Goal: Task Accomplishment & Management: Complete application form

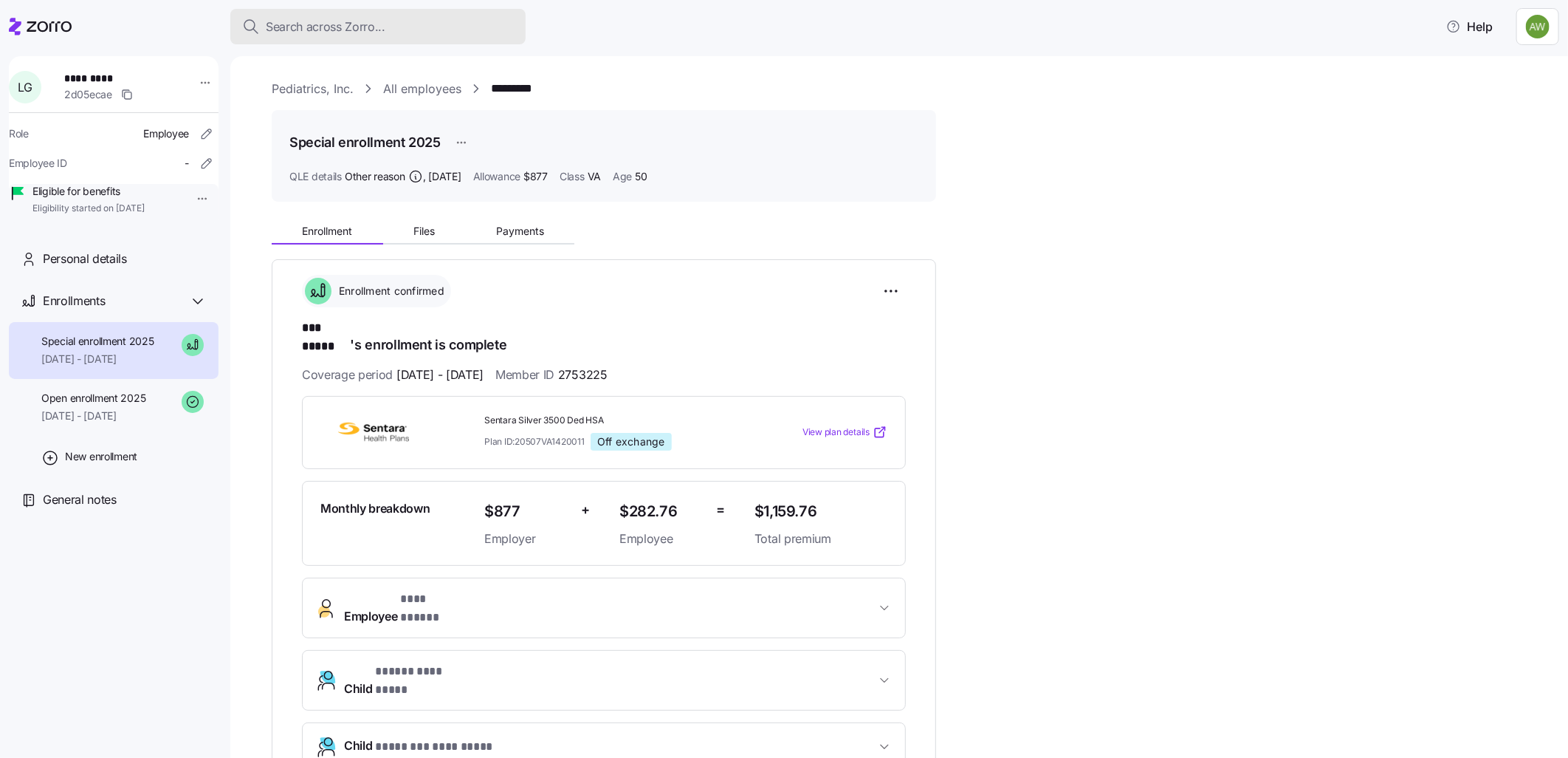
click at [308, 23] on span "Search across Zorro..." at bounding box center [326, 27] width 119 height 19
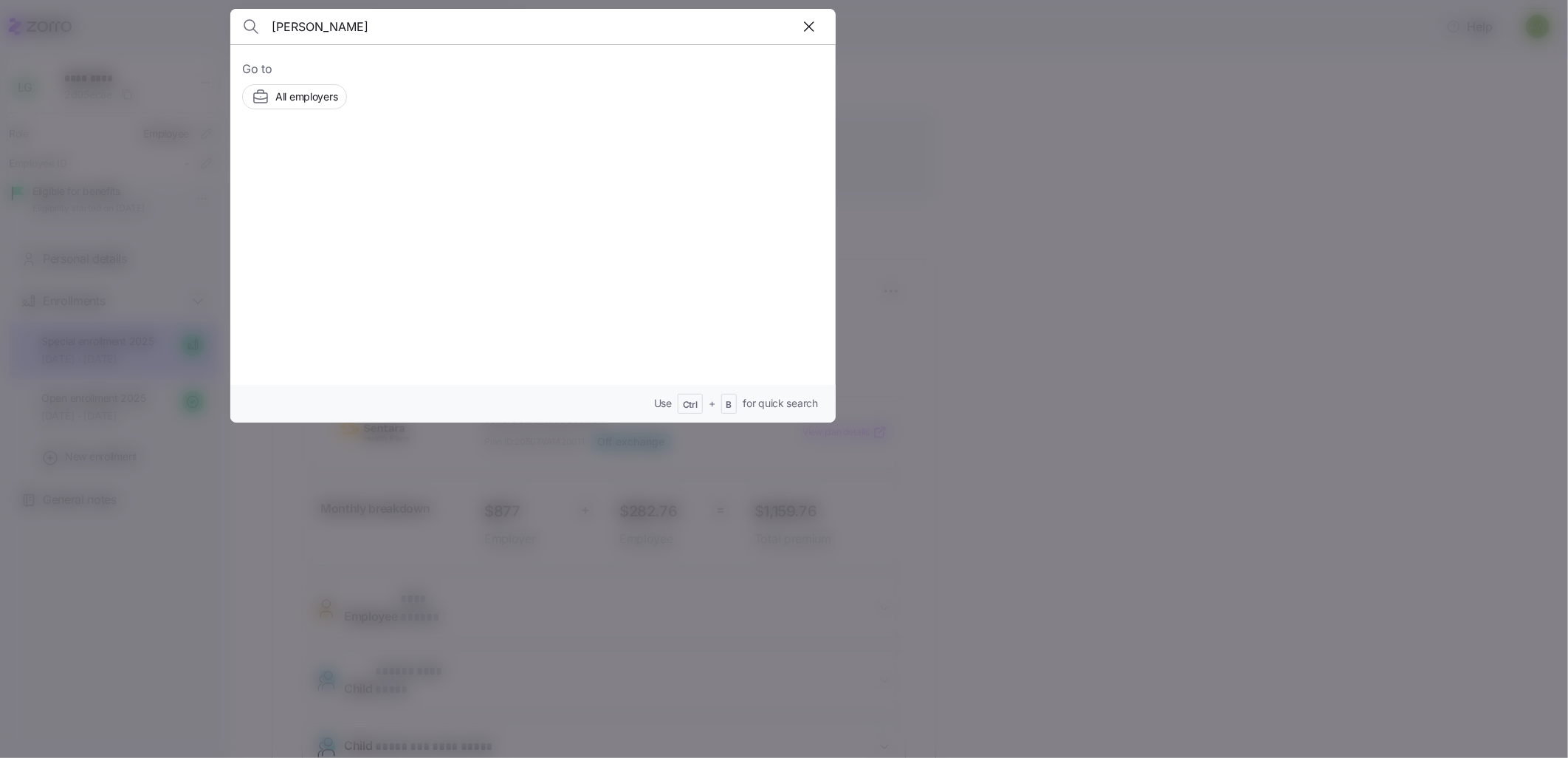
type input "edwards"
click at [371, 173] on span "THOMAS EDWARDS" at bounding box center [417, 167] width 96 height 19
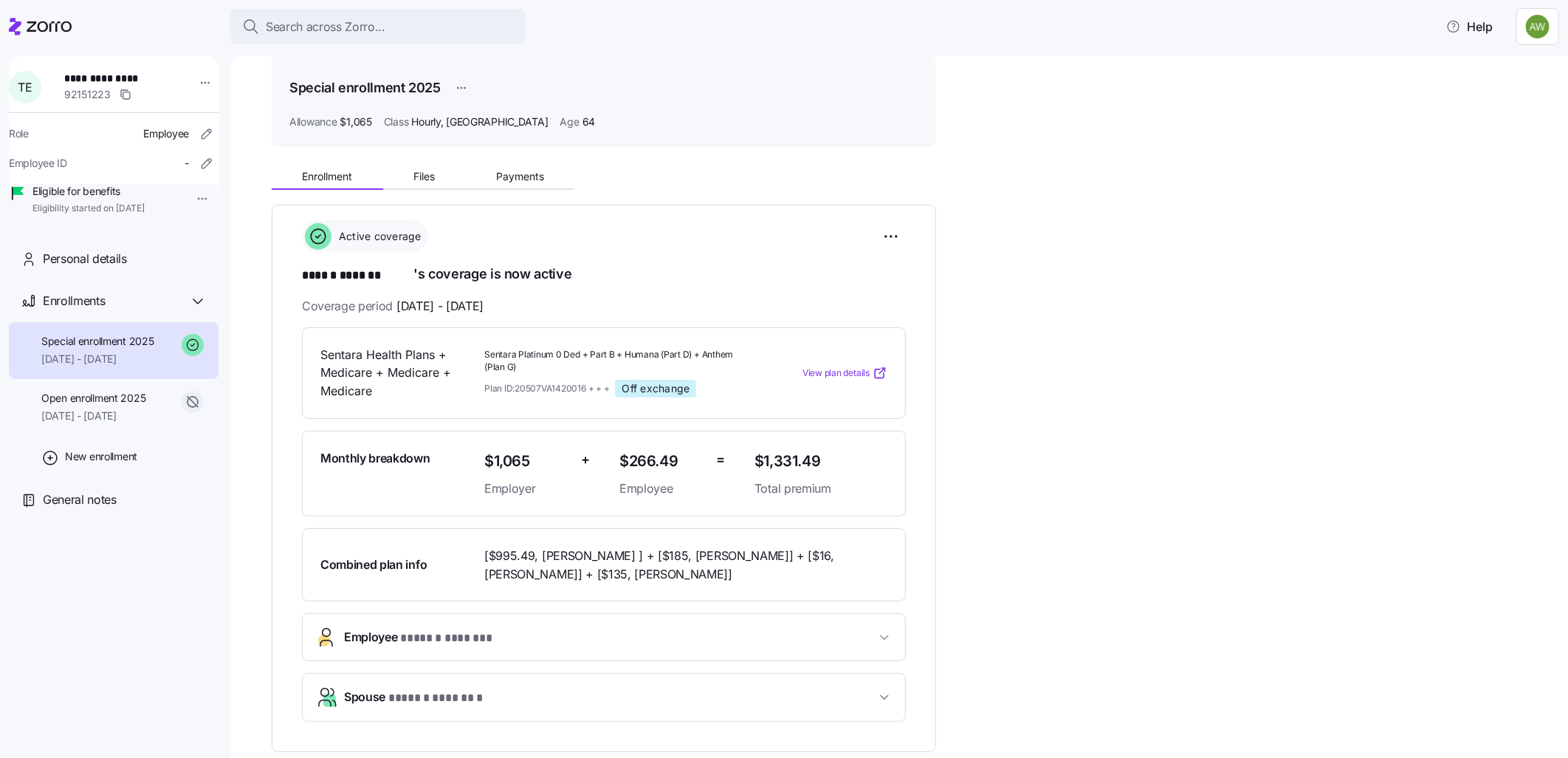
scroll to position [82, 0]
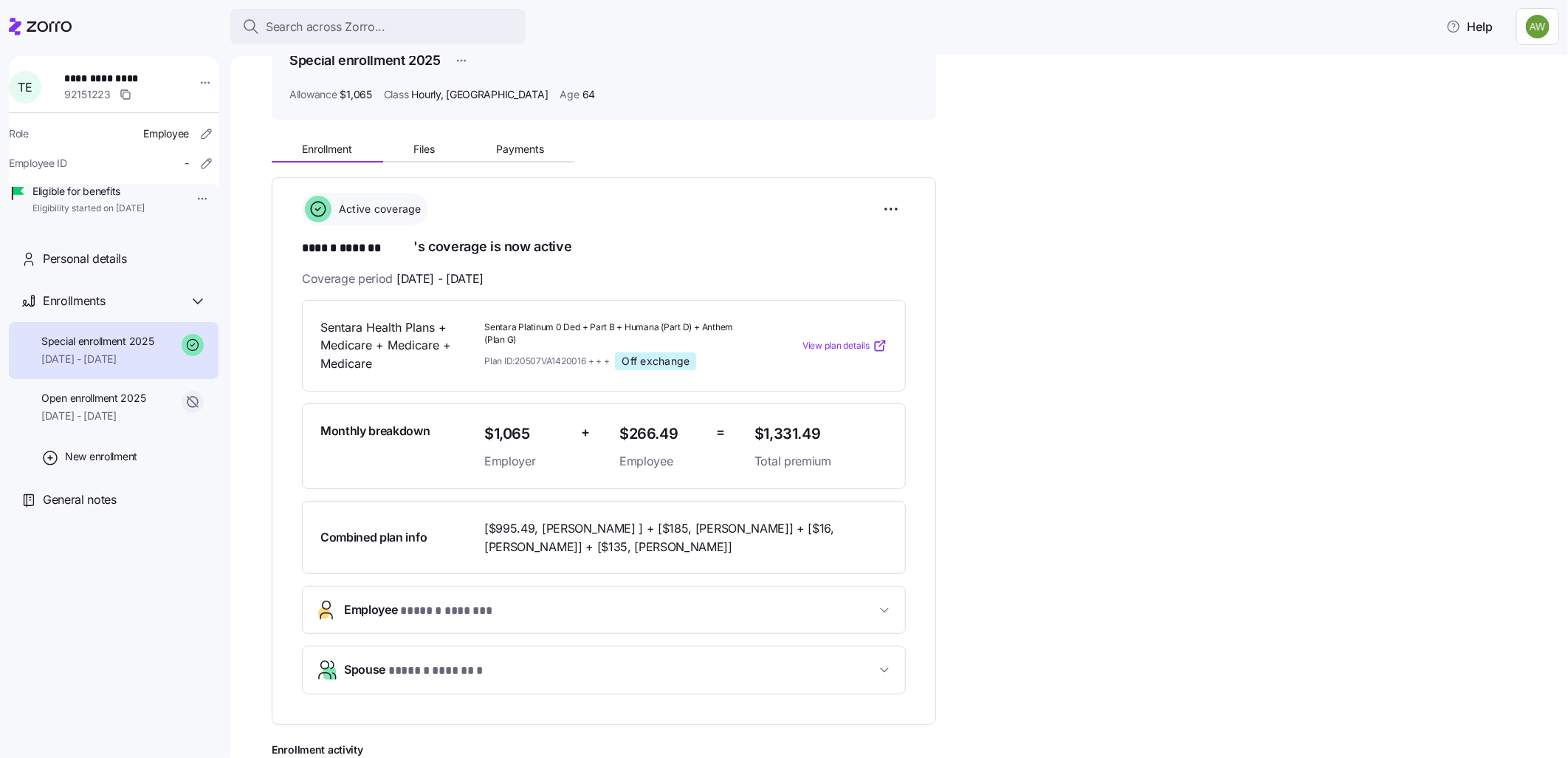
click at [90, 366] on span "07/01/2025 - 12/31/2025" at bounding box center [98, 359] width 113 height 15
click at [381, 19] on span "Search across Zorro..." at bounding box center [326, 27] width 119 height 19
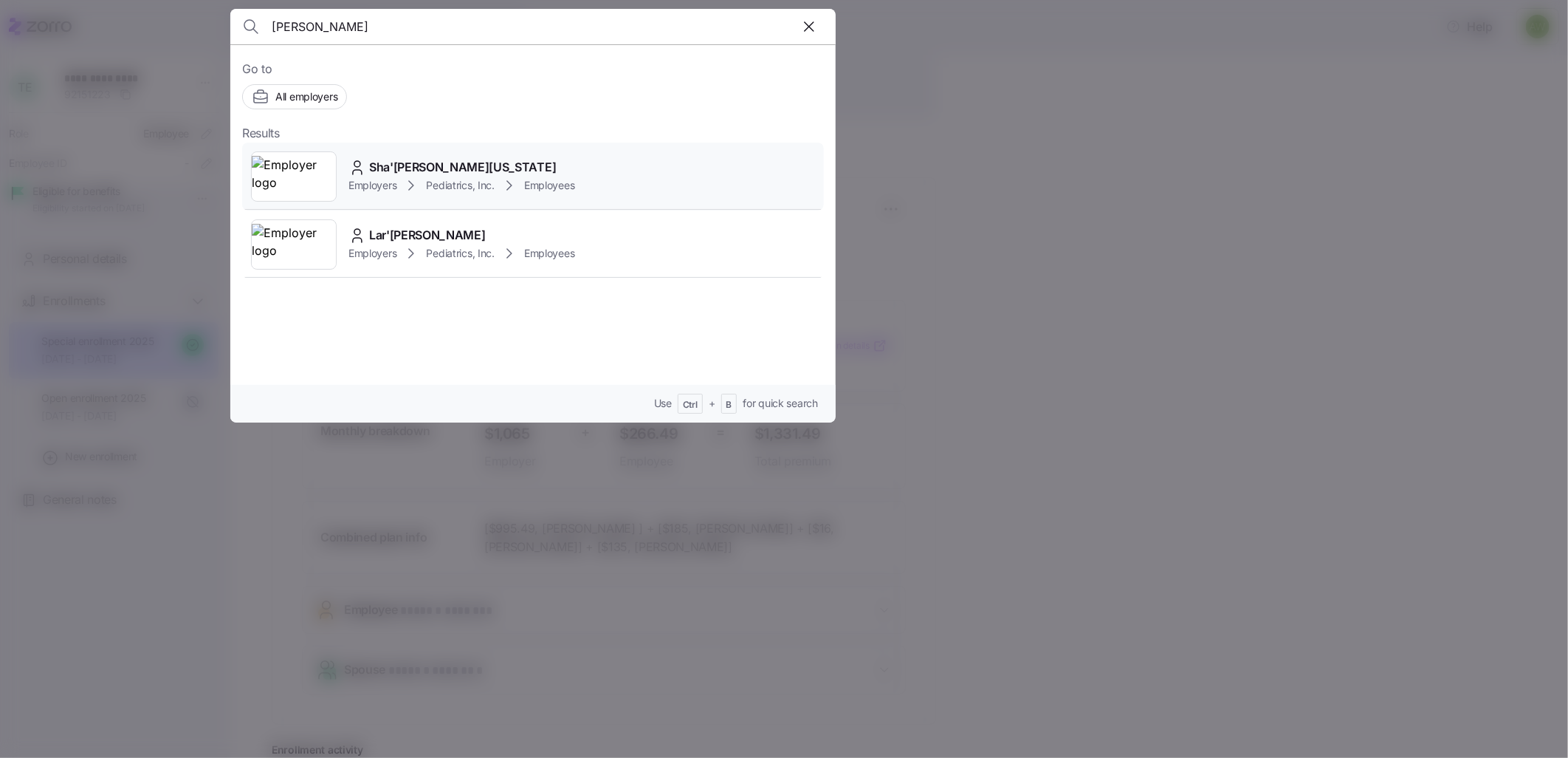
type input "sha quan"
click at [412, 165] on span "Sha'[PERSON_NAME][US_STATE]" at bounding box center [463, 167] width 187 height 19
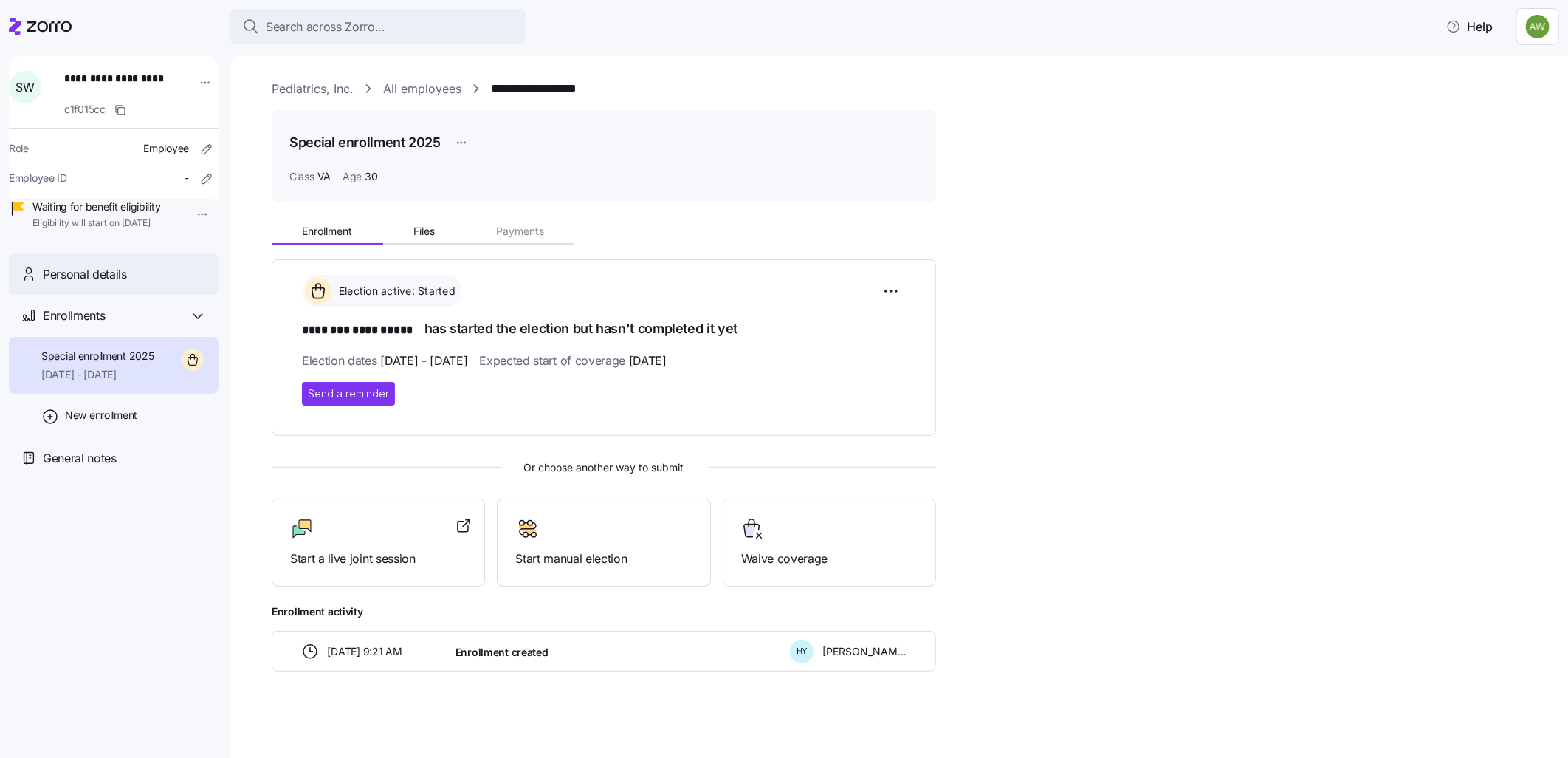
click at [148, 284] on div "Personal details" at bounding box center [124, 274] width 164 height 19
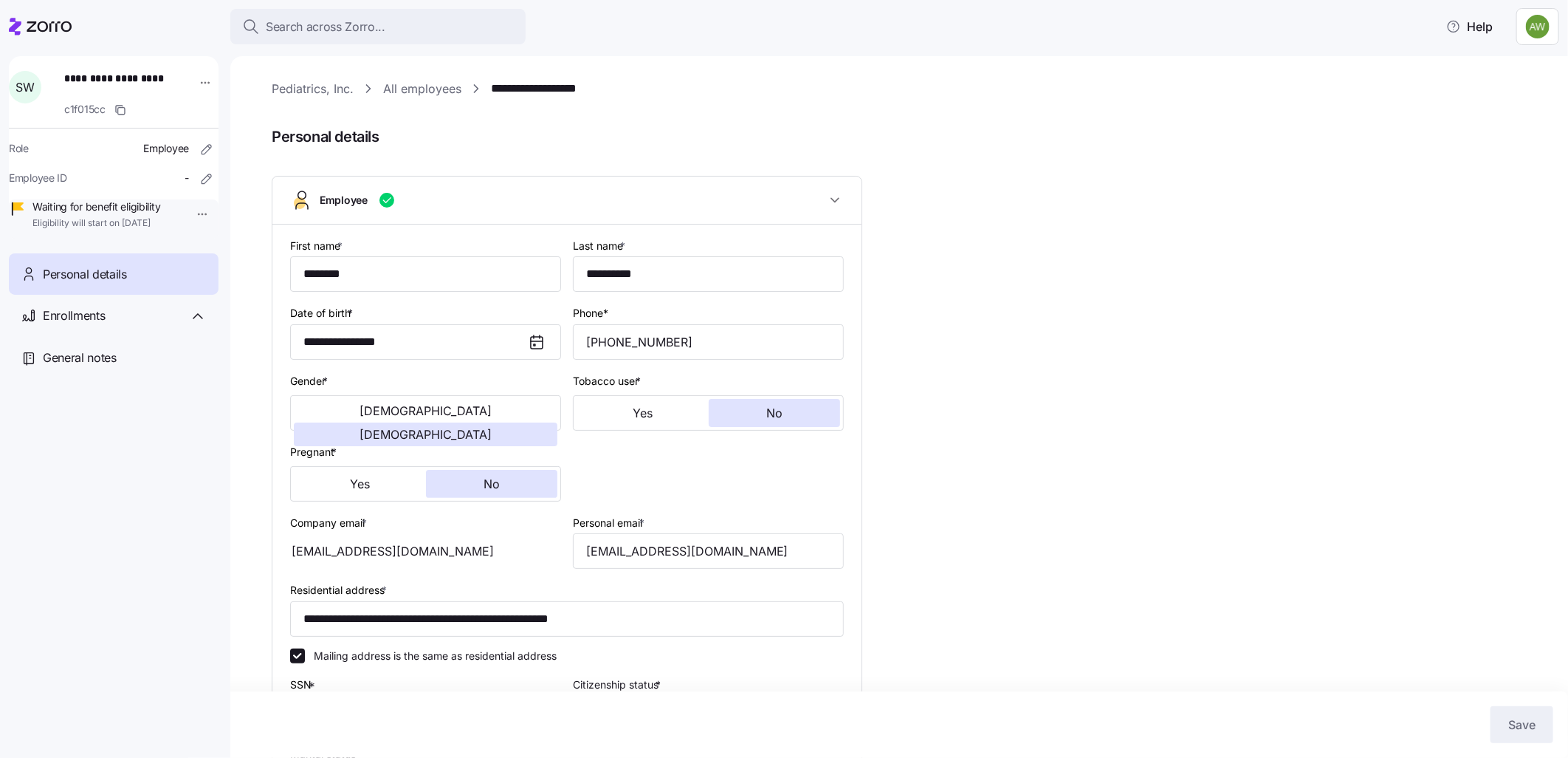
type input "VA"
click at [552, 86] on link "**********" at bounding box center [552, 89] width 123 height 19
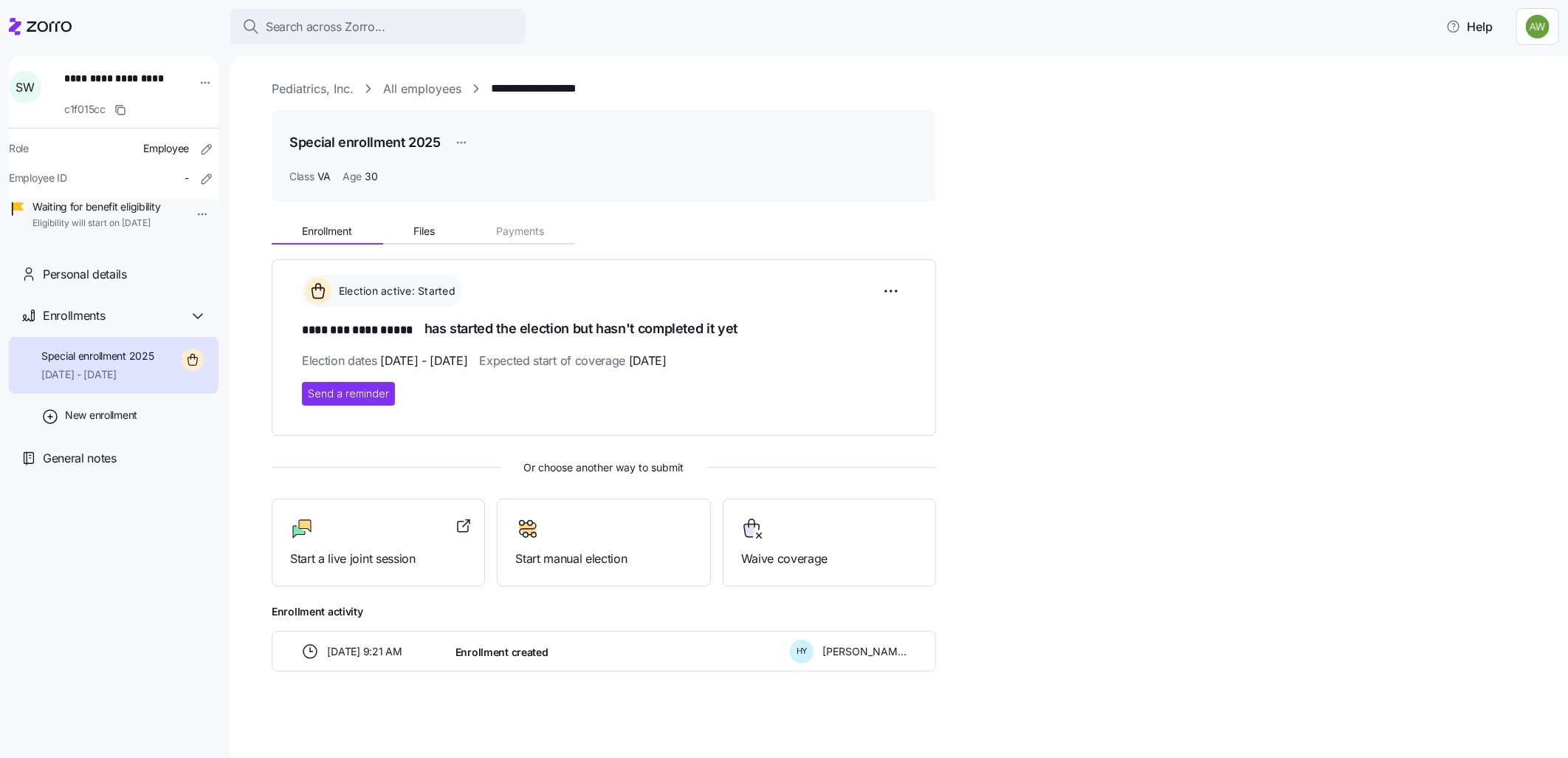
scroll to position [1, 0]
click at [1088, 364] on div "**********" at bounding box center [909, 442] width 1275 height 458
click at [573, 533] on div at bounding box center [603, 527] width 177 height 23
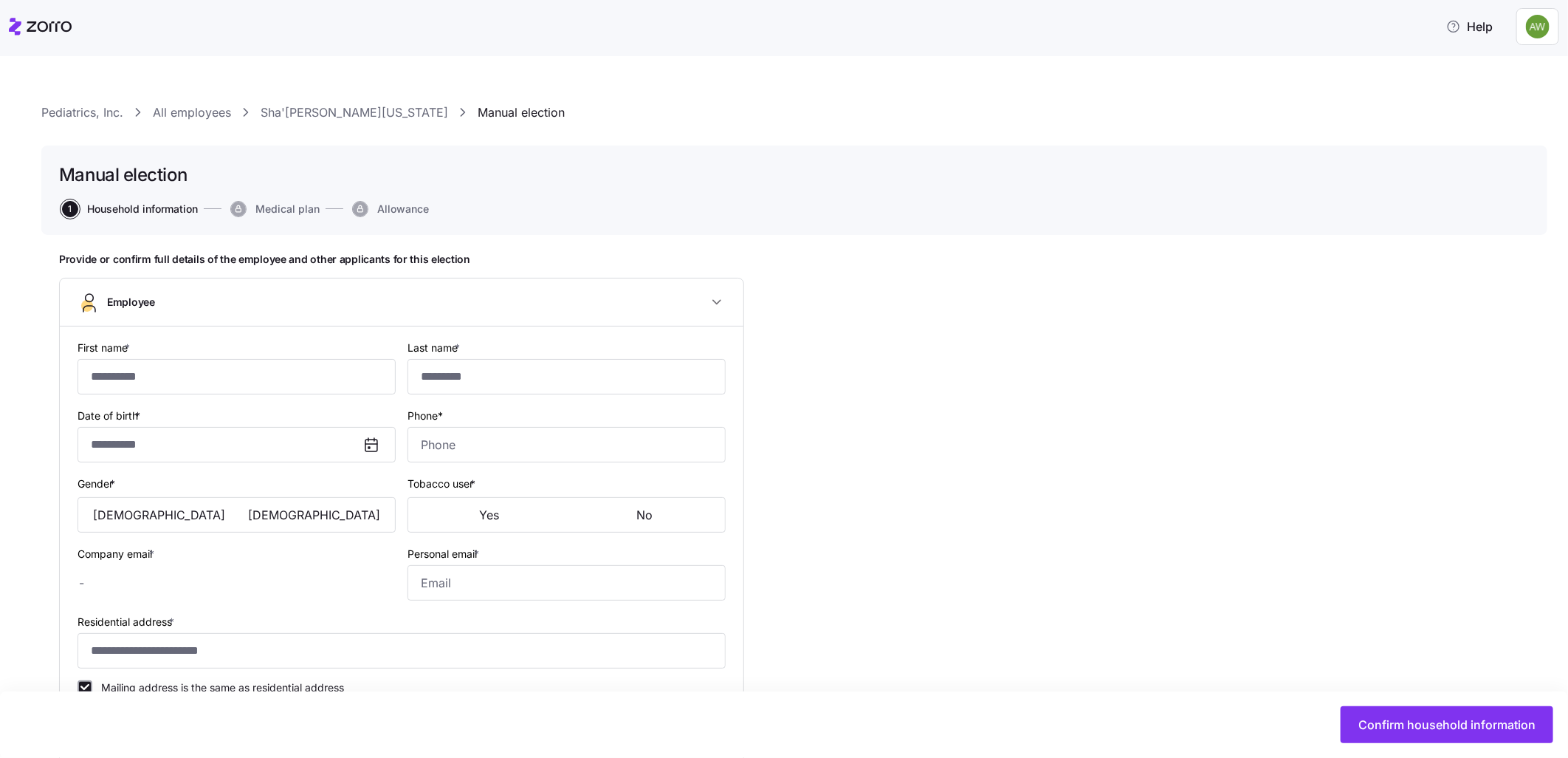
type input "********"
type input "**********"
type input "swashington@rpcva.com"
type input "sdw102094@gmail.com"
type input "**********"
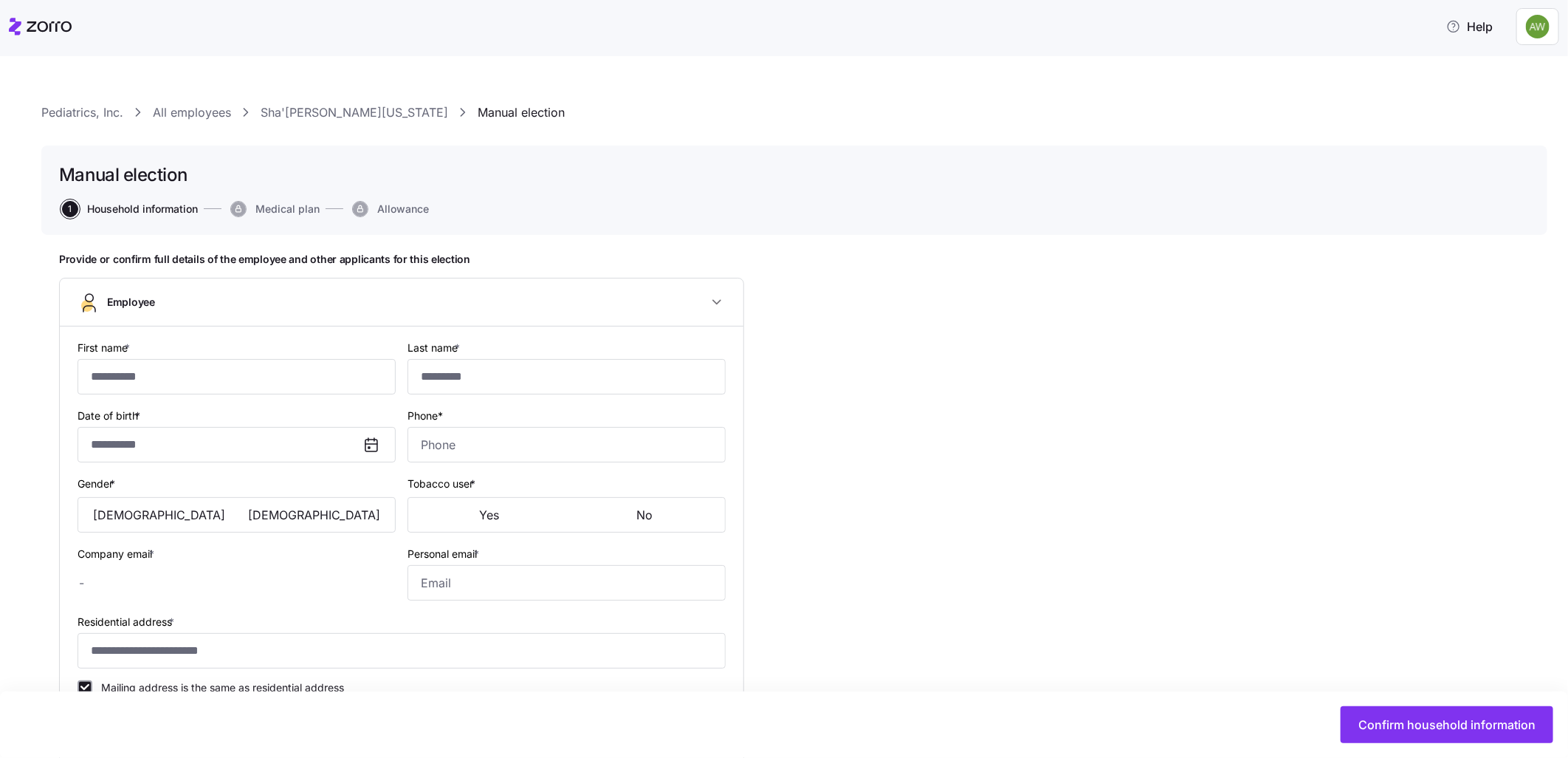
checkbox input "true"
type input "**********"
type input "(804) 528-7453"
type input "US citizen"
type input "Single"
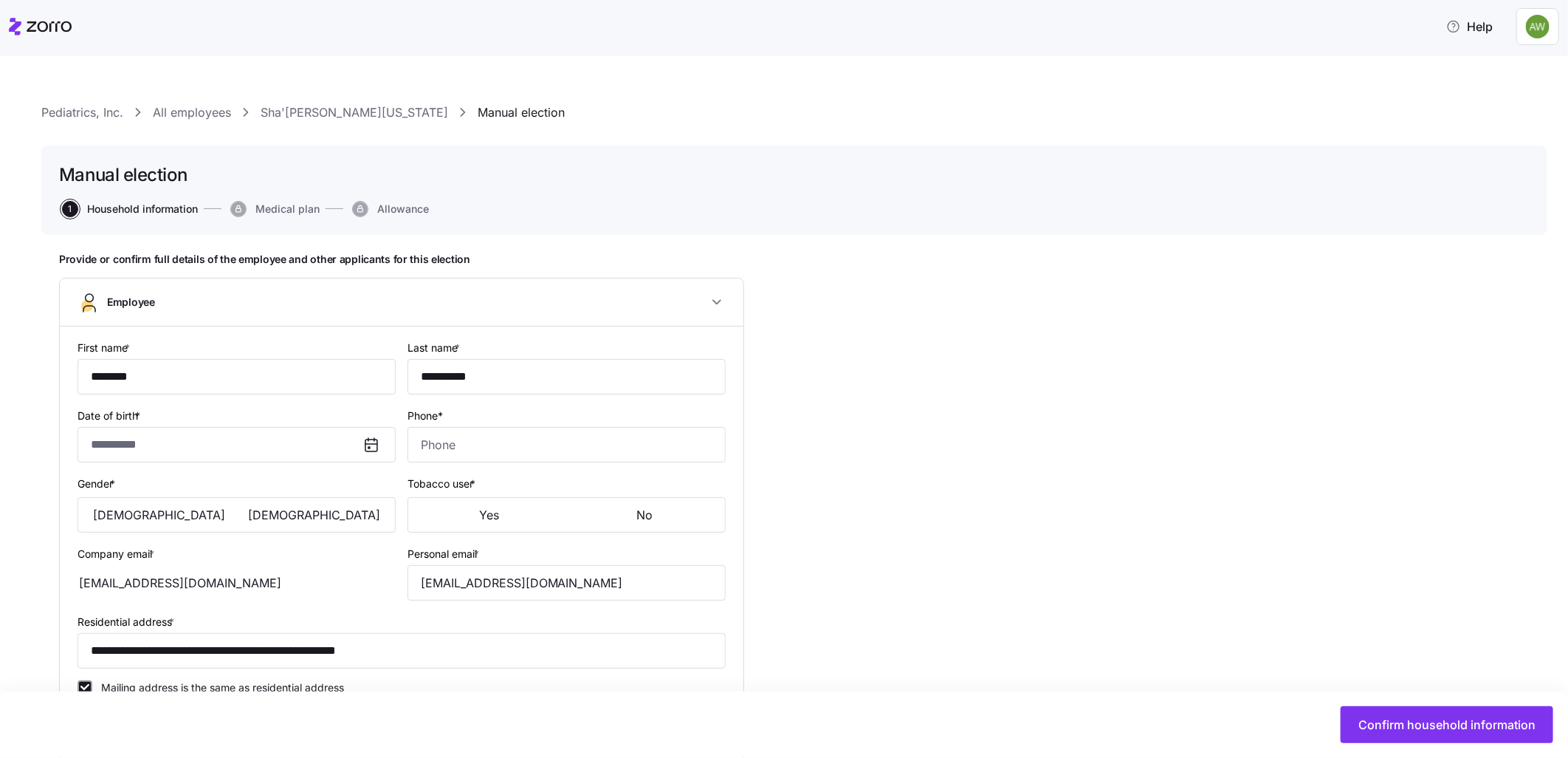
type input "VA"
type input "Full time"
type input "Hourly"
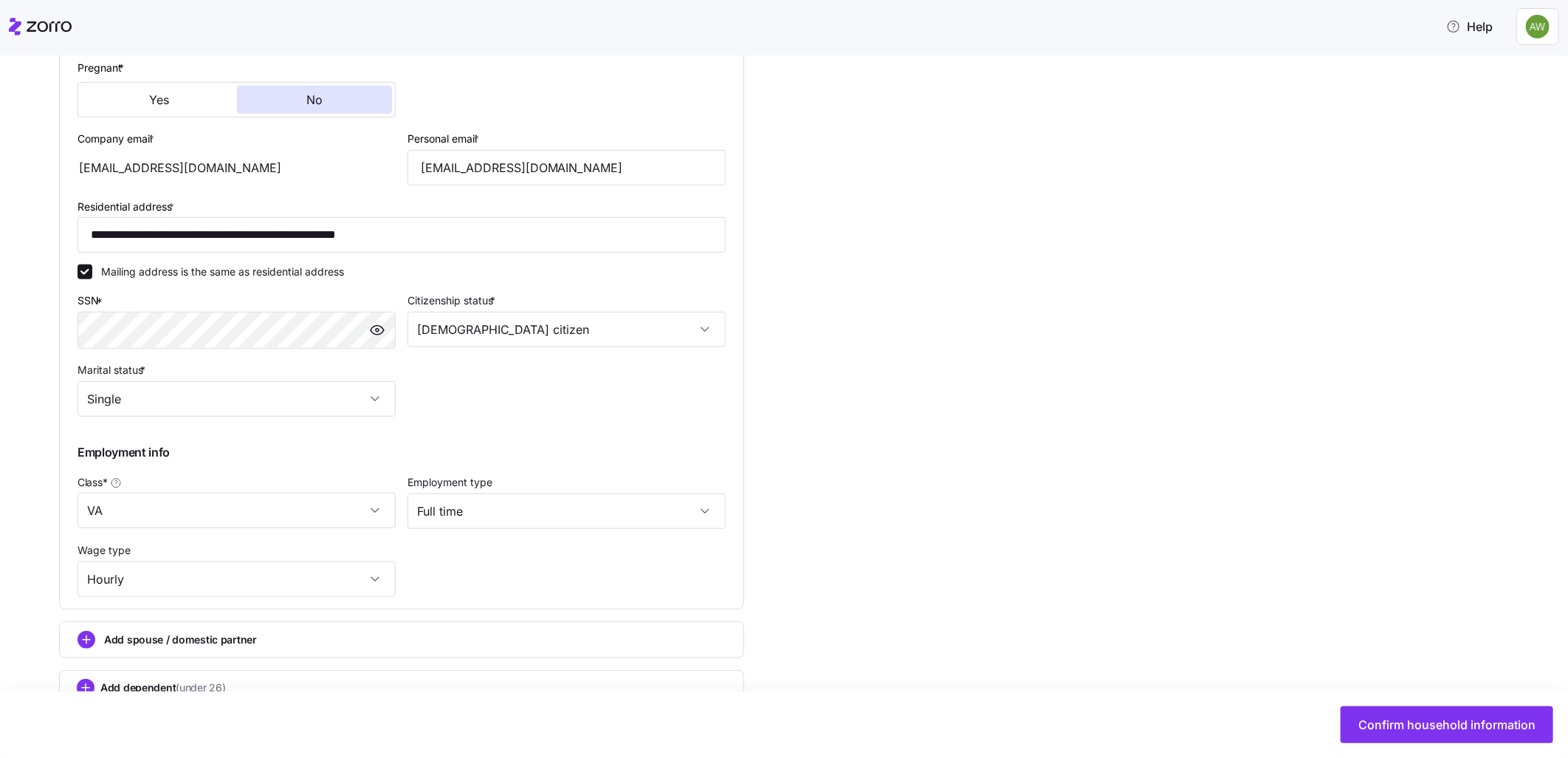
scroll to position [510, 0]
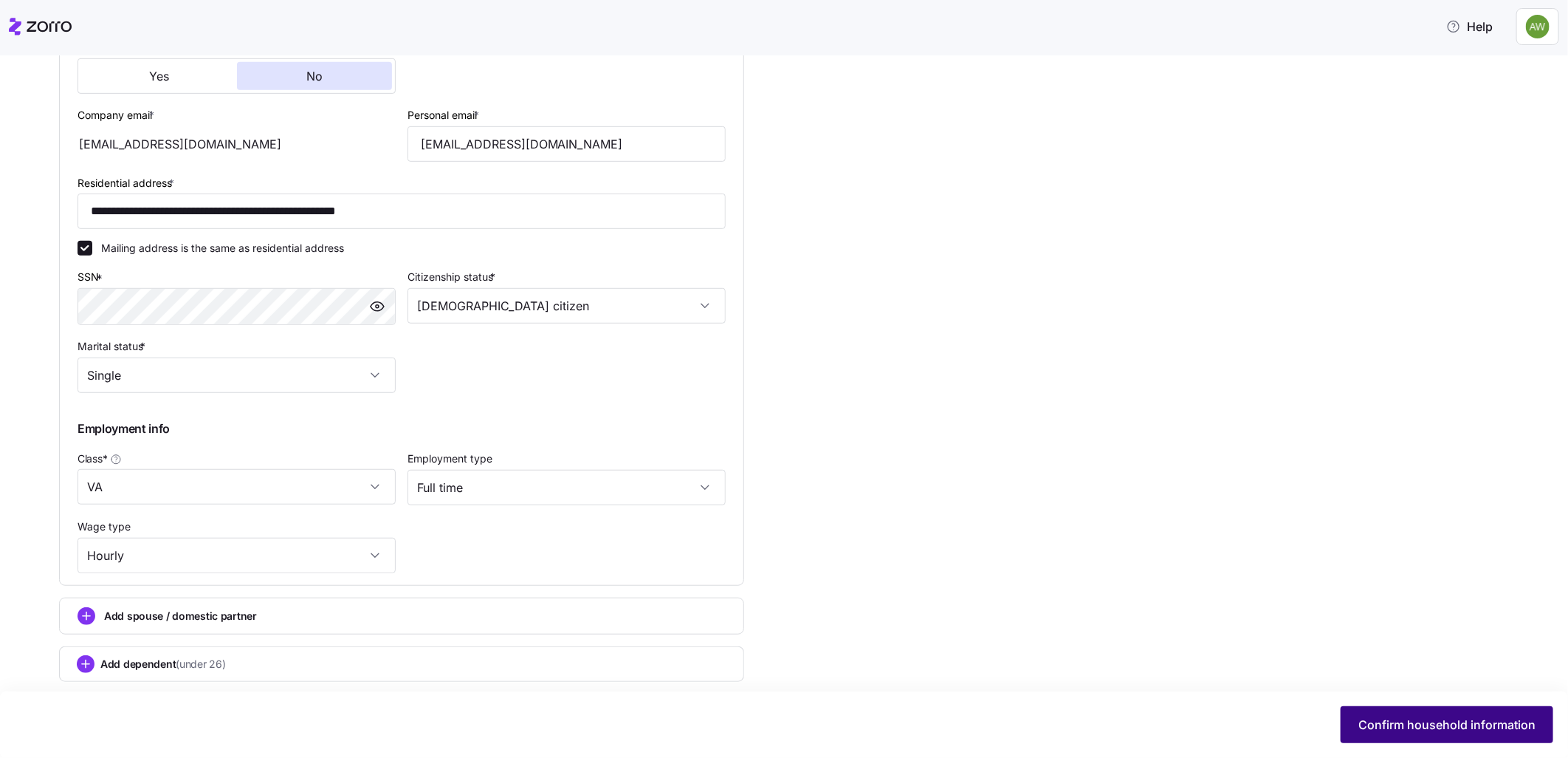
click at [1503, 733] on span "Confirm household information" at bounding box center [1447, 724] width 177 height 18
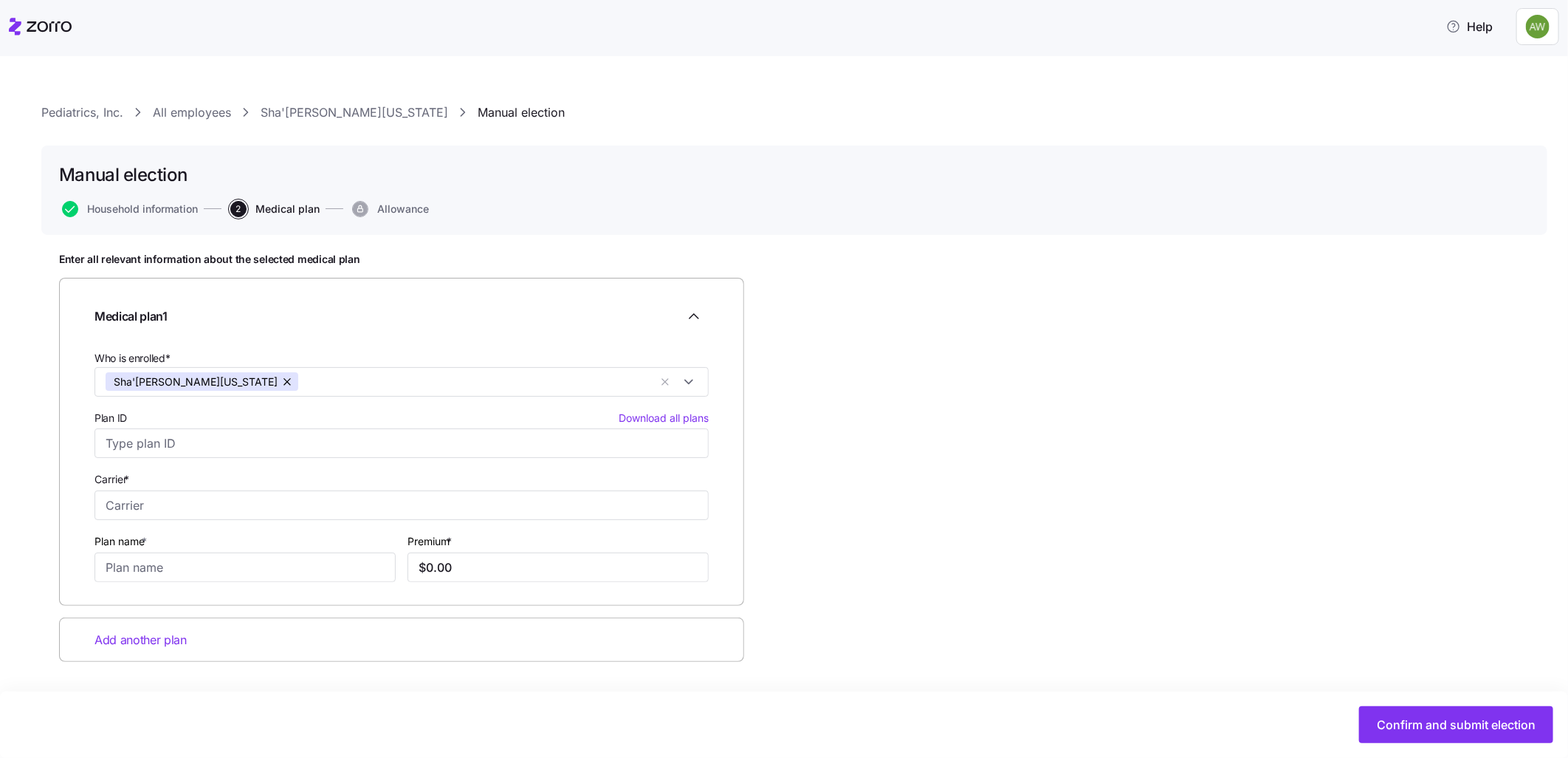
click at [306, 113] on link "Sha'[PERSON_NAME][US_STATE]" at bounding box center [354, 112] width 188 height 19
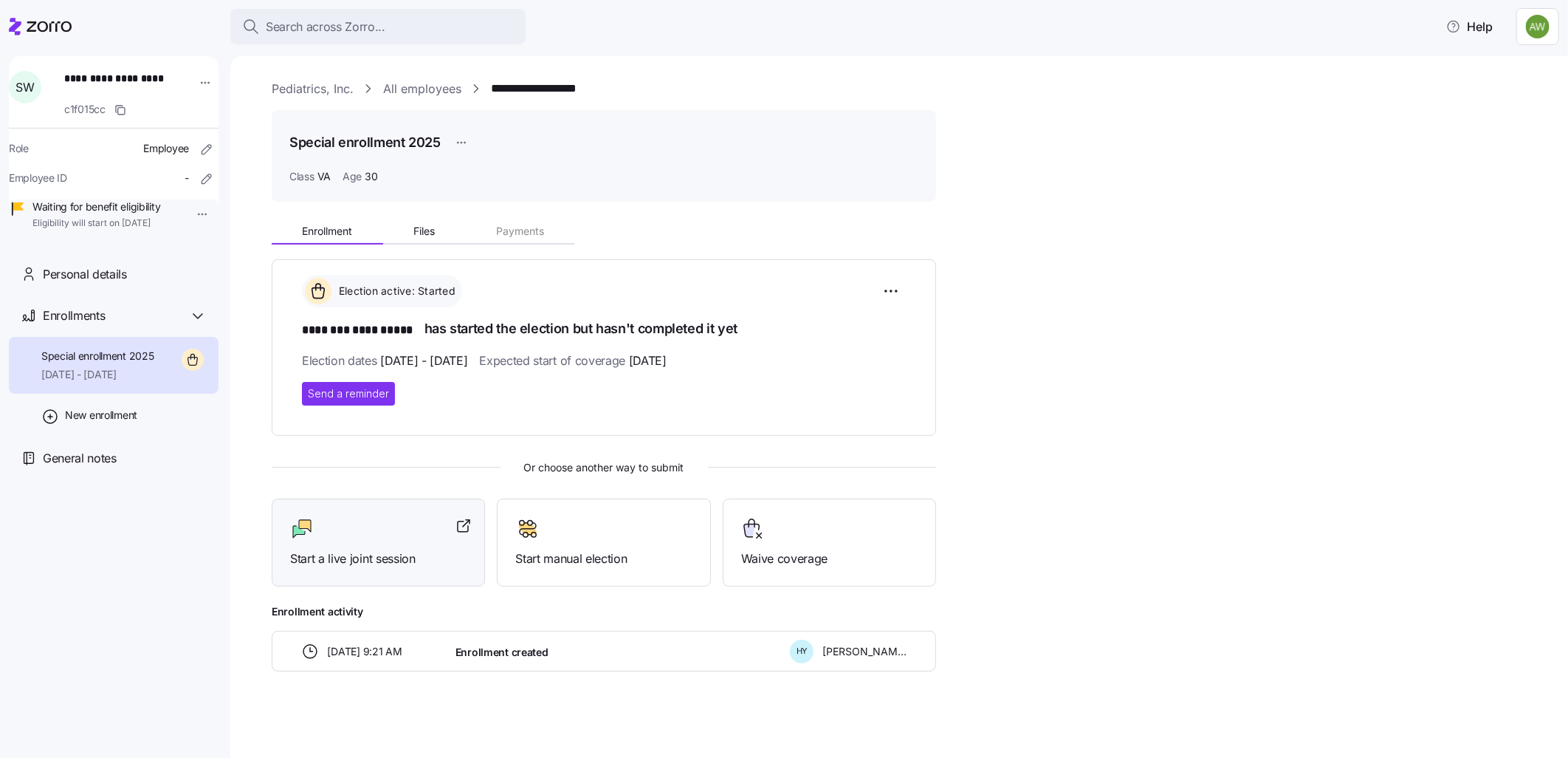
click at [358, 566] on div "Start a live joint session" at bounding box center [378, 542] width 214 height 88
click at [119, 227] on span "Eligibility will start on 09/01/2025" at bounding box center [96, 223] width 127 height 13
click at [94, 227] on span "Eligibility will start on 09/01/2025" at bounding box center [96, 223] width 127 height 13
click at [128, 225] on span "Eligibility will start on 09/01/2025" at bounding box center [96, 223] width 127 height 13
click at [84, 364] on span "Special enrollment 2025" at bounding box center [98, 356] width 113 height 15
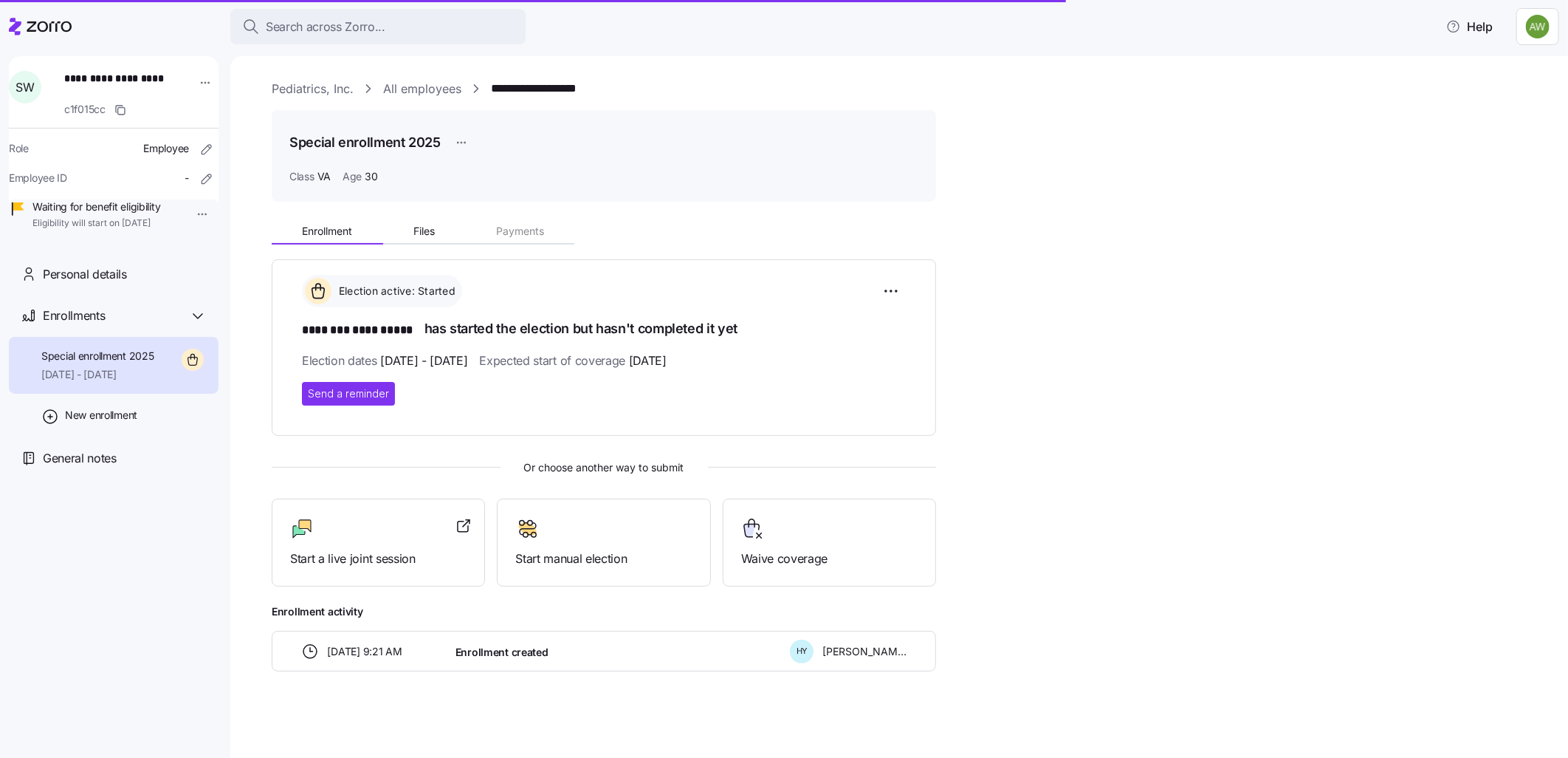
click at [90, 214] on span "Waiting for benefit eligibility" at bounding box center [96, 206] width 127 height 15
click at [390, 538] on div at bounding box center [378, 528] width 177 height 23
click at [393, 559] on span "Start a live joint session" at bounding box center [378, 558] width 177 height 19
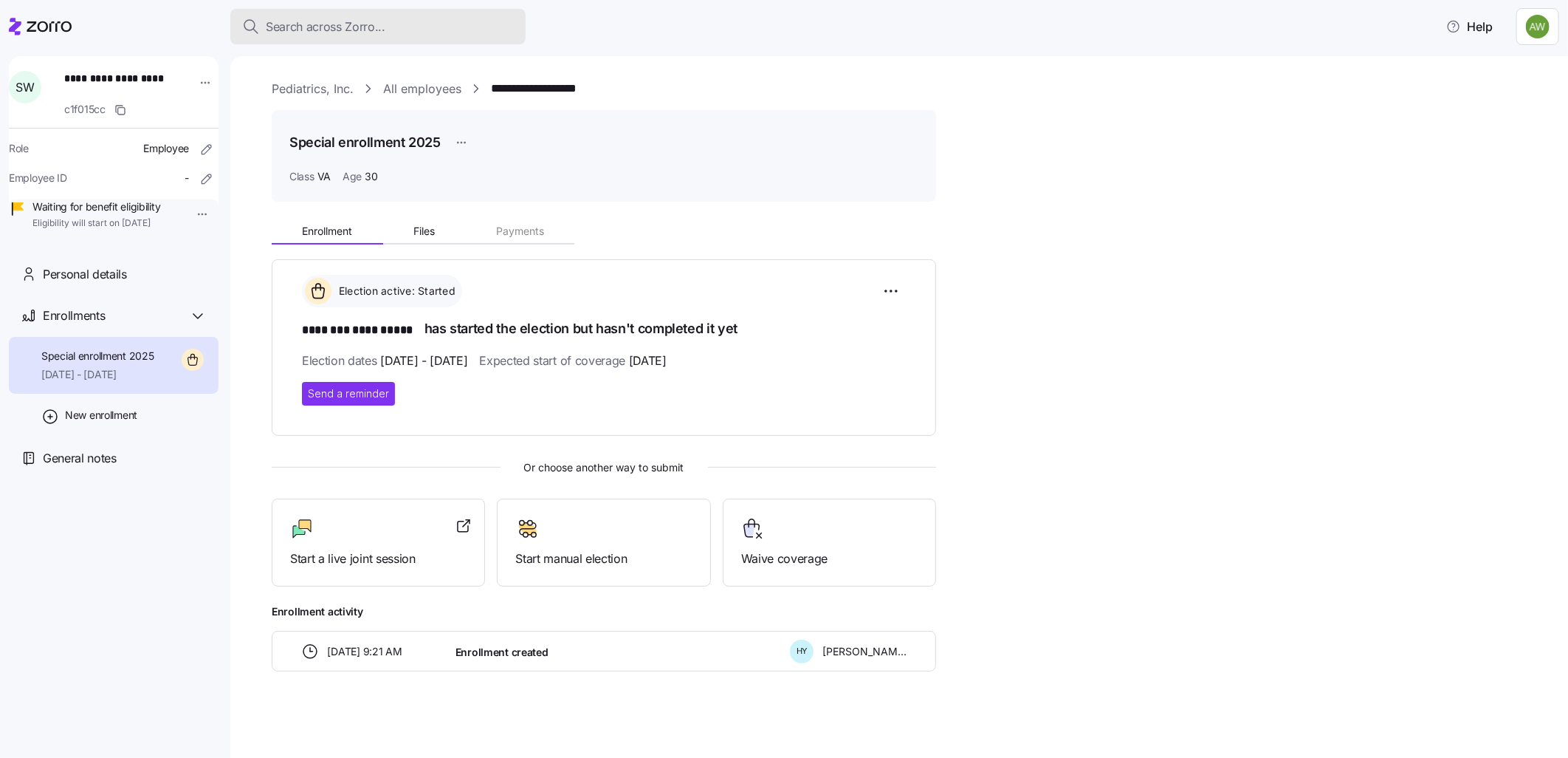
click at [344, 21] on span "Search across Zorro..." at bounding box center [326, 27] width 119 height 19
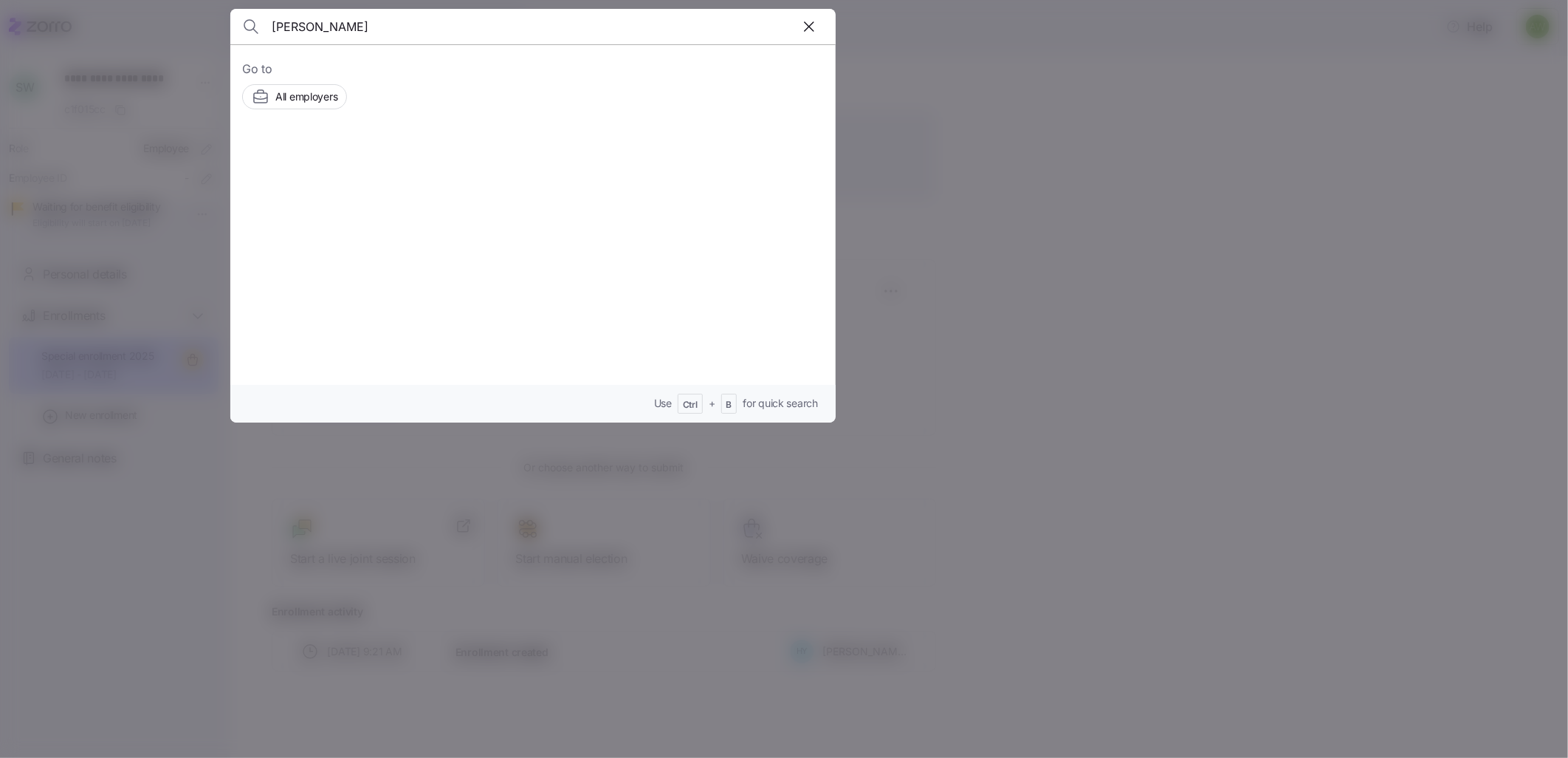
type input "edwards"
click at [444, 193] on span "Hillcrest Transportation Inc." at bounding box center [489, 185] width 127 height 15
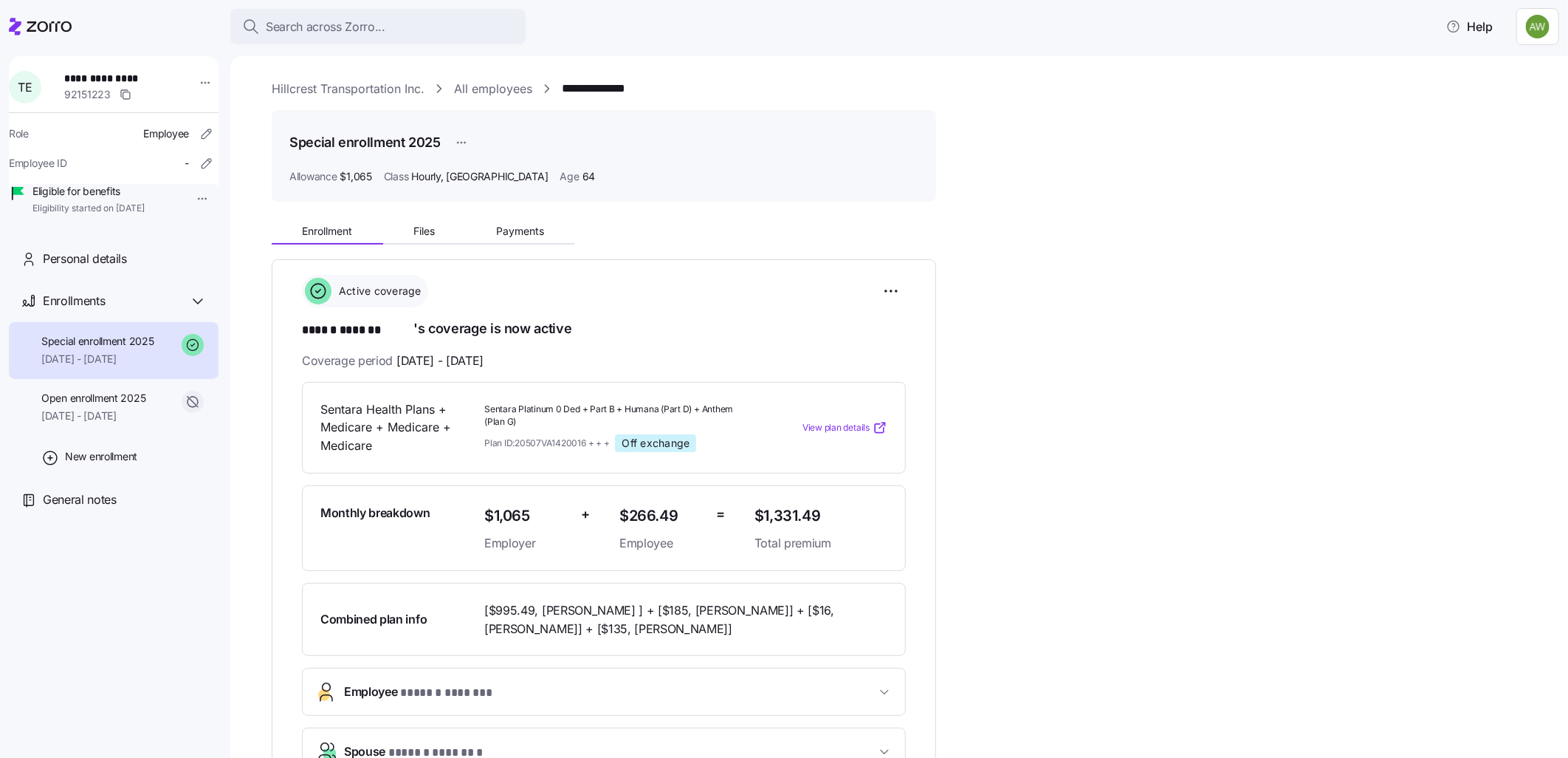
click at [109, 348] on span "Special enrollment 2025" at bounding box center [98, 341] width 113 height 15
click at [316, 227] on span "Enrollment" at bounding box center [327, 231] width 50 height 10
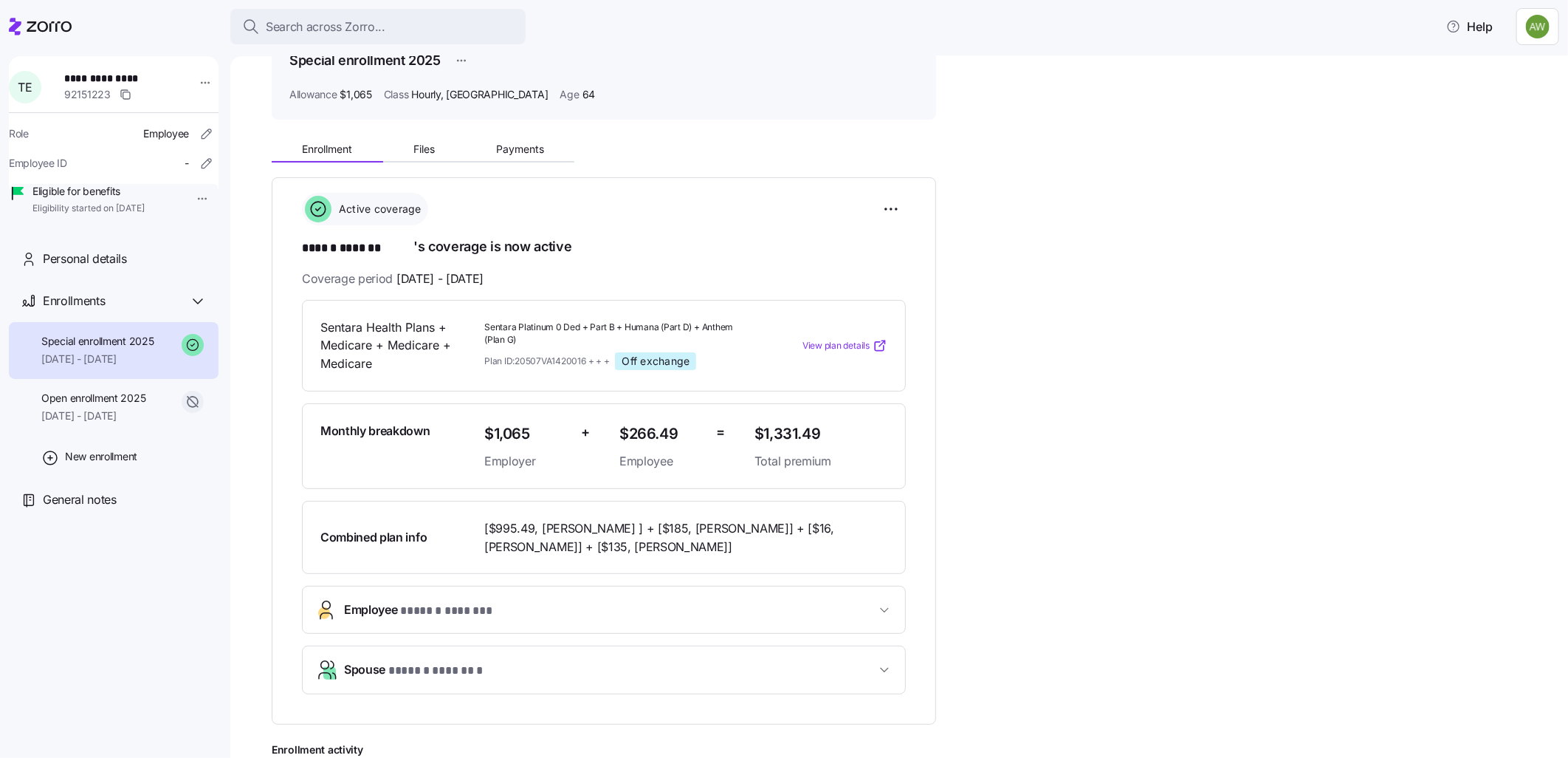
scroll to position [28, 0]
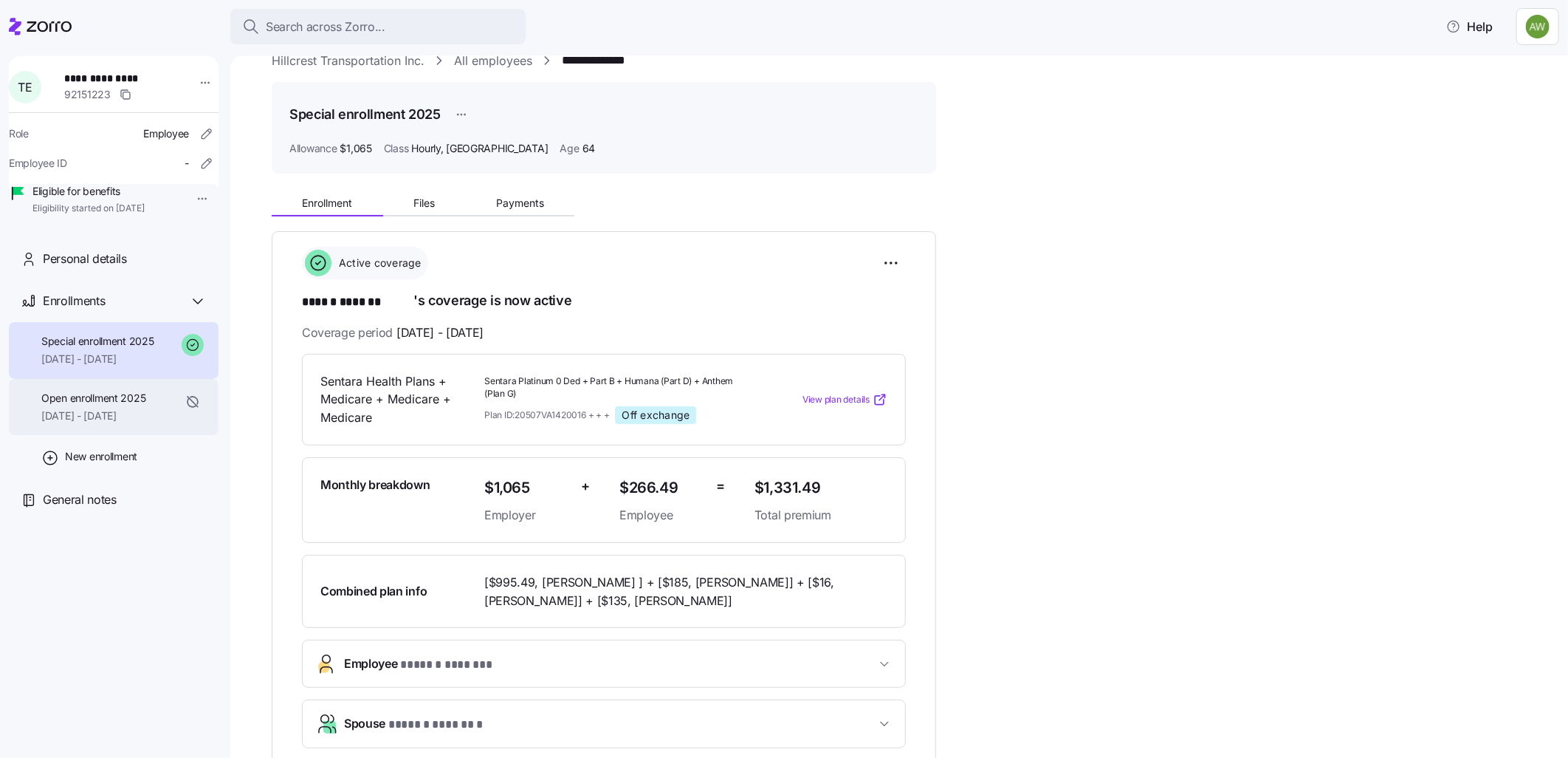
click at [77, 423] on span "06/01/2025 - 06/30/2025" at bounding box center [93, 415] width 104 height 15
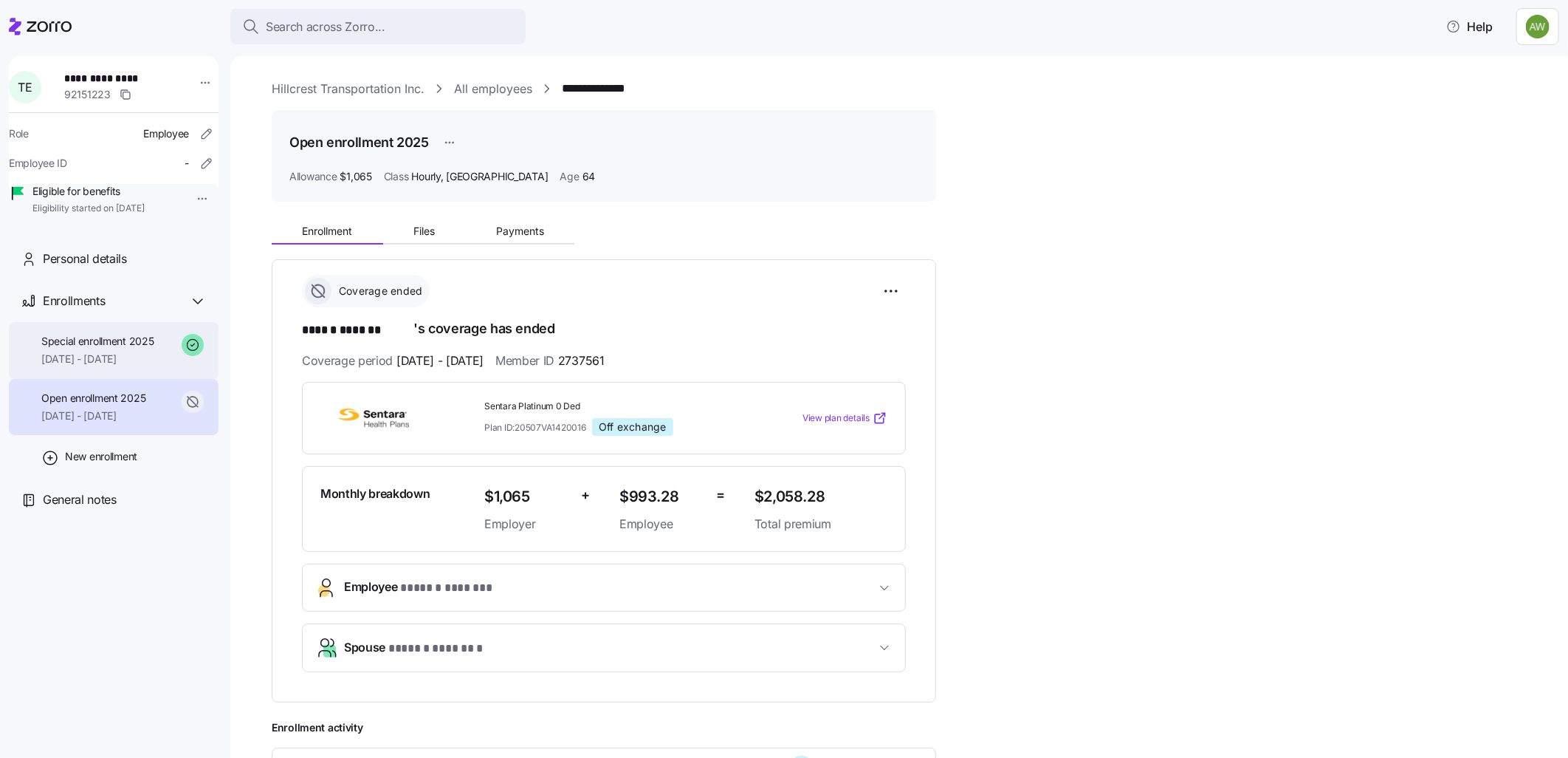
click at [83, 348] on span "Special enrollment 2025" at bounding box center [98, 341] width 113 height 15
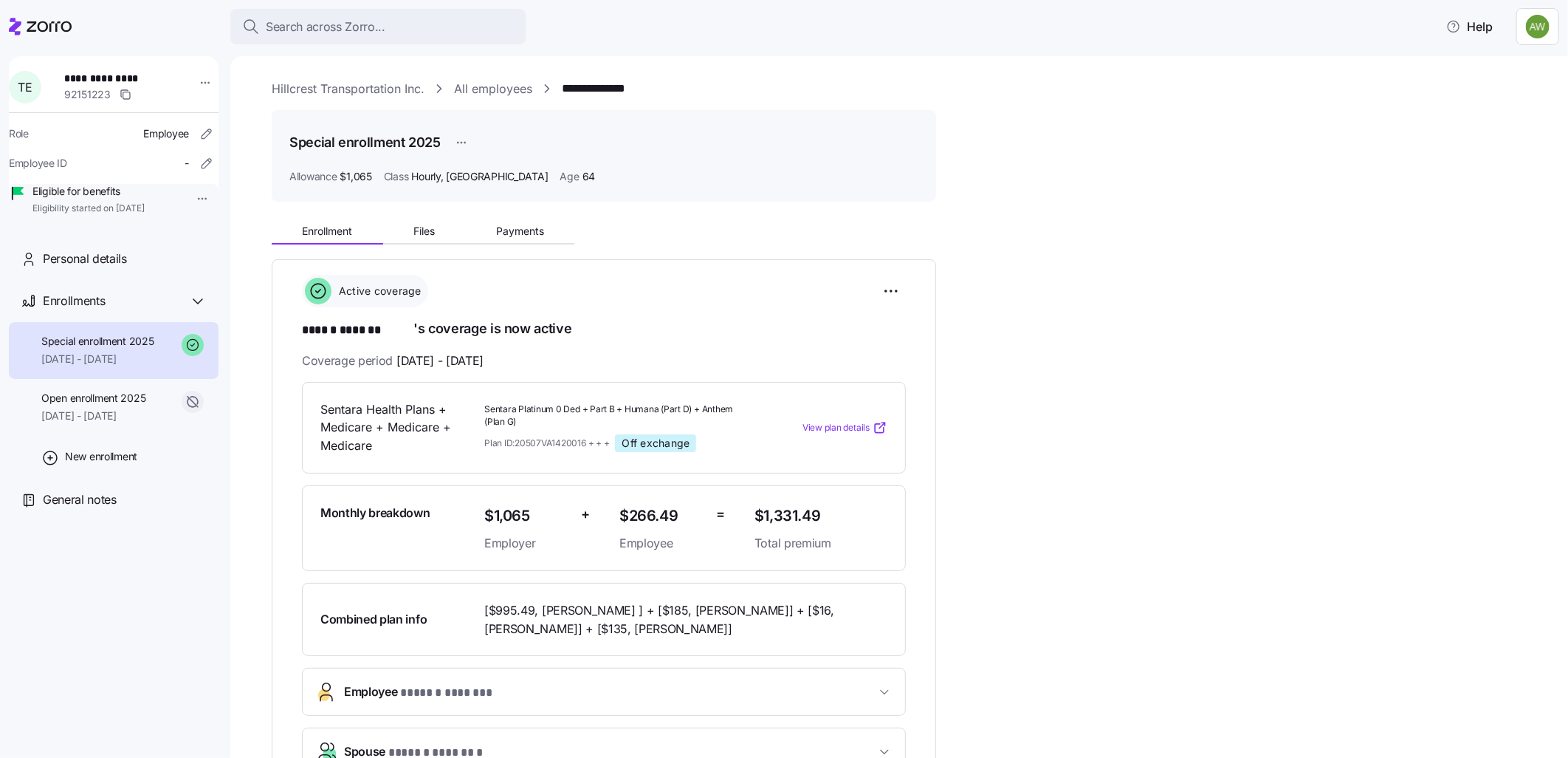
click at [97, 348] on span "Special enrollment 2025" at bounding box center [98, 341] width 113 height 15
click at [329, 222] on button "Enrollment" at bounding box center [327, 231] width 111 height 22
click at [318, 230] on span "Enrollment" at bounding box center [327, 231] width 50 height 10
click at [119, 423] on span "06/01/2025 - 06/30/2025" at bounding box center [93, 415] width 104 height 15
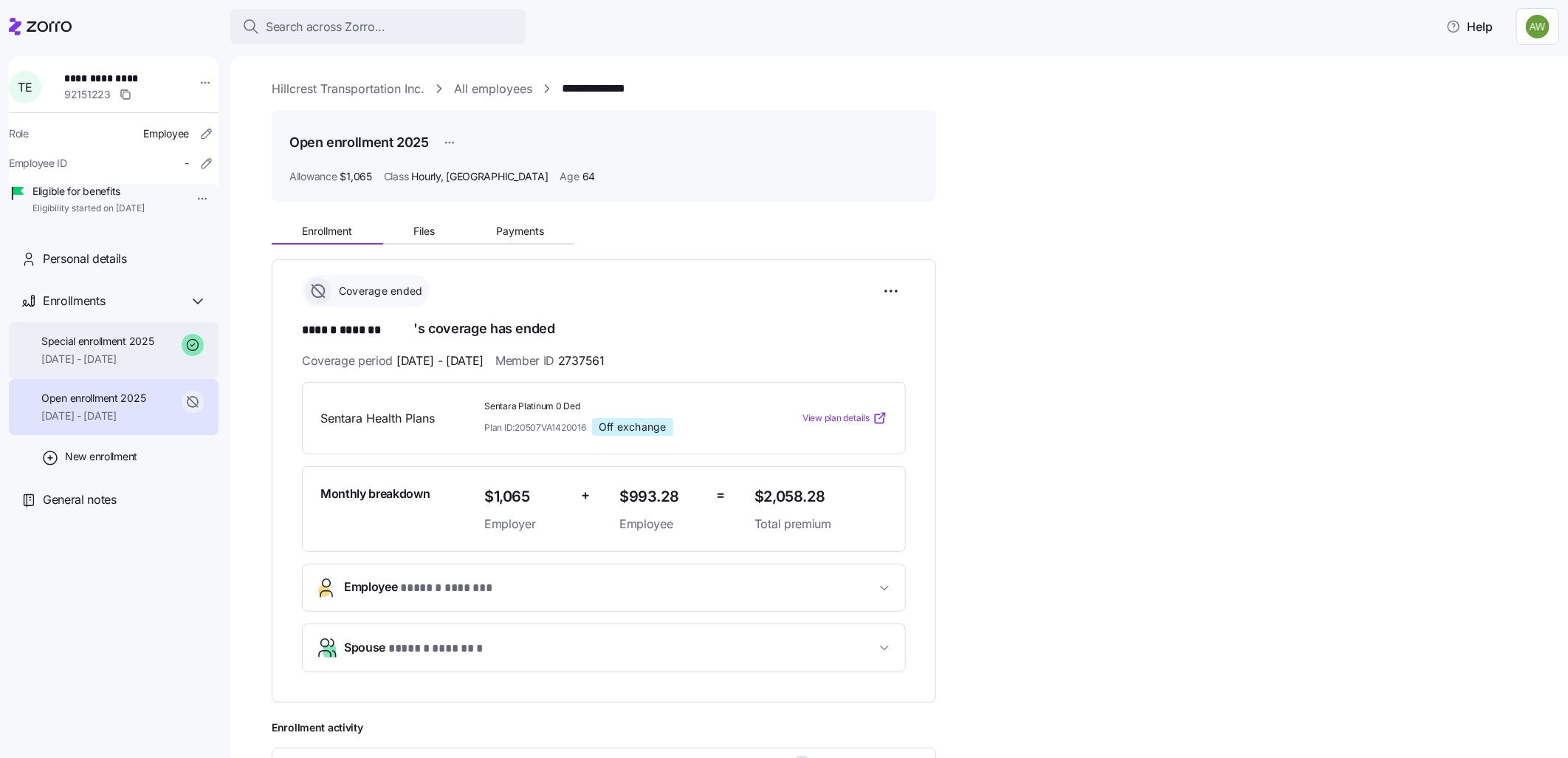
click at [98, 352] on div "Special enrollment 2025 07/01/2025 - 12/31/2025" at bounding box center [114, 350] width 210 height 57
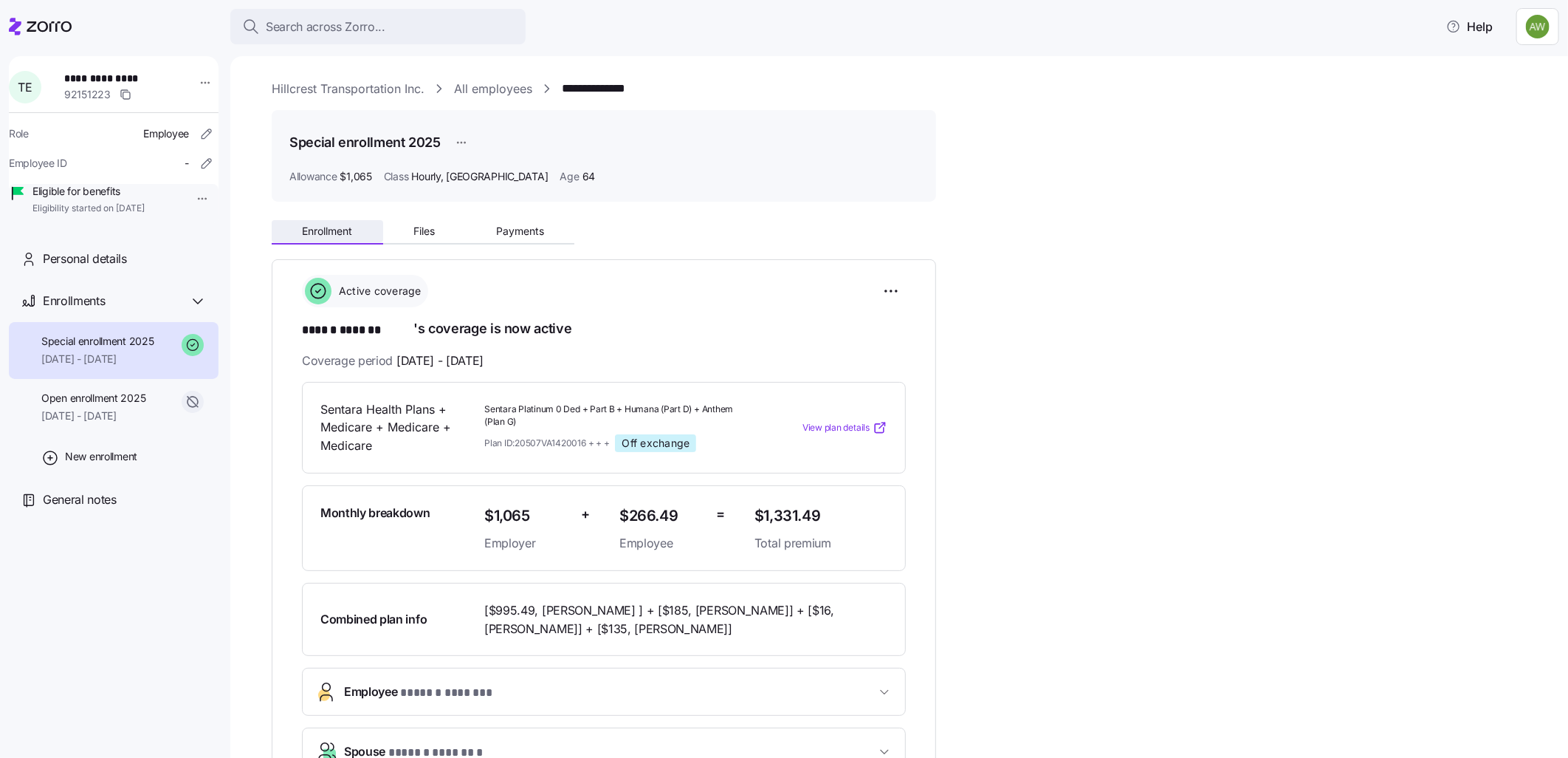
click at [311, 233] on span "Enrollment" at bounding box center [327, 231] width 50 height 10
click at [94, 423] on span "06/01/2025 - 06/30/2025" at bounding box center [93, 415] width 104 height 15
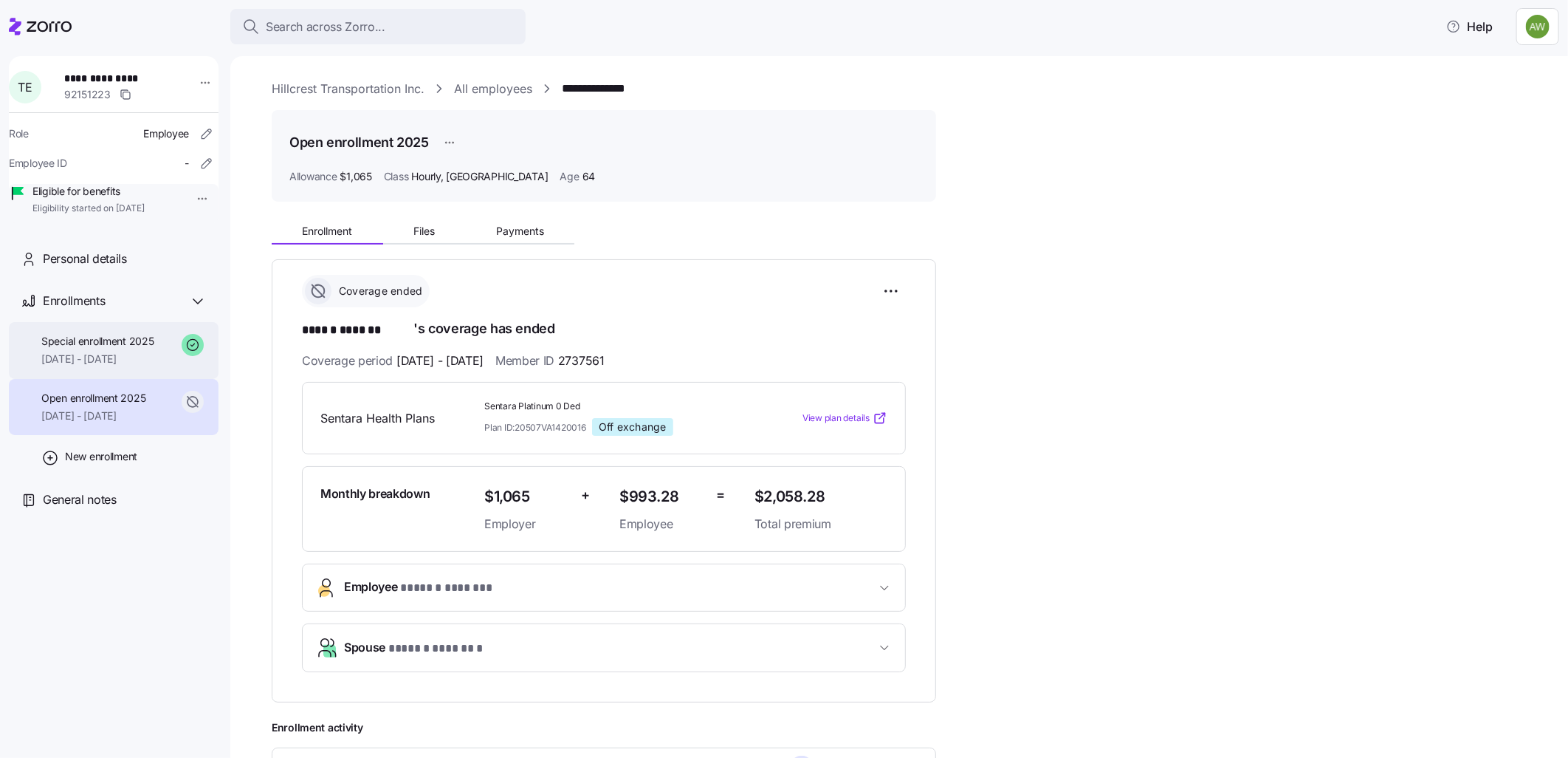
click at [98, 366] on span "07/01/2025 - 12/31/2025" at bounding box center [98, 359] width 113 height 15
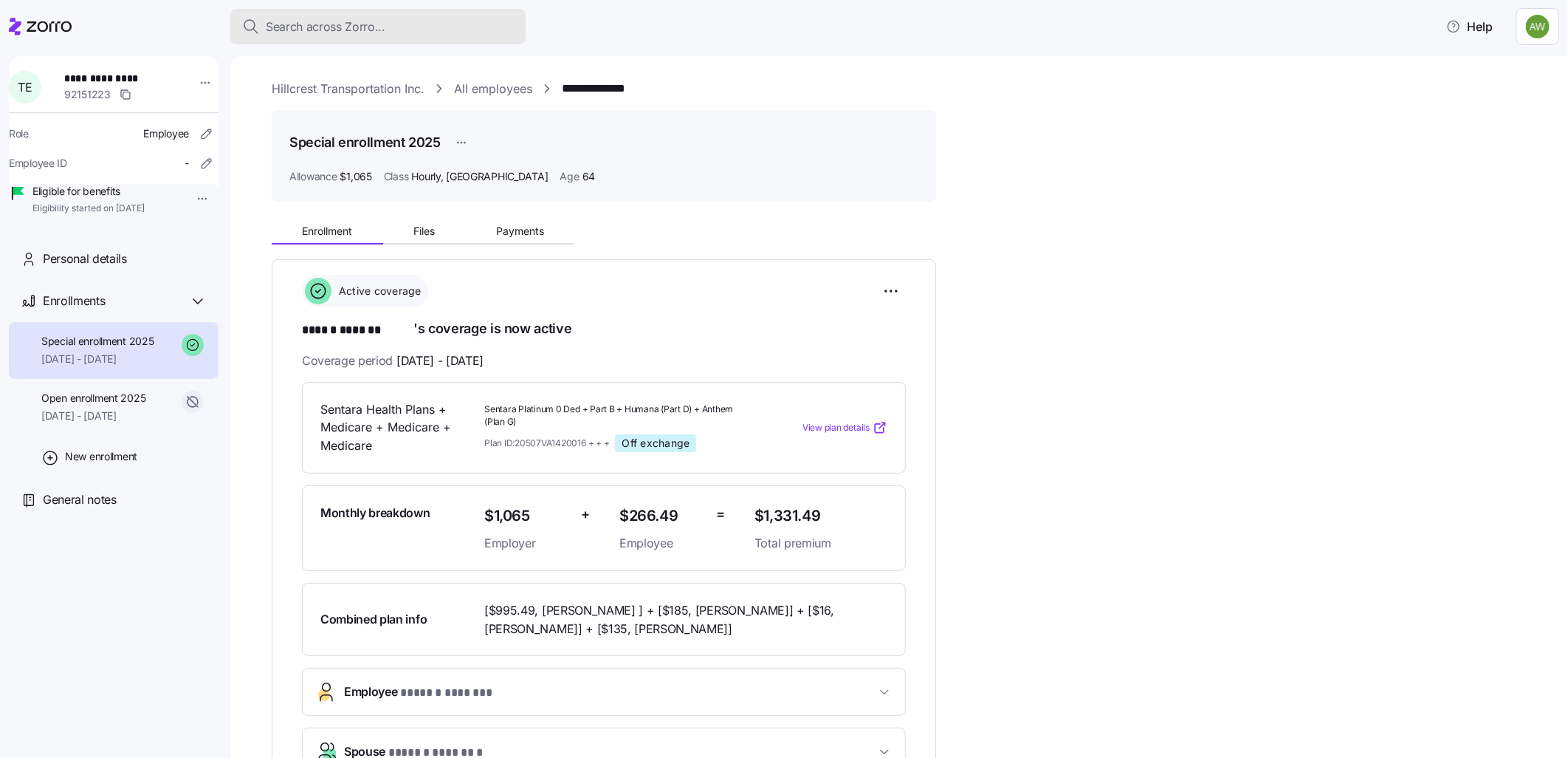
click at [314, 20] on span "Search across Zorro..." at bounding box center [326, 27] width 119 height 19
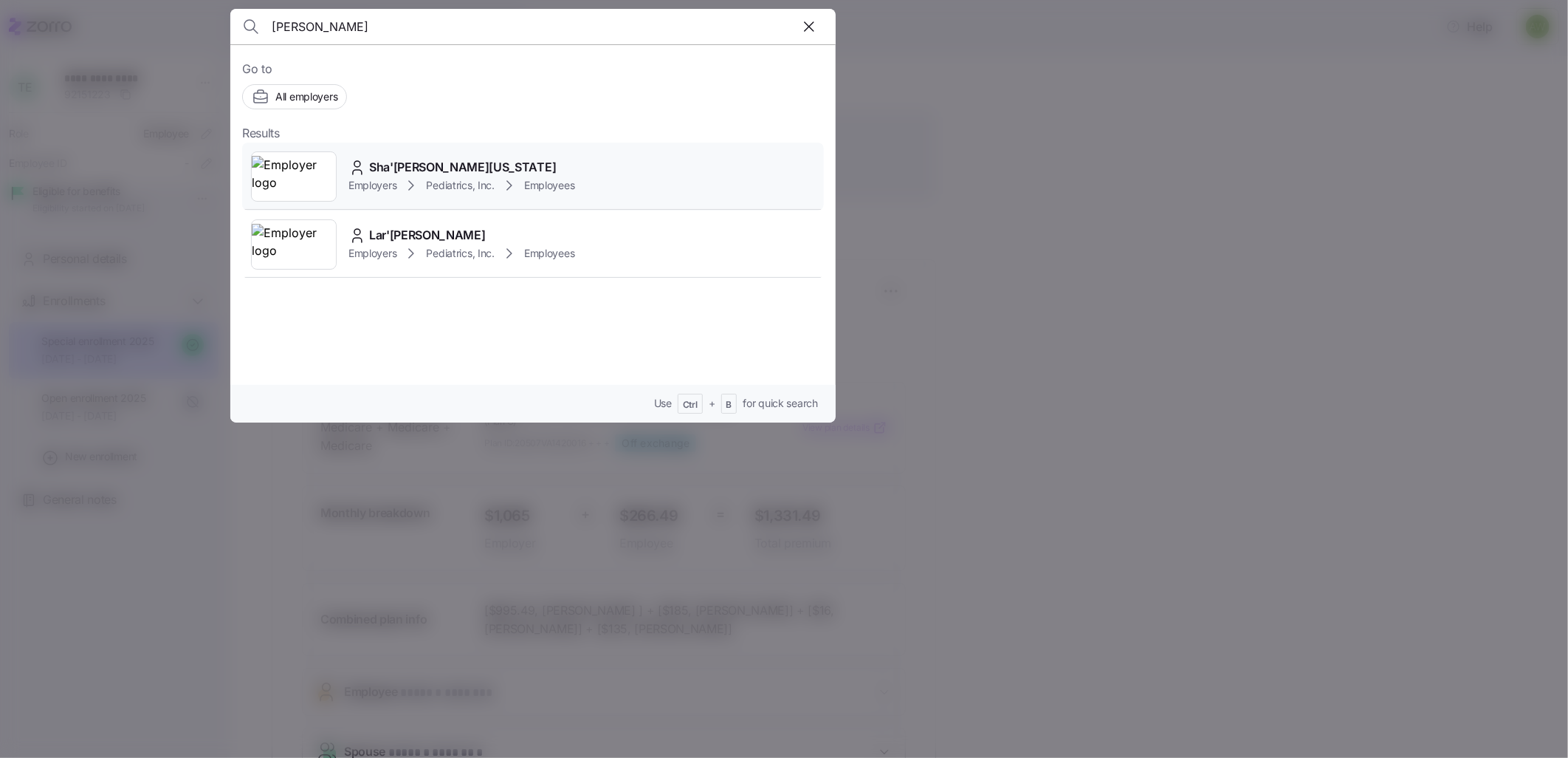
type input "sha quan"
click at [443, 170] on span "Sha'[PERSON_NAME][US_STATE]" at bounding box center [463, 167] width 187 height 19
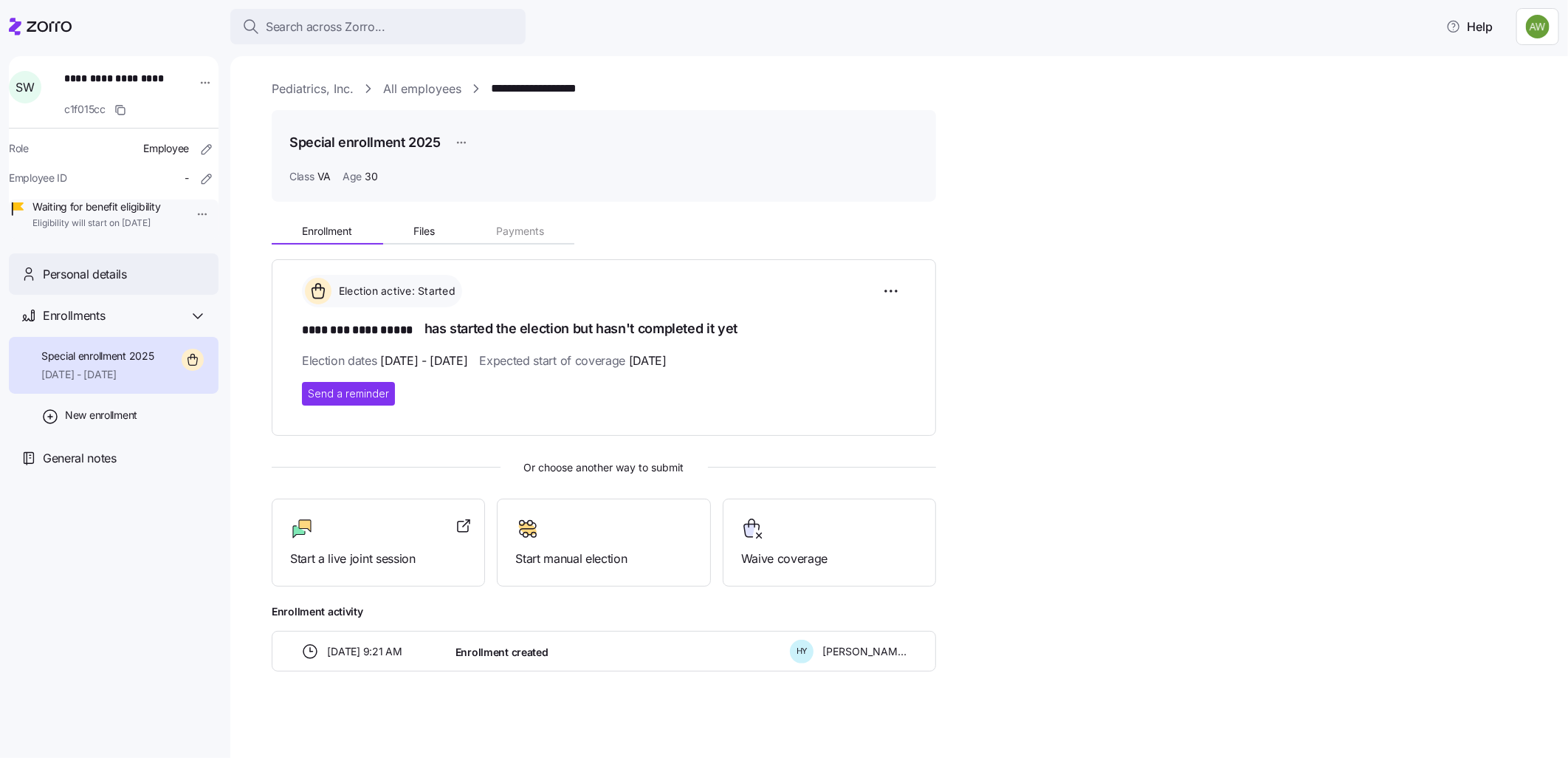
click at [108, 284] on span "Personal details" at bounding box center [85, 274] width 84 height 19
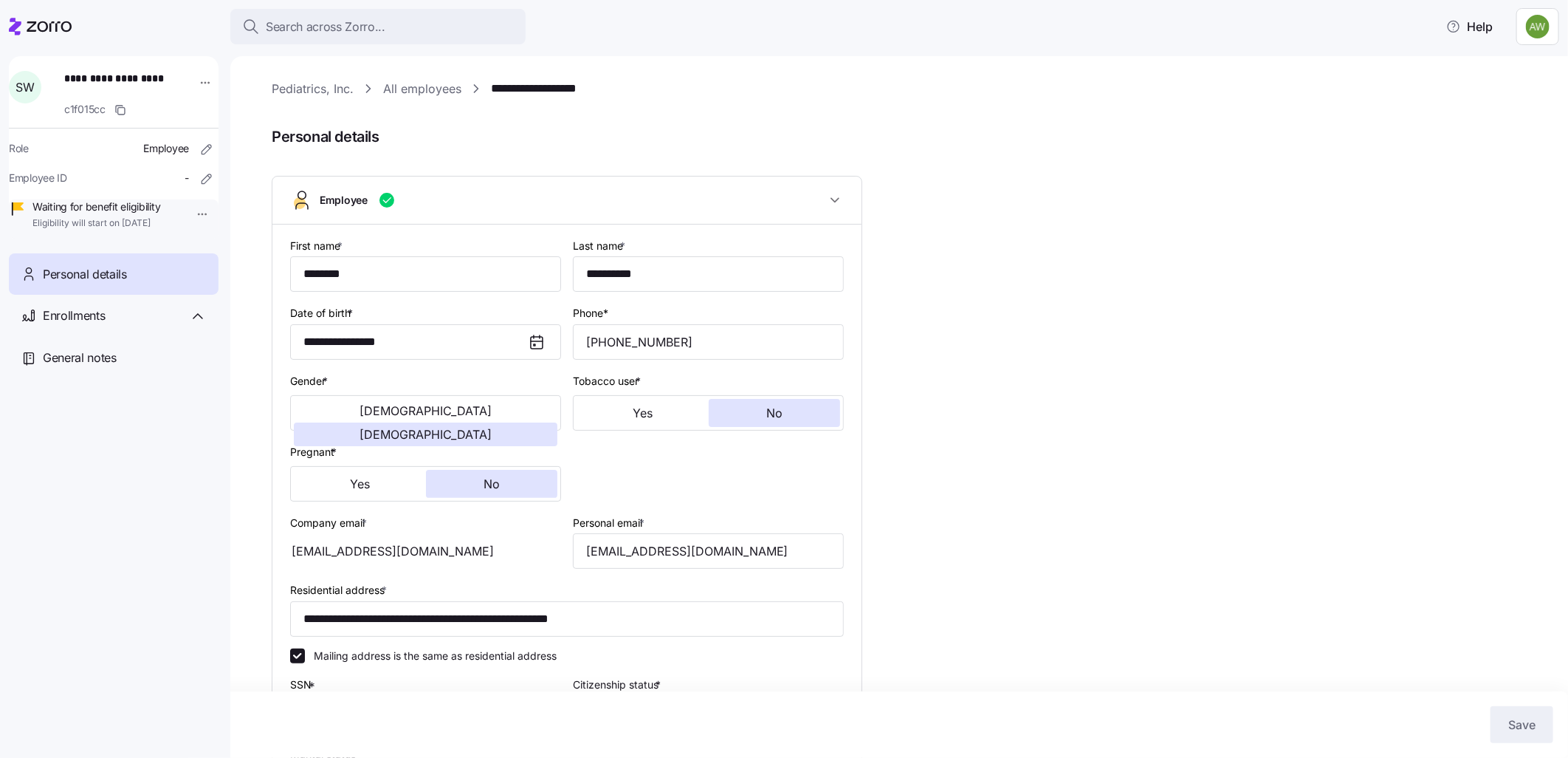
type input "VA"
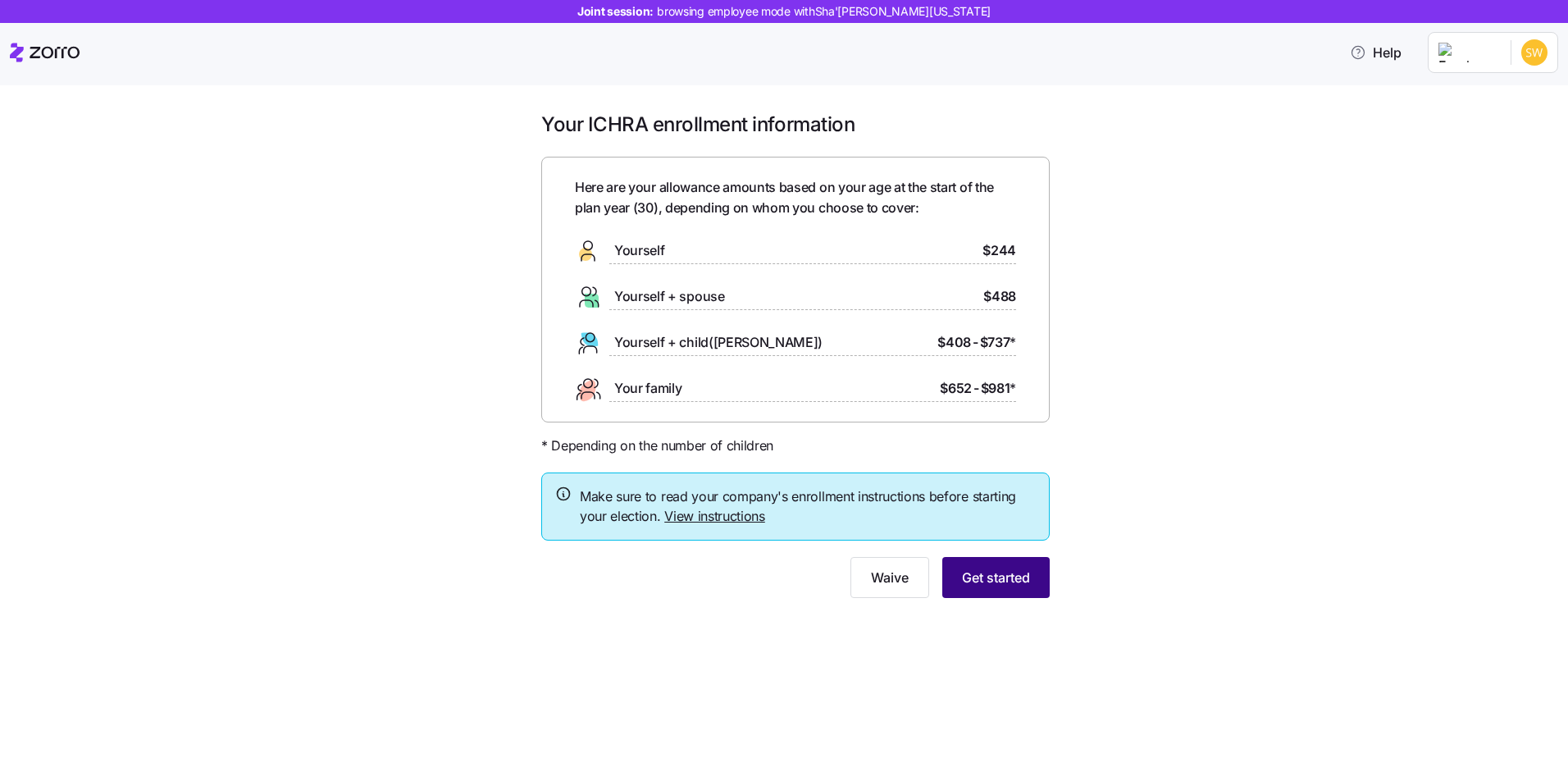
click at [1006, 581] on span "Get started" at bounding box center [996, 578] width 68 height 20
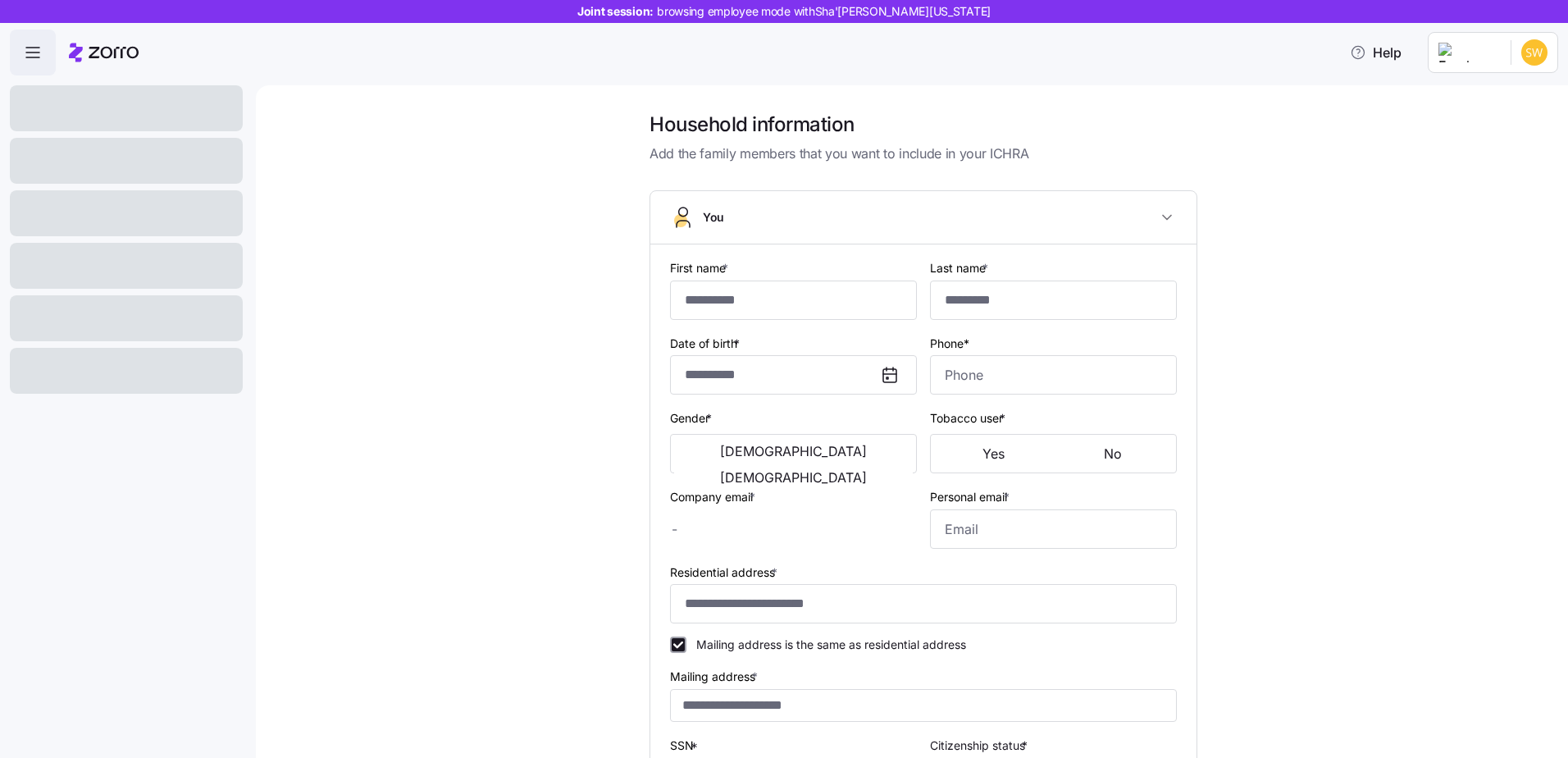
type input "********"
type input "**********"
type input "[EMAIL_ADDRESS][DOMAIN_NAME]"
type input "**********"
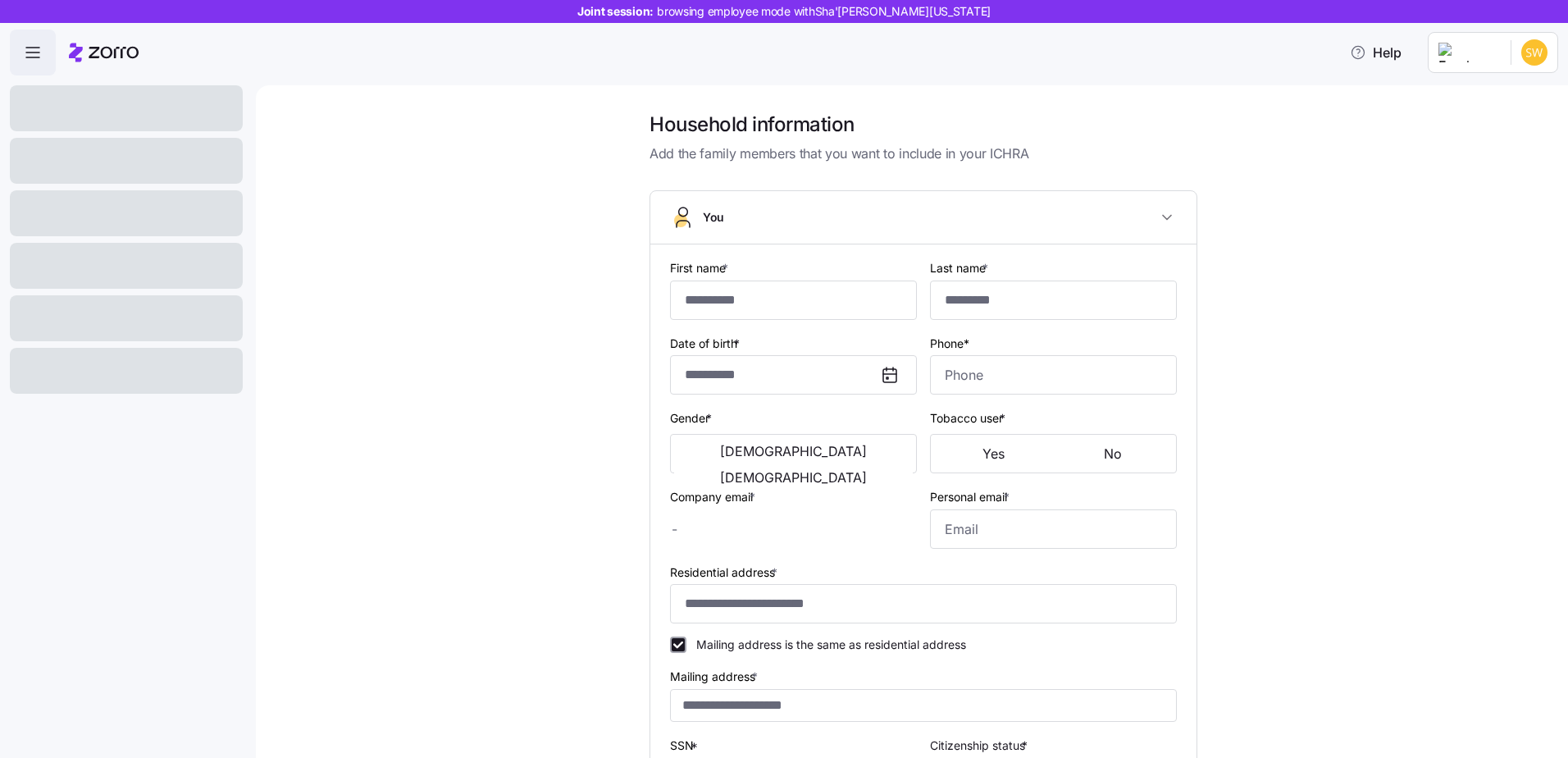
checkbox input "true"
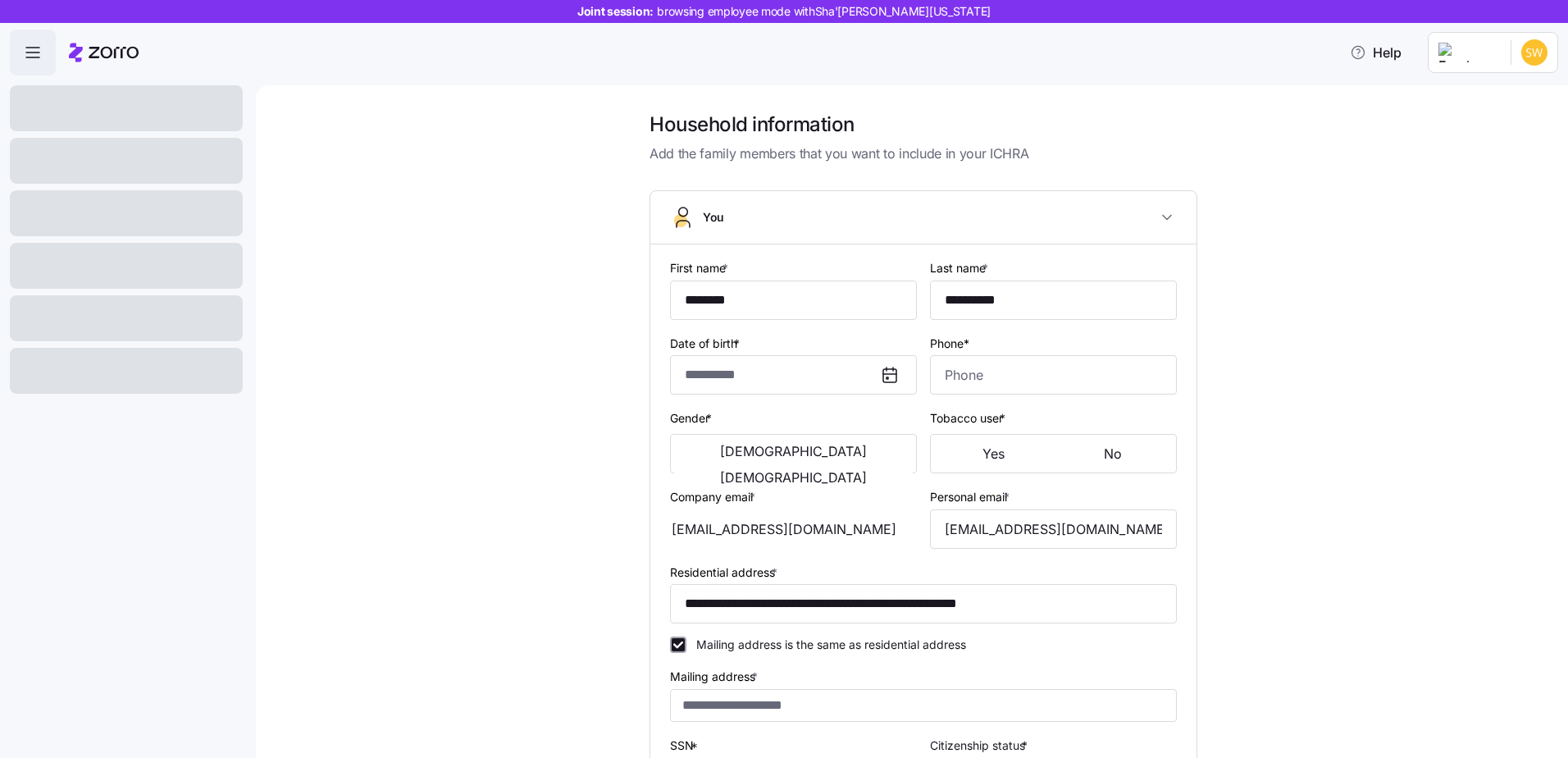
type input "**********"
type input "[PHONE_NUMBER]"
type input "[DEMOGRAPHIC_DATA] citizen"
type input "Single"
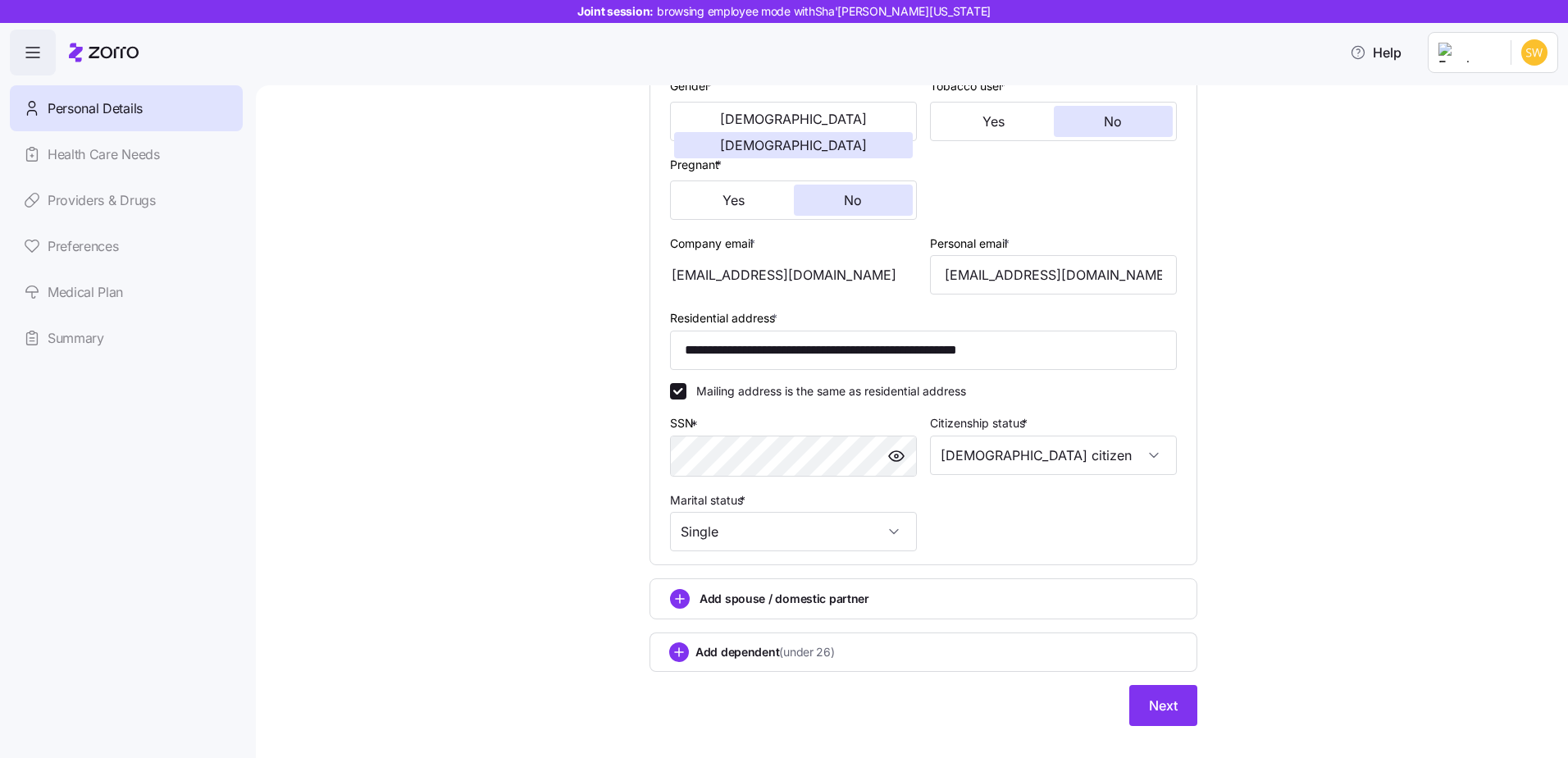
scroll to position [359, 0]
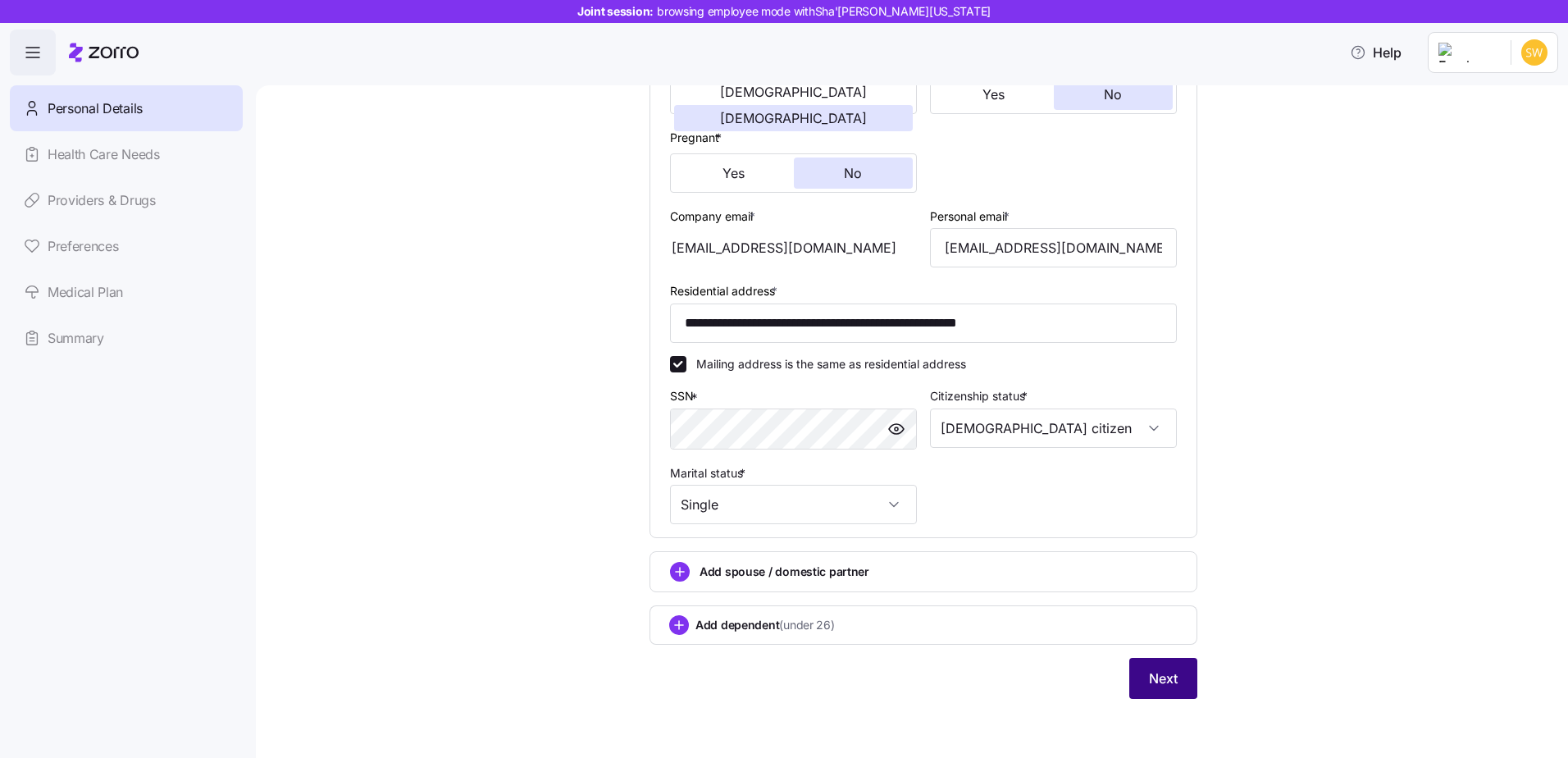
click at [1170, 672] on span "Next" at bounding box center [1163, 678] width 29 height 20
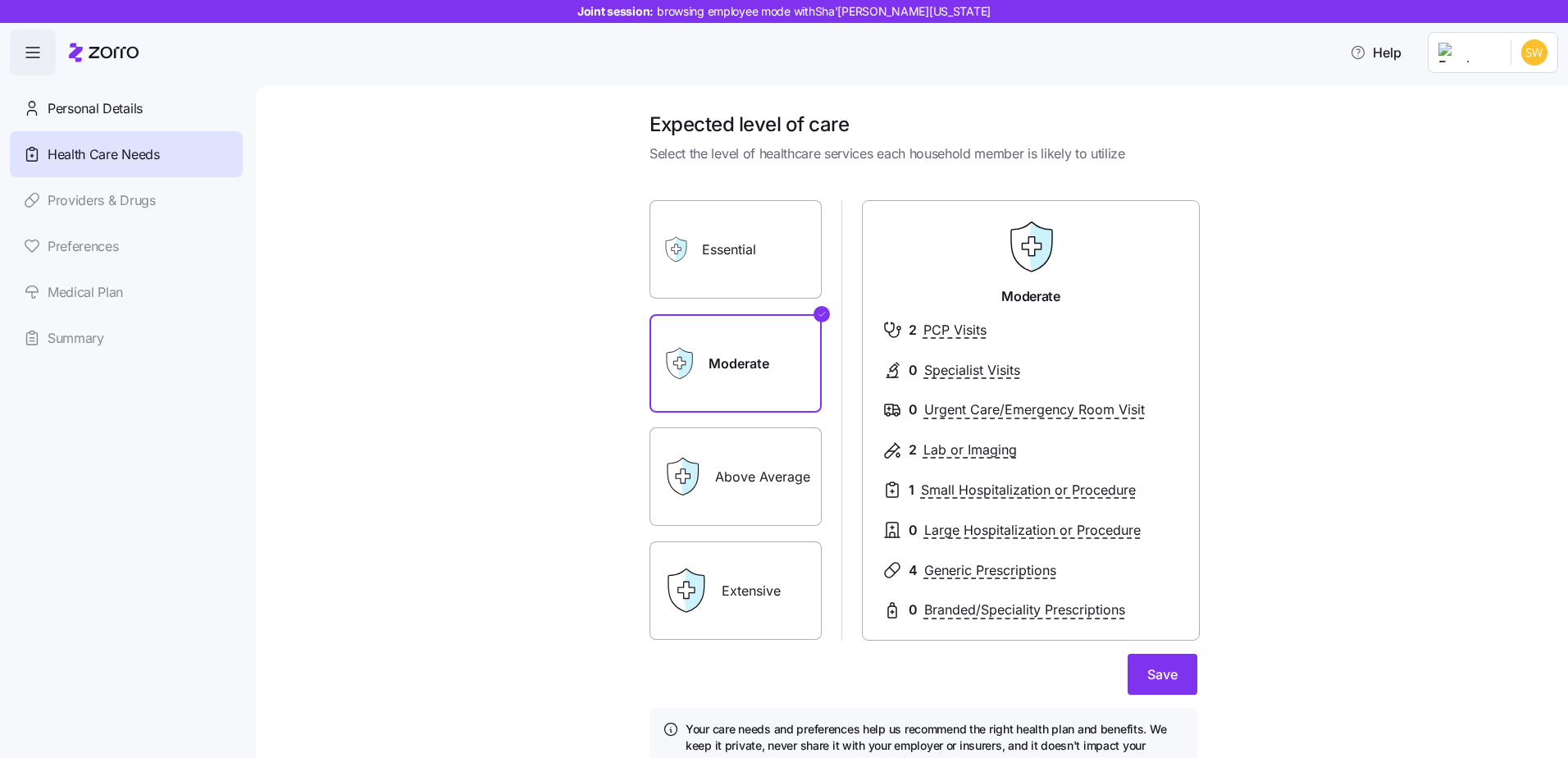
click at [1173, 673] on button "Save" at bounding box center [1162, 675] width 70 height 41
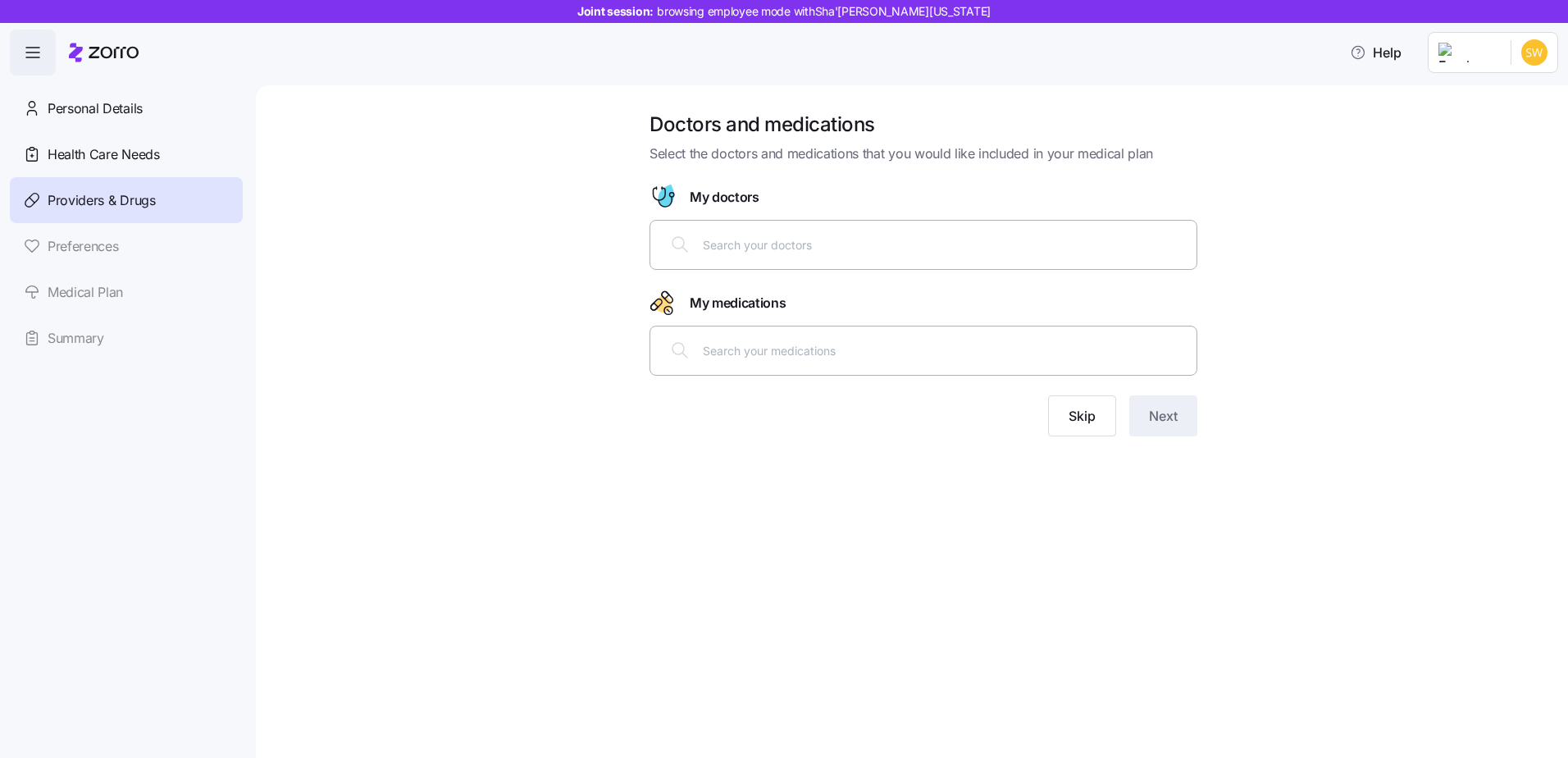
click at [728, 248] on input "text" at bounding box center [945, 245] width 484 height 18
type input "Kimberly galgano"
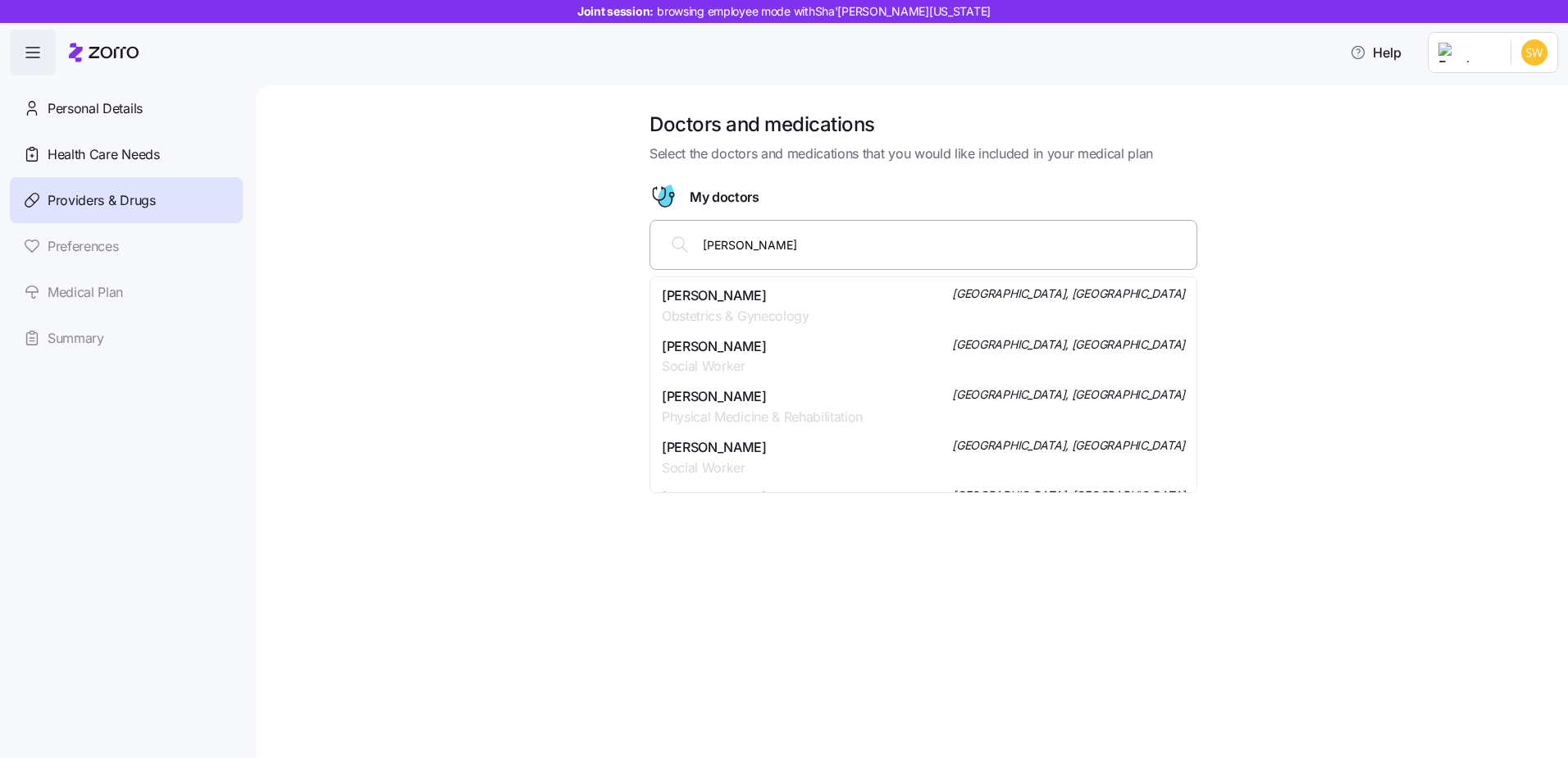
click at [723, 297] on span "Mrs. Kimberly M. Galgano" at bounding box center [735, 296] width 148 height 21
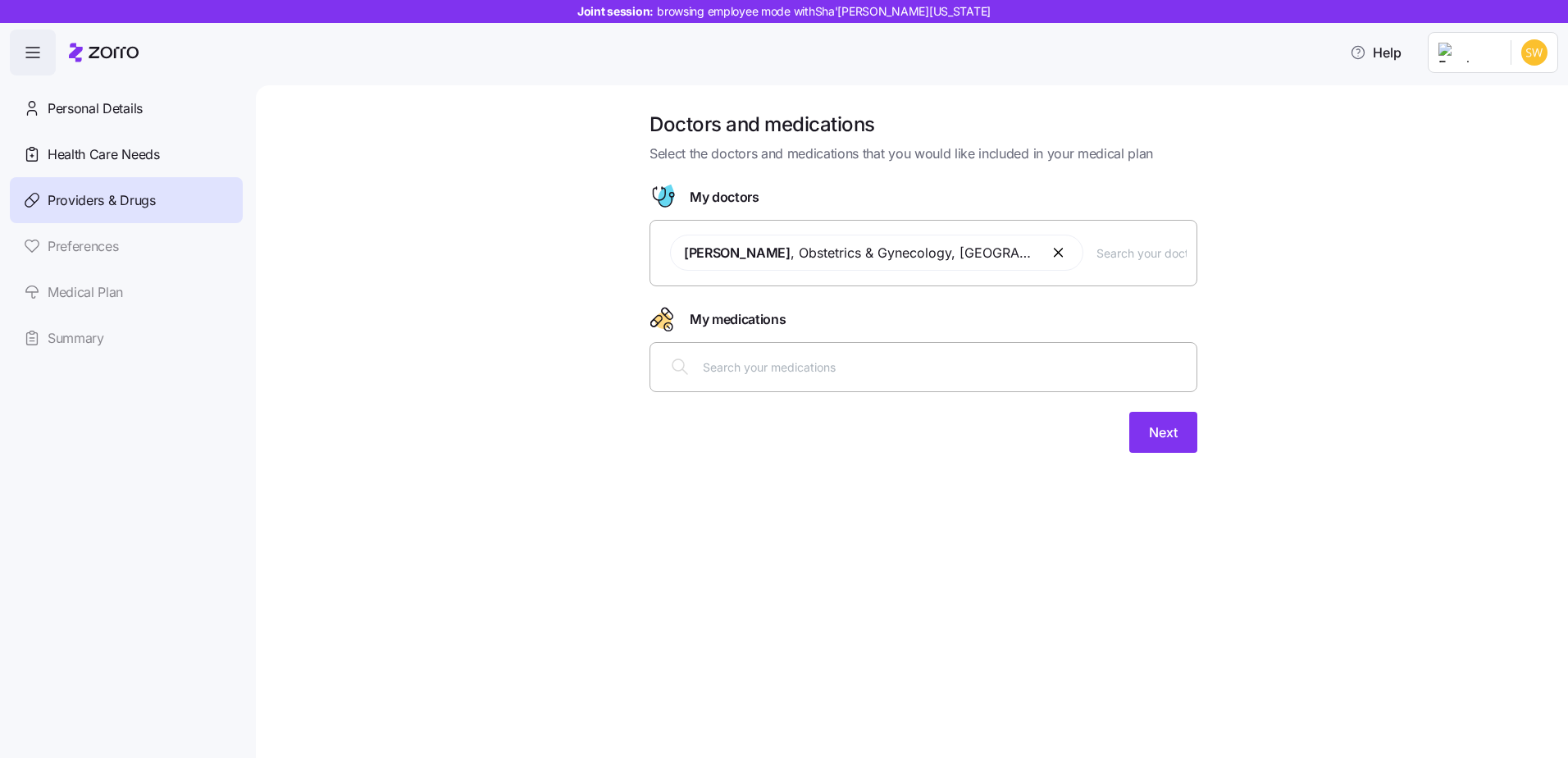
click at [1124, 246] on input "text" at bounding box center [1141, 253] width 90 height 18
type input "c"
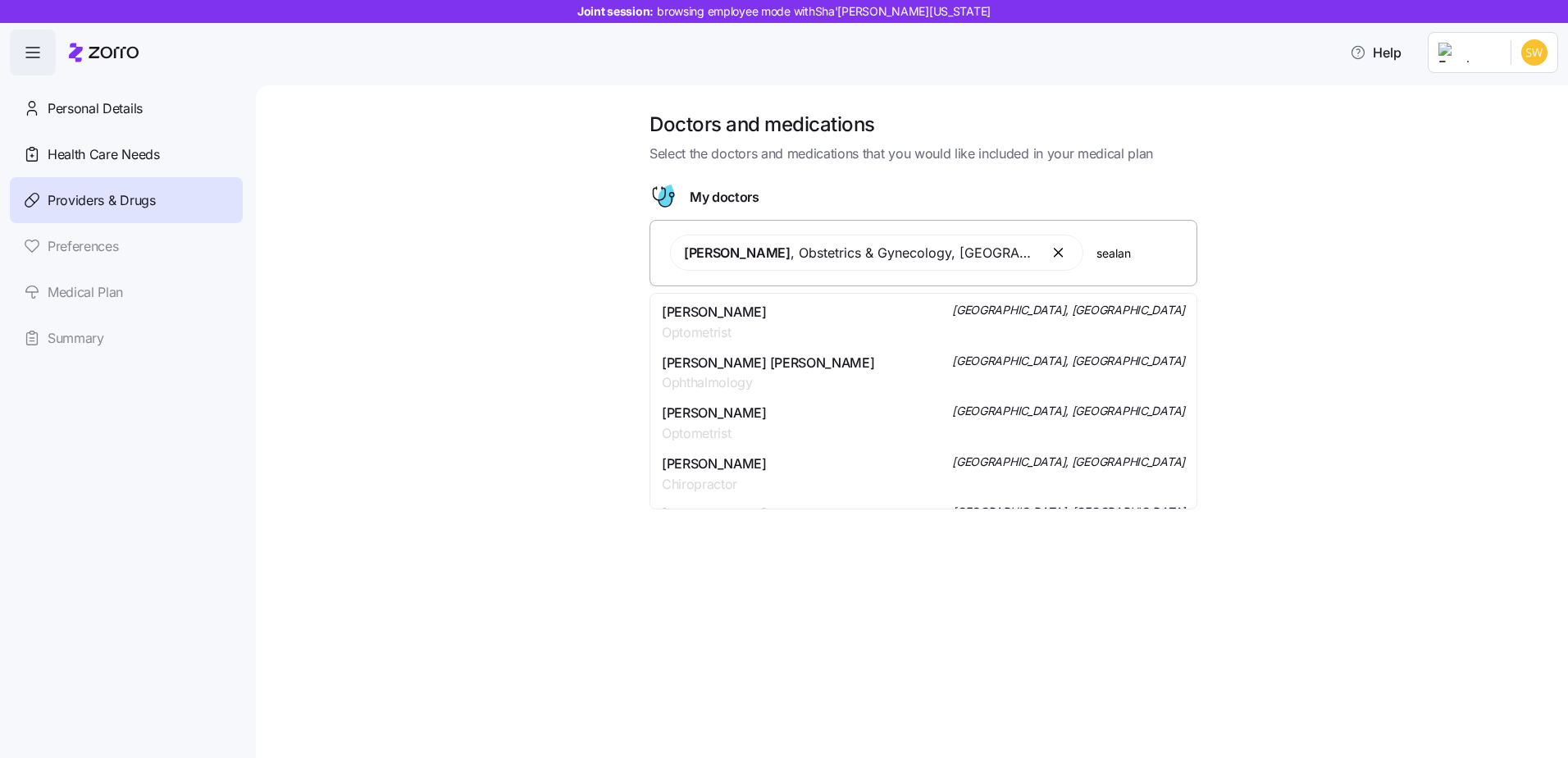
type input "sealand"
click at [750, 323] on span "Internal Medicine" at bounding box center [714, 332] width 105 height 21
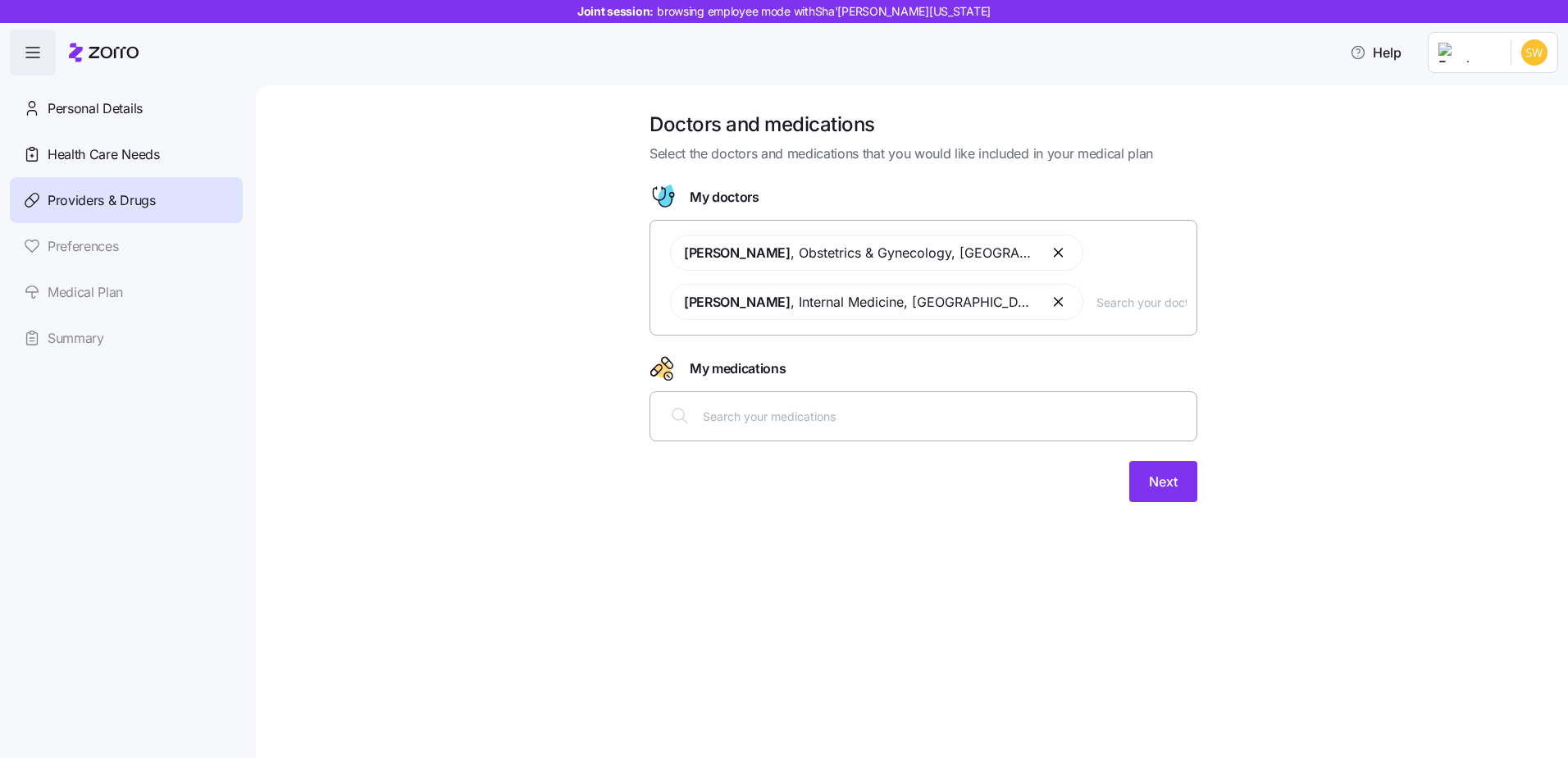
click at [915, 408] on div at bounding box center [923, 416] width 527 height 39
type input "Jardiance"
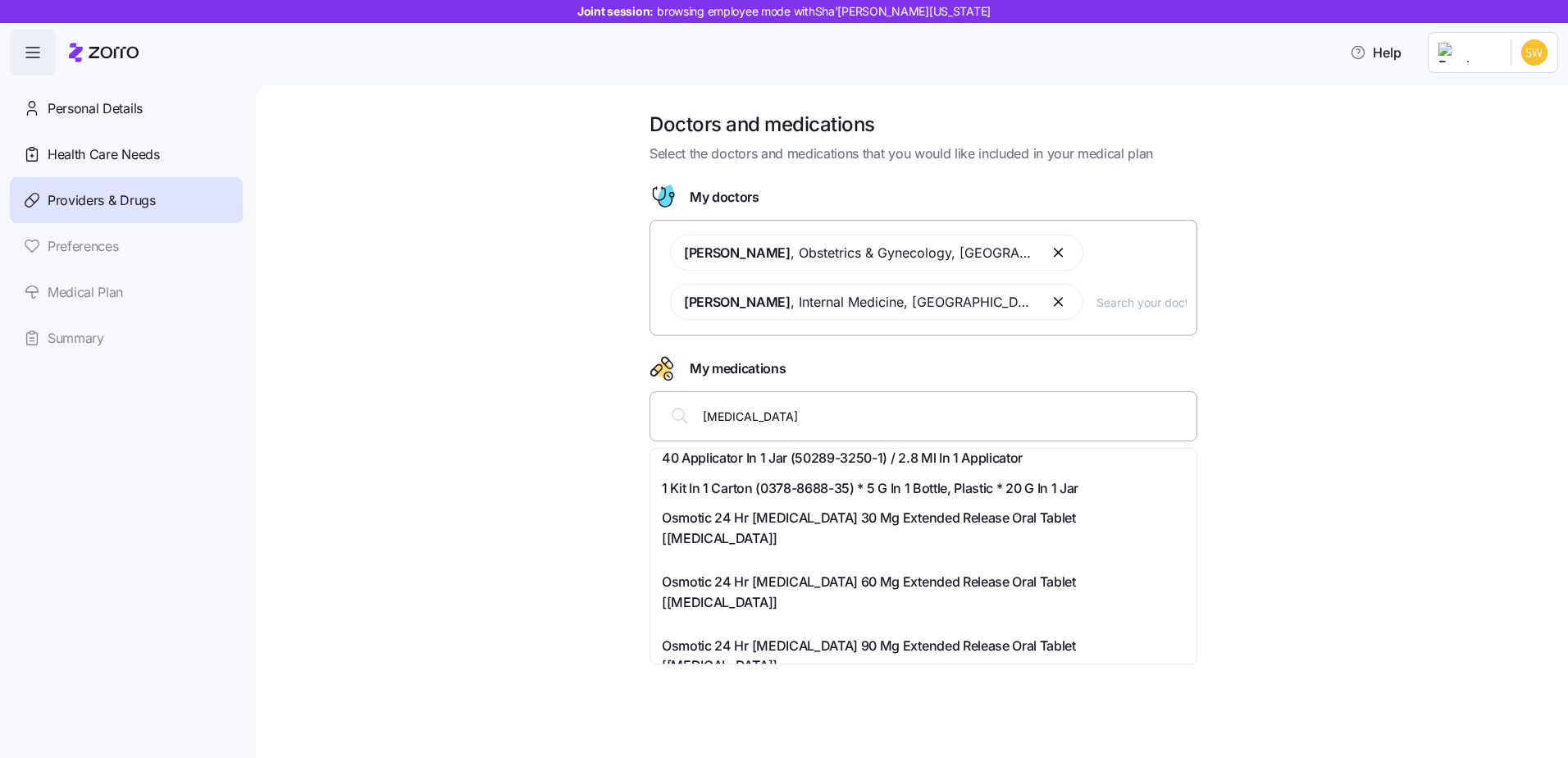
scroll to position [547, 0]
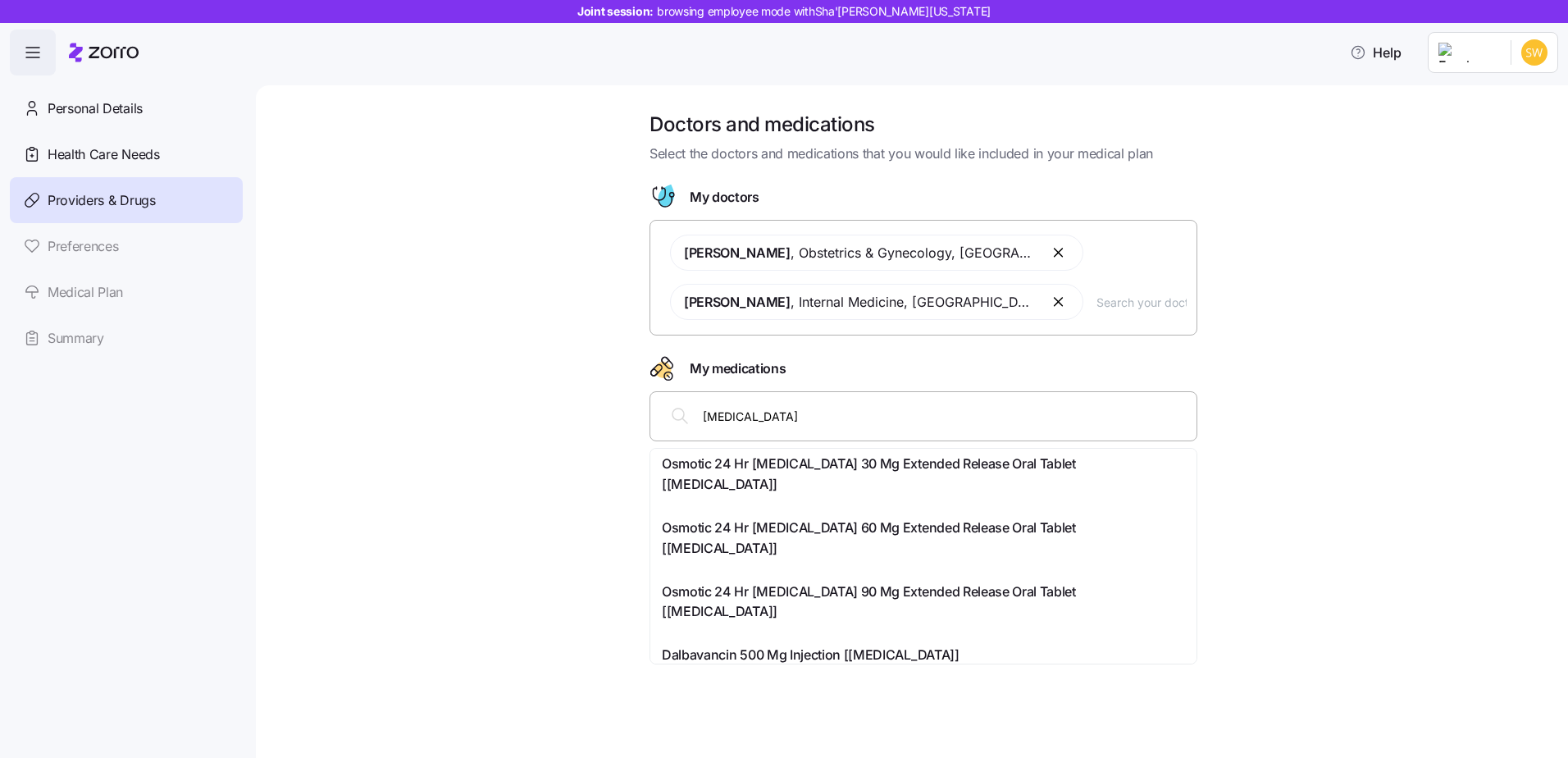
click at [810, 414] on input "Jardiance" at bounding box center [945, 416] width 484 height 18
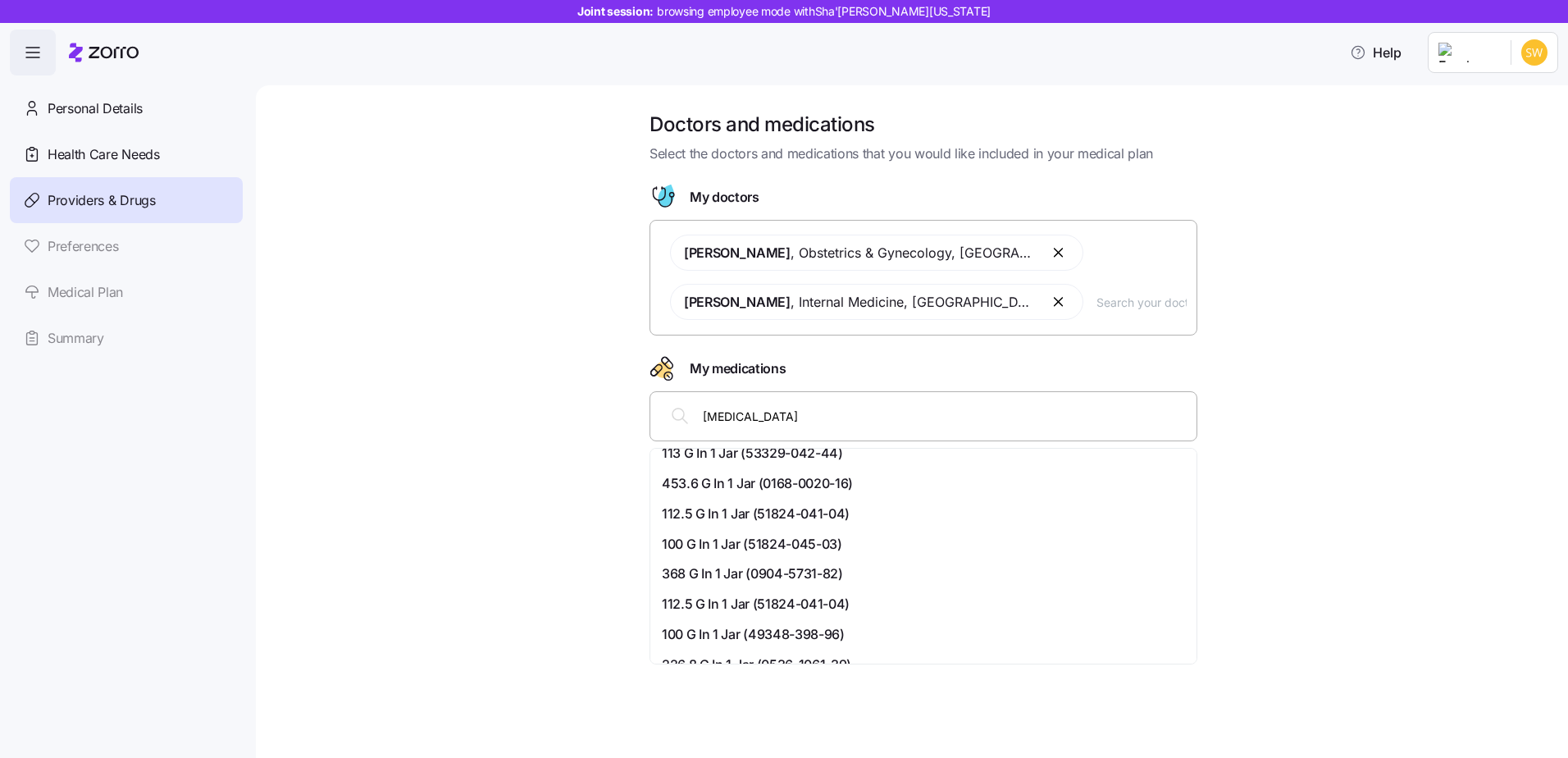
scroll to position [0, 0]
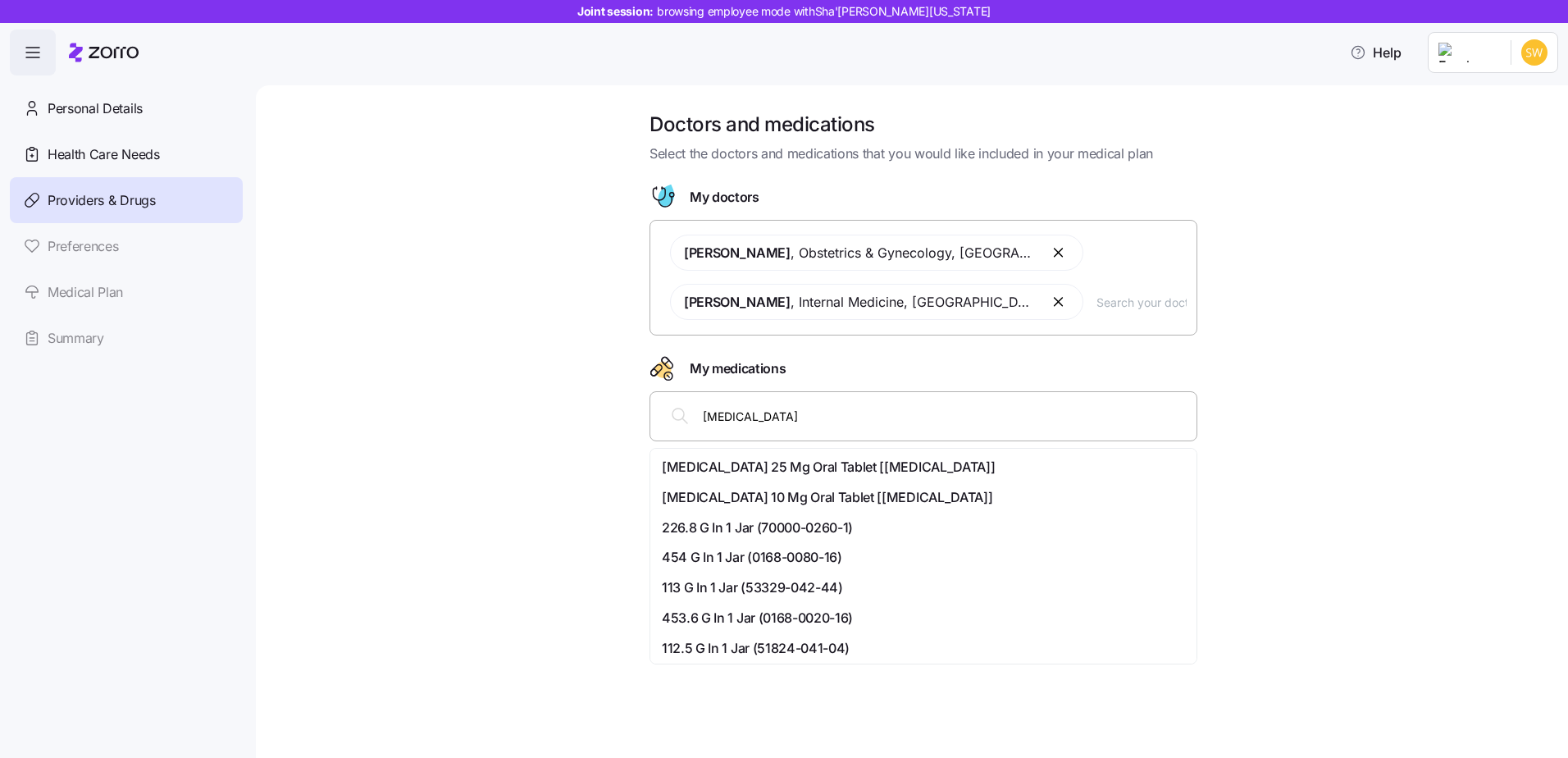
click at [856, 461] on span "Empagliflozin 25 Mg Oral Tablet [jardiance]" at bounding box center [828, 467] width 333 height 21
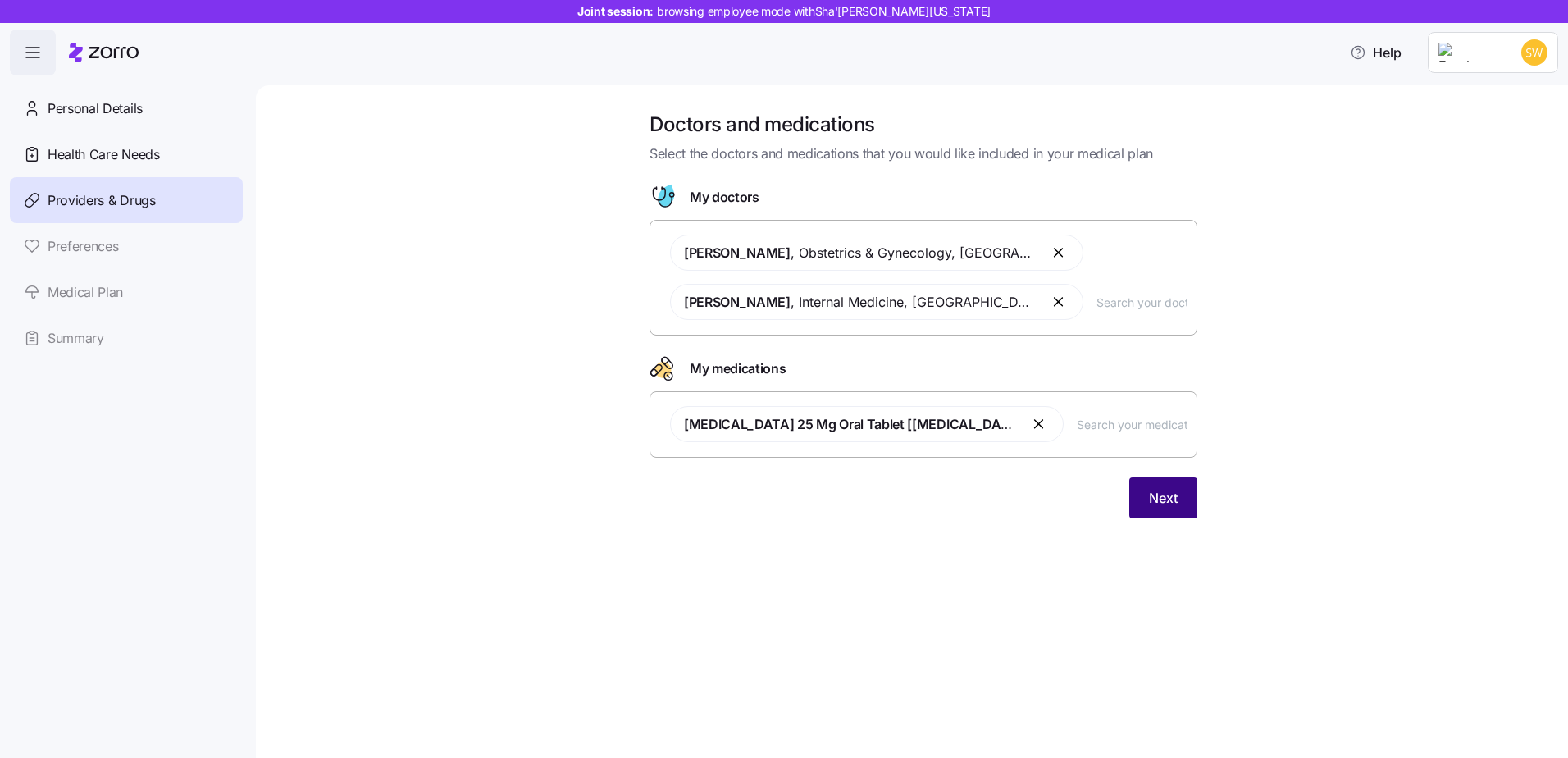
click at [1164, 505] on span "Next" at bounding box center [1163, 498] width 29 height 20
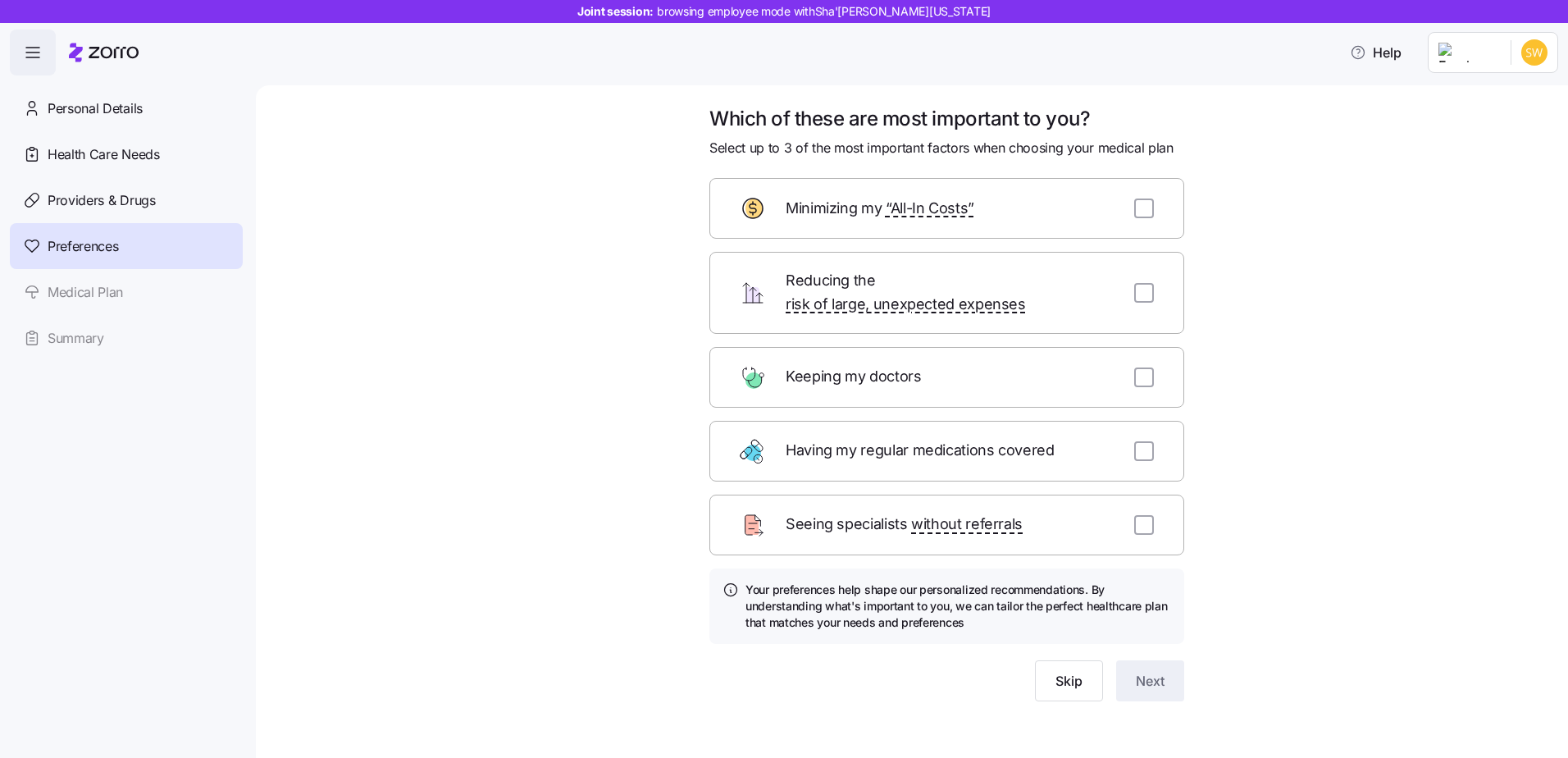
scroll to position [7, 0]
click at [1067, 669] on span "Skip" at bounding box center [1069, 679] width 27 height 20
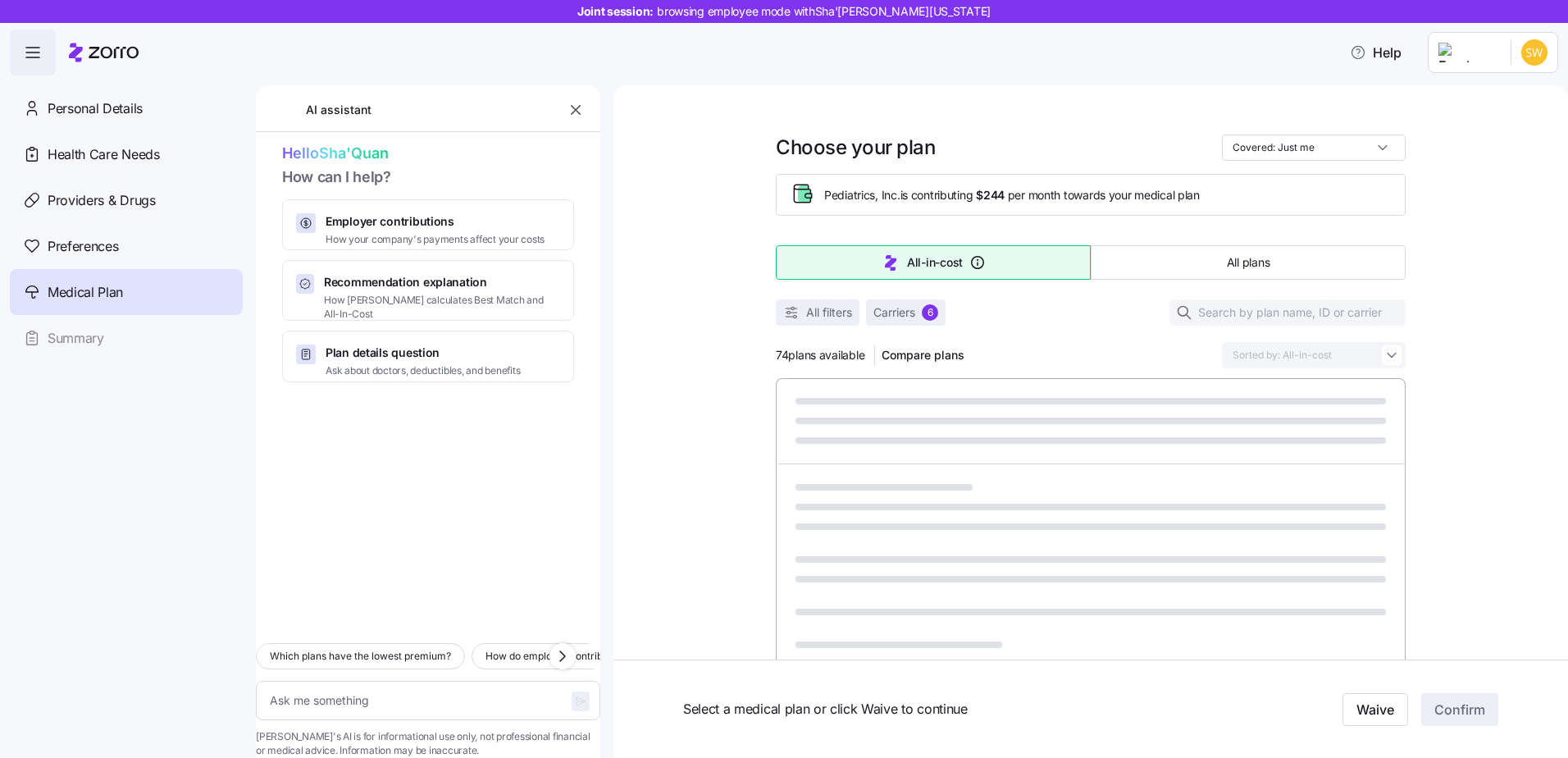
type textarea "x"
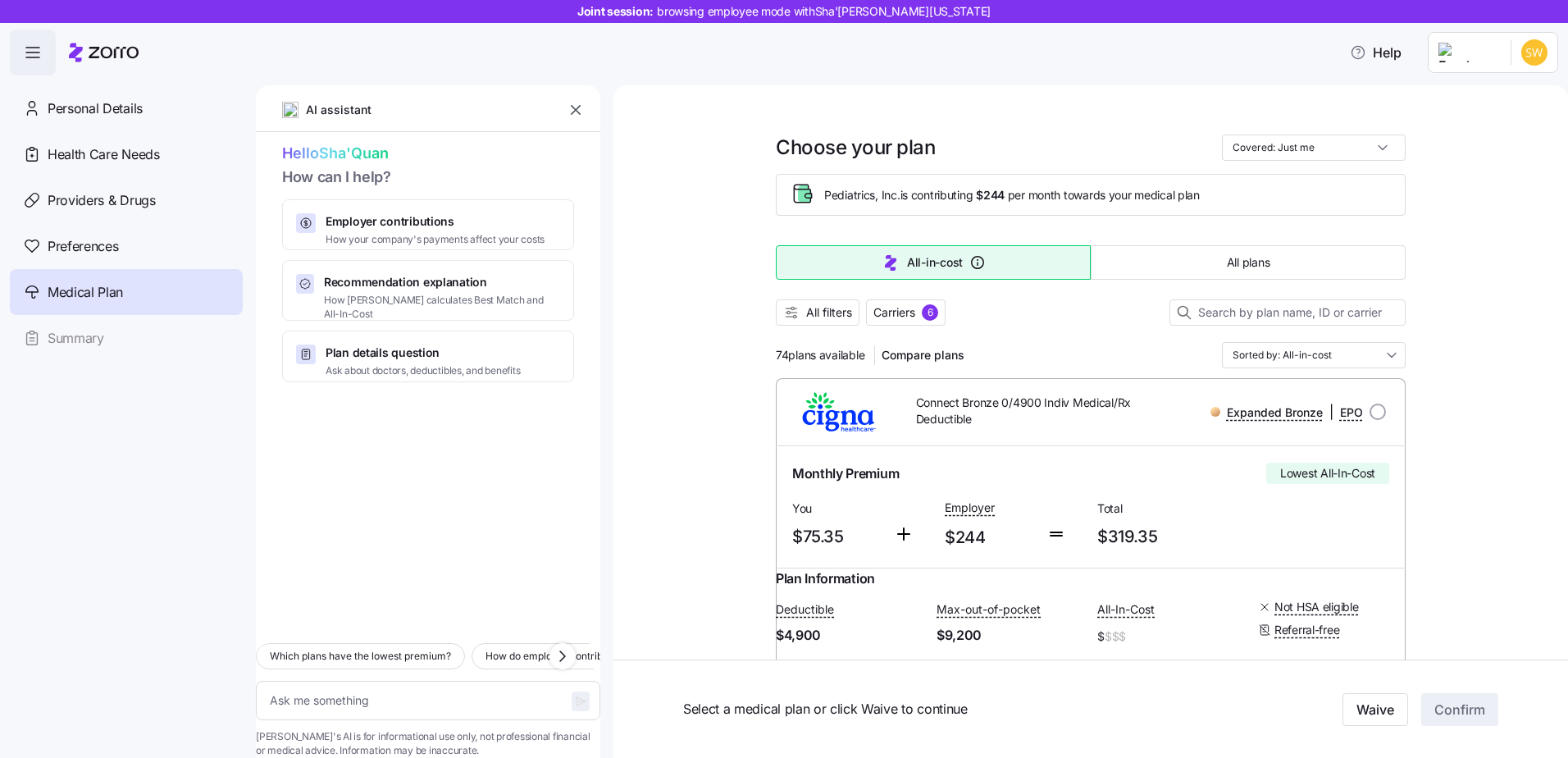
click at [578, 112] on icon "button" at bounding box center [575, 109] width 10 height 10
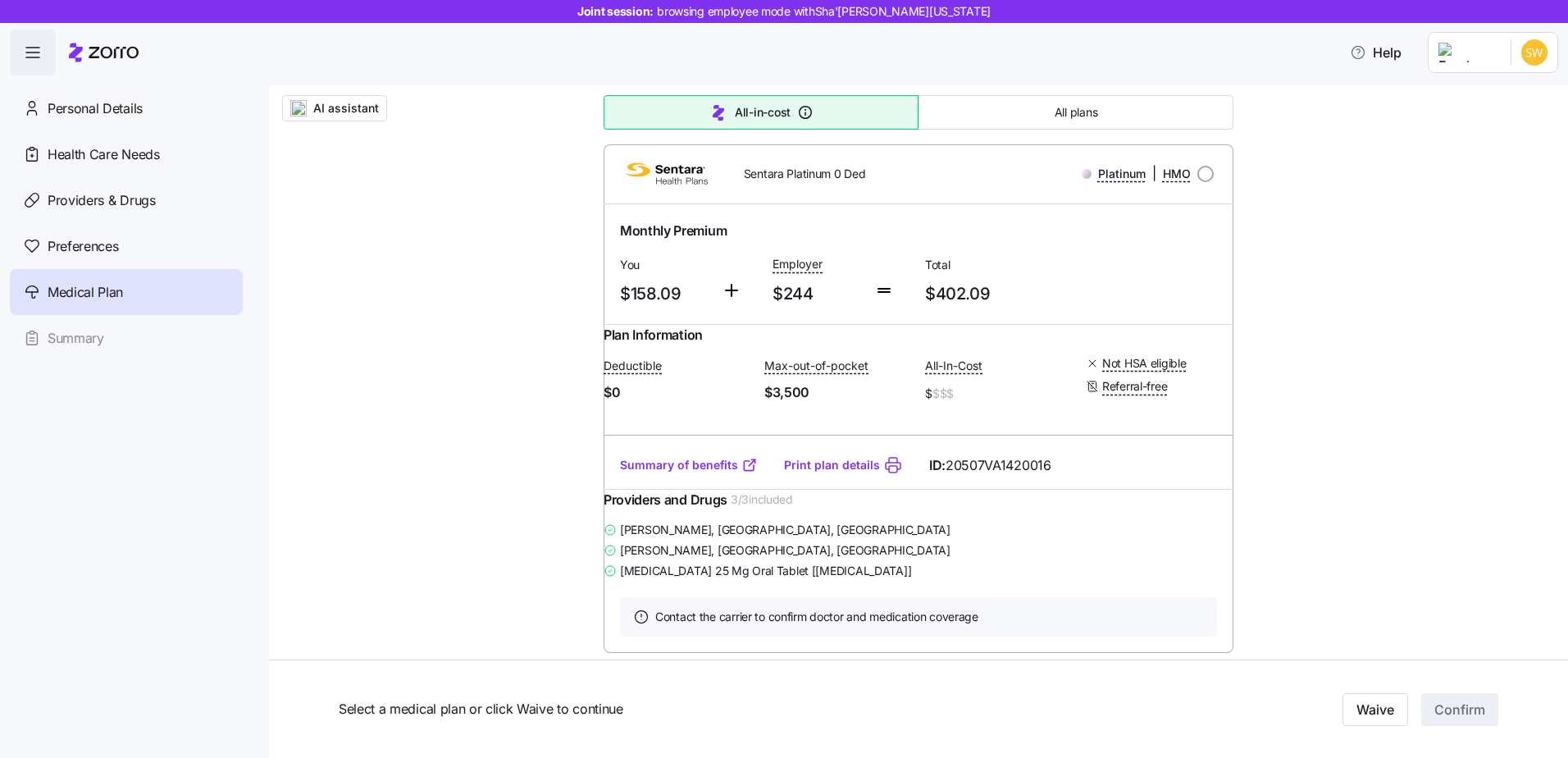
scroll to position [1313, 0]
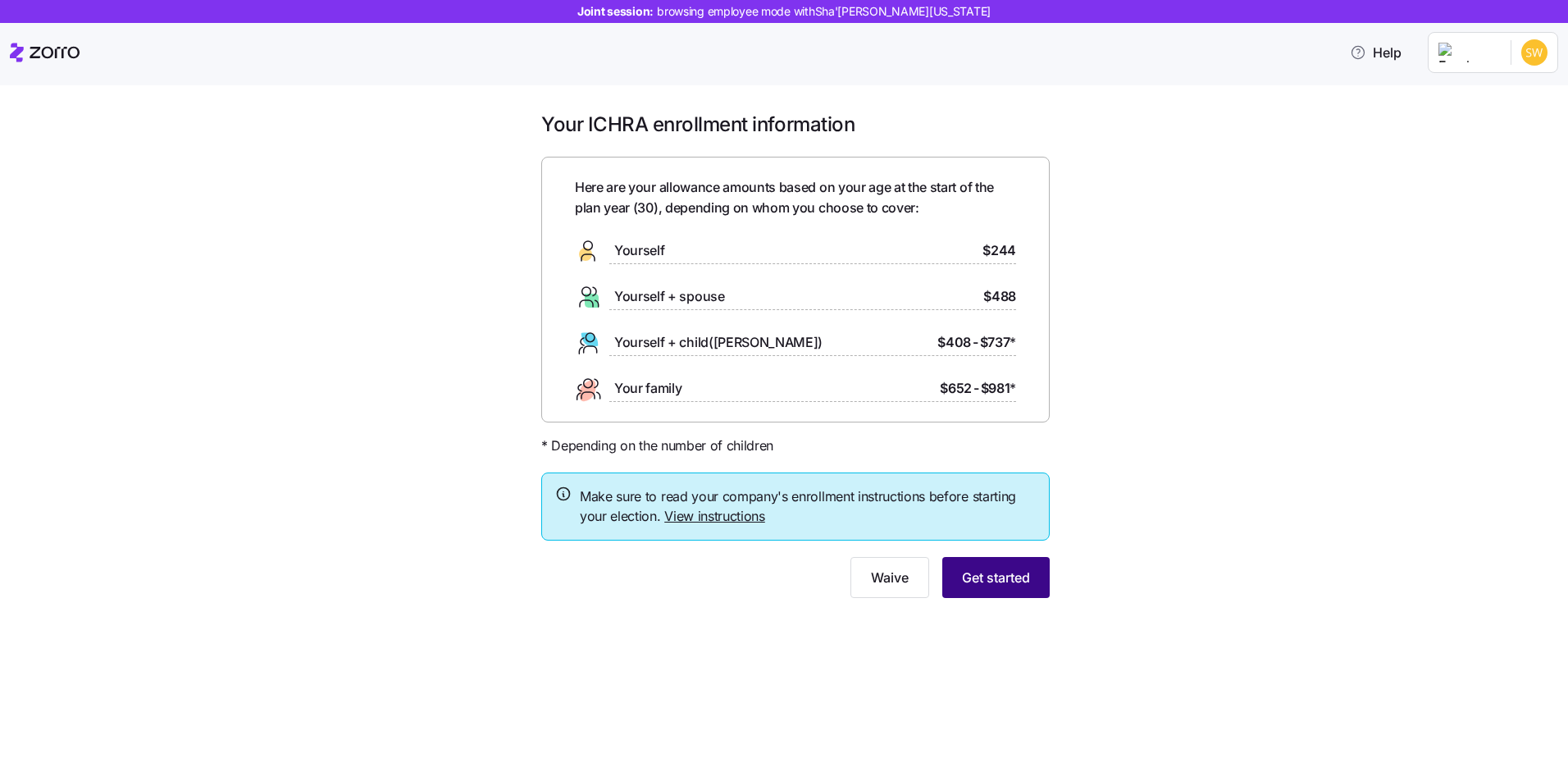
click at [1016, 579] on span "Get started" at bounding box center [996, 578] width 68 height 20
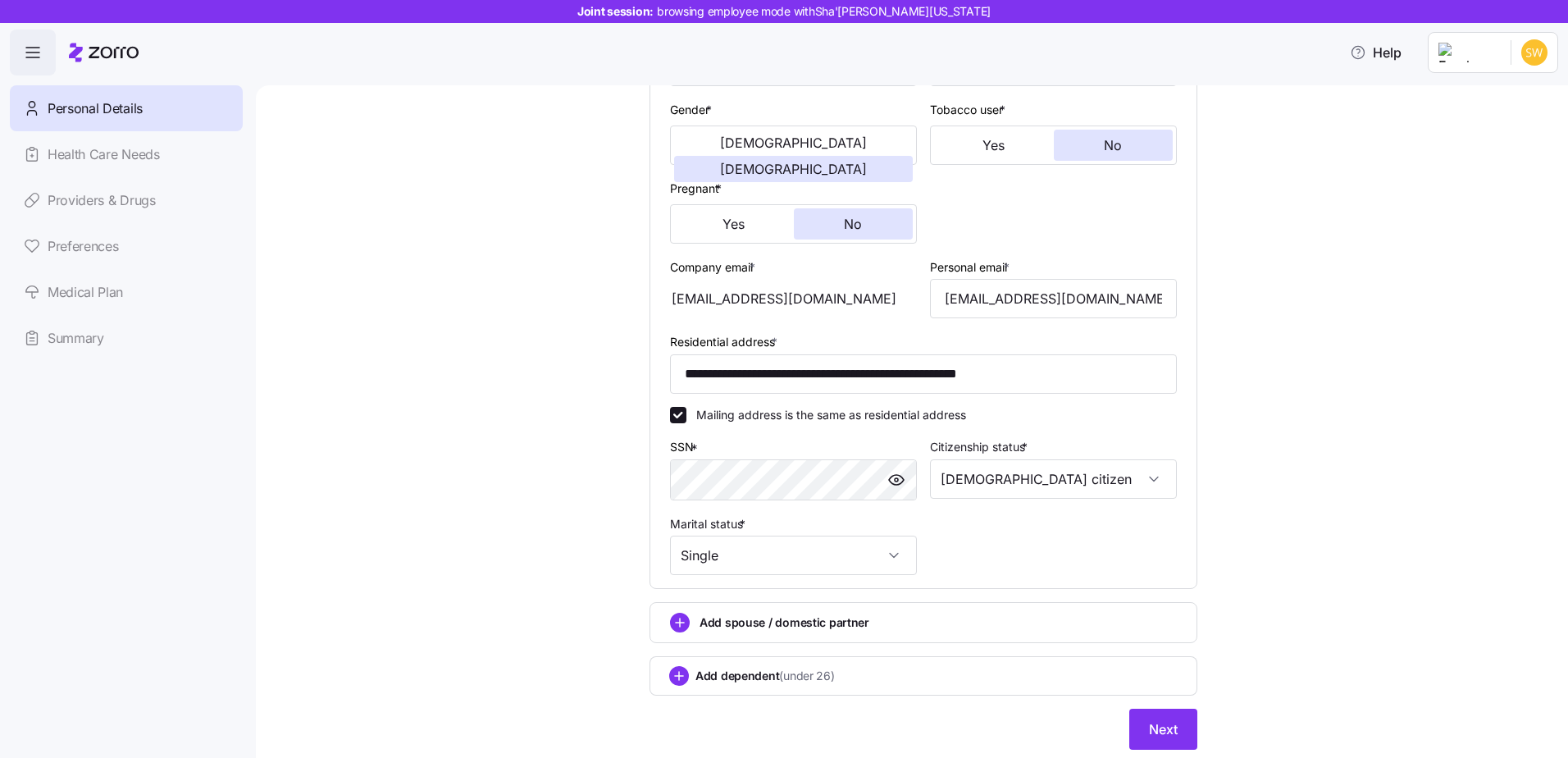
scroll to position [359, 0]
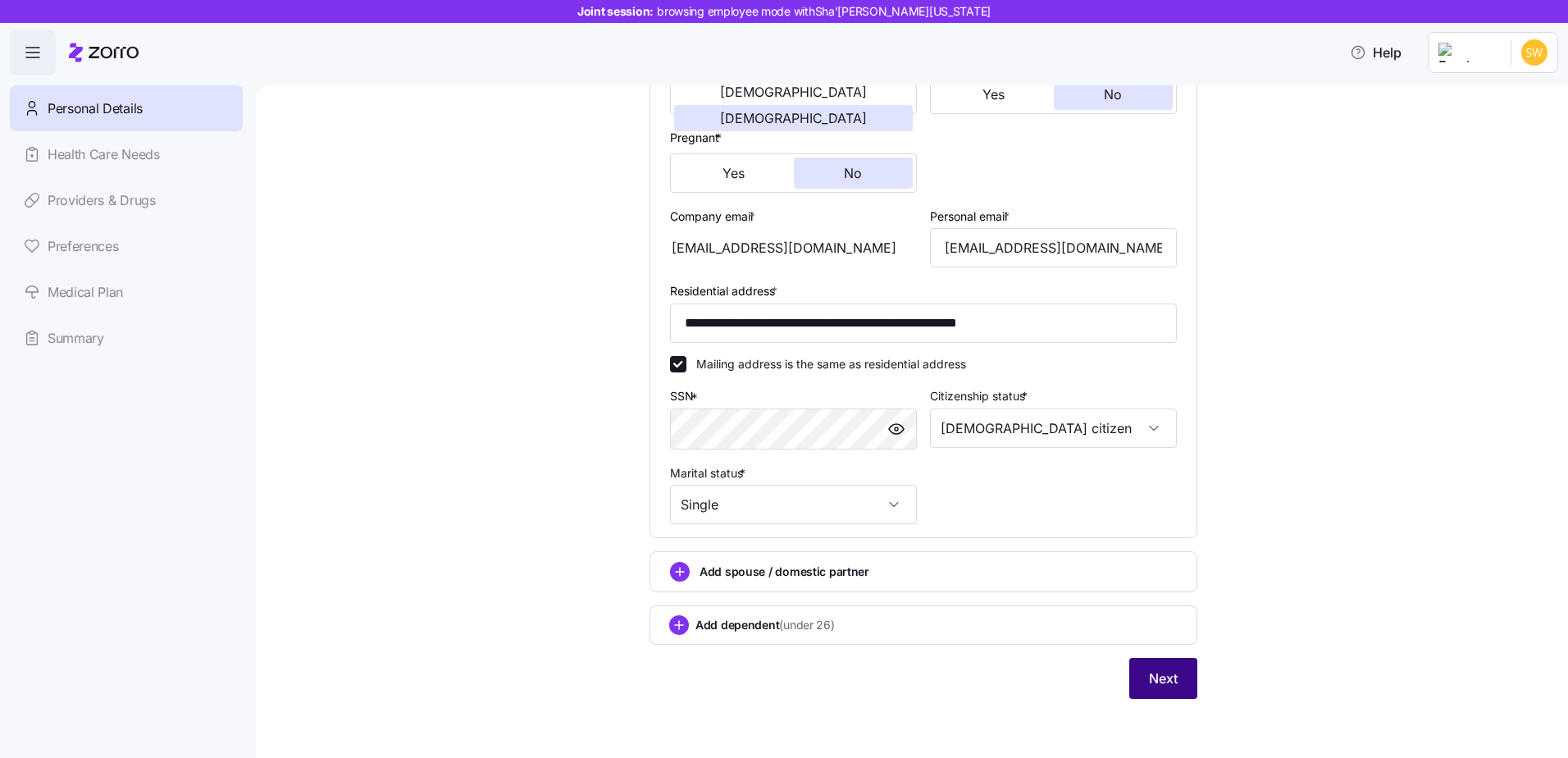
click at [1154, 677] on span "Next" at bounding box center [1163, 678] width 29 height 20
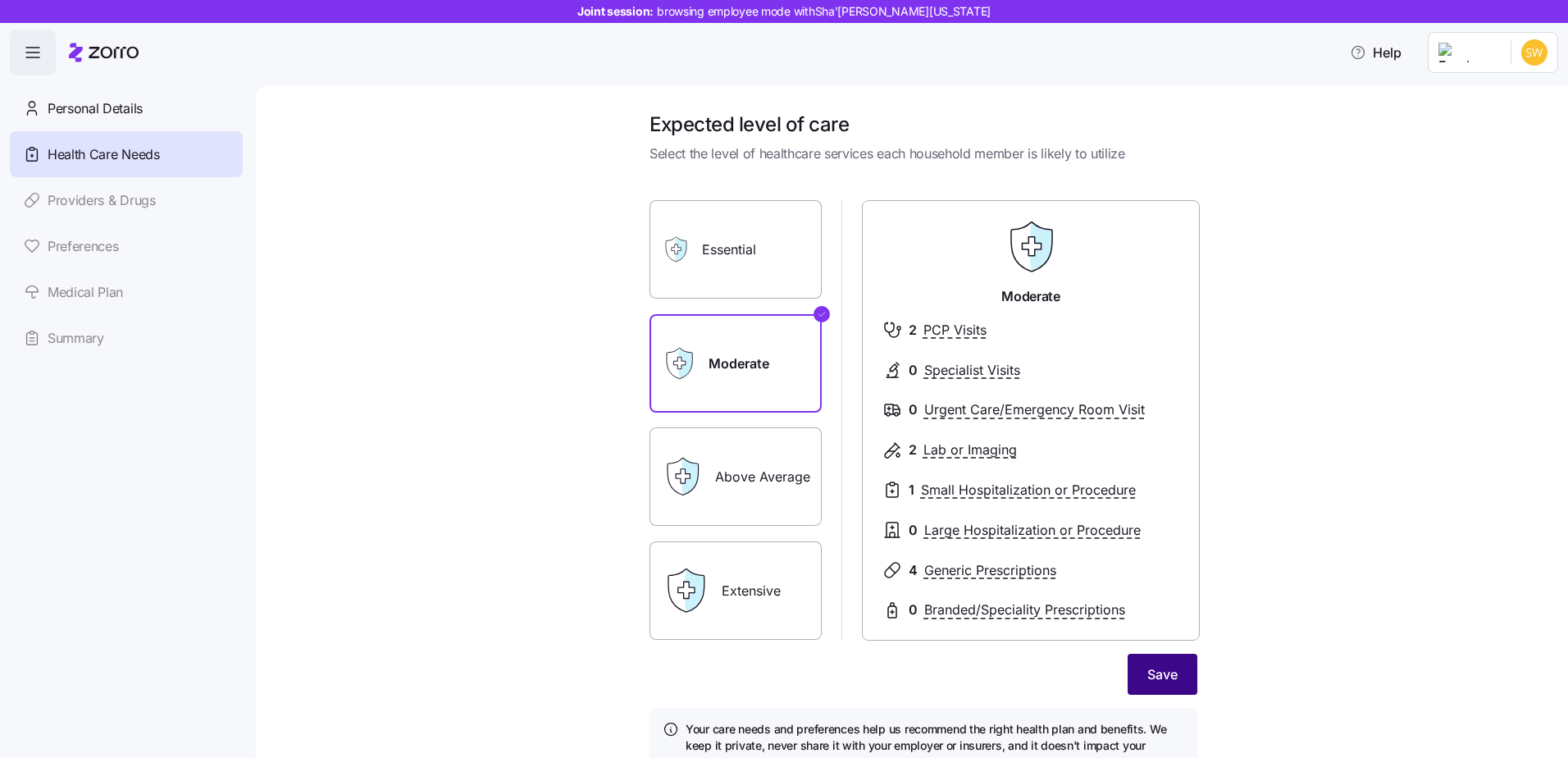
click at [1165, 680] on span "Save" at bounding box center [1162, 675] width 30 height 20
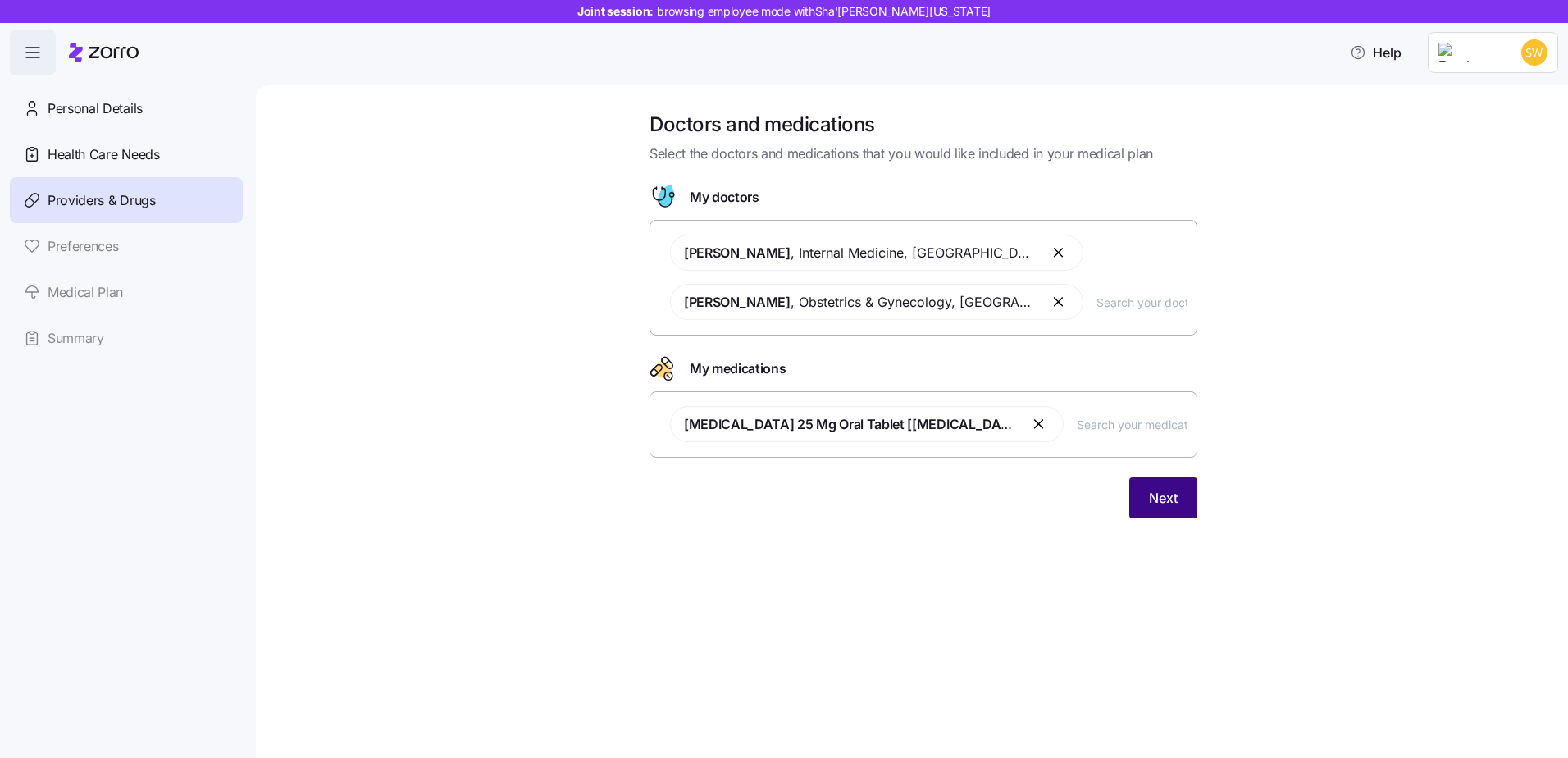
click at [1163, 501] on span "Next" at bounding box center [1163, 498] width 29 height 20
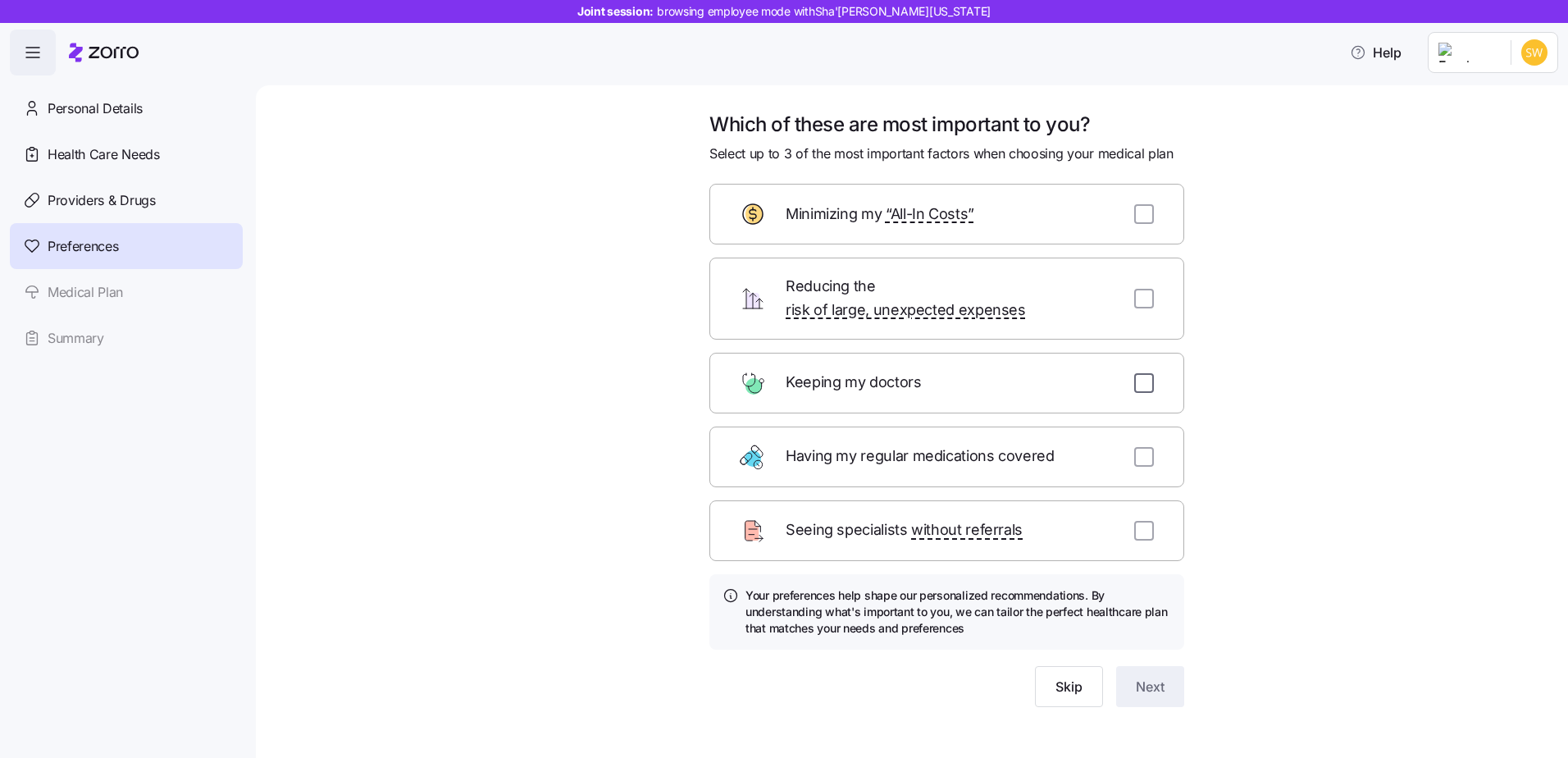
click at [1144, 374] on input "checkbox" at bounding box center [1144, 383] width 20 height 20
checkbox input "true"
click at [1135, 447] on input "checkbox" at bounding box center [1144, 457] width 20 height 20
checkbox input "true"
click at [1137, 667] on button "Next" at bounding box center [1150, 687] width 68 height 41
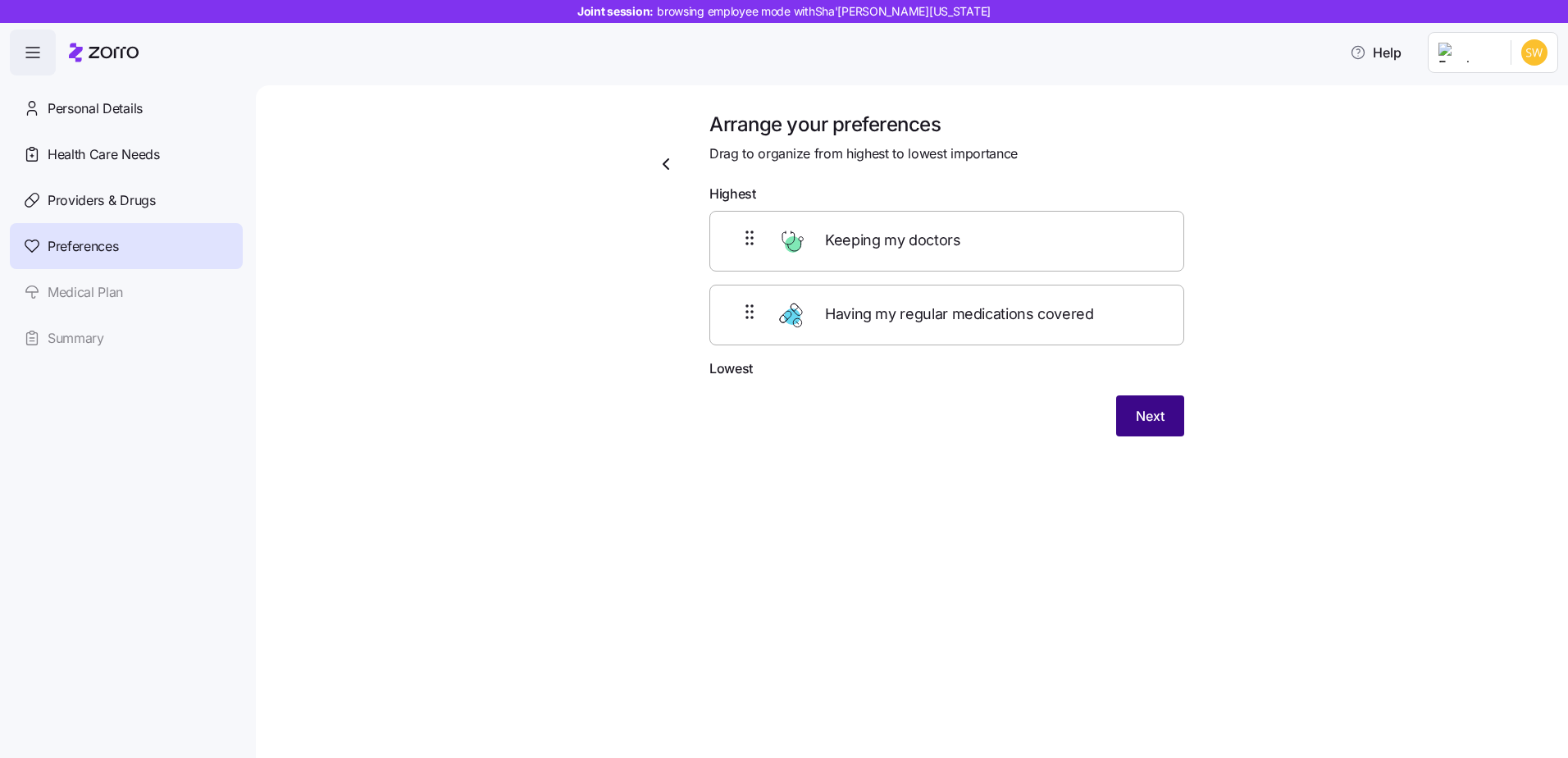
click at [1156, 414] on span "Next" at bounding box center [1150, 416] width 29 height 20
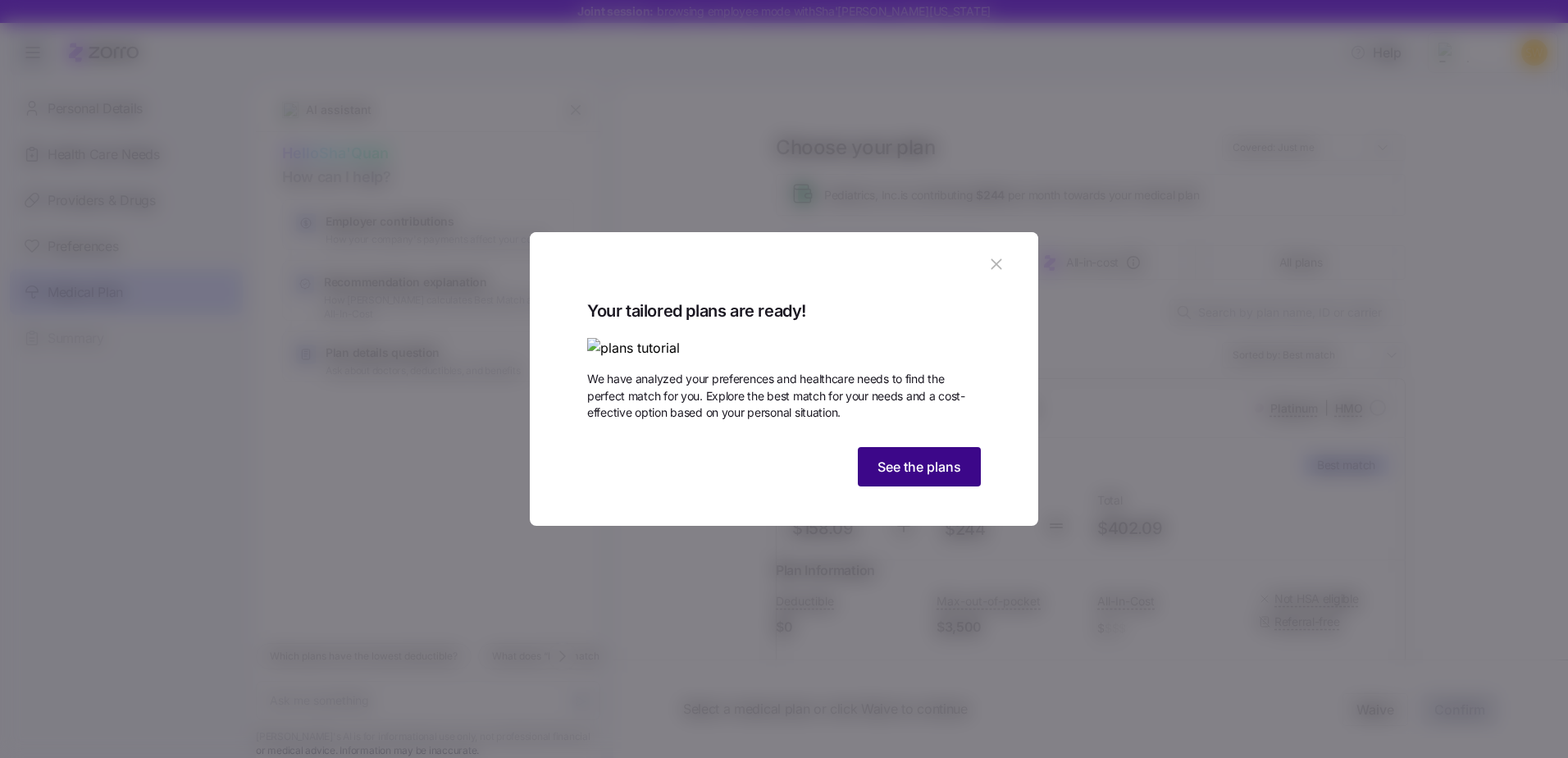
click at [932, 477] on span "See the plans" at bounding box center [919, 467] width 83 height 20
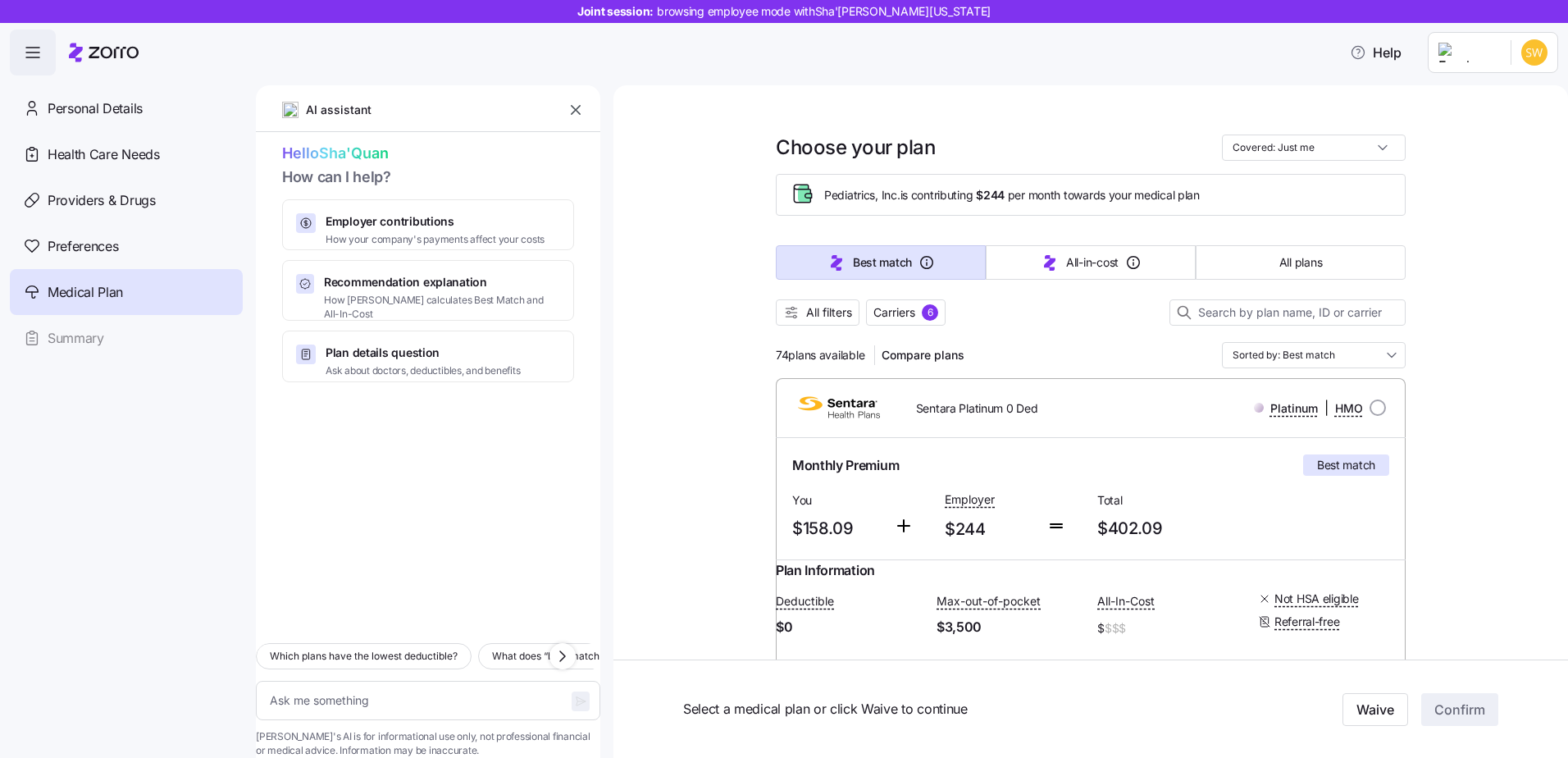
click at [84, 56] on icon at bounding box center [104, 53] width 70 height 20
type textarea "x"
click at [575, 108] on icon "button" at bounding box center [576, 110] width 16 height 16
